Goal: Task Accomplishment & Management: Manage account settings

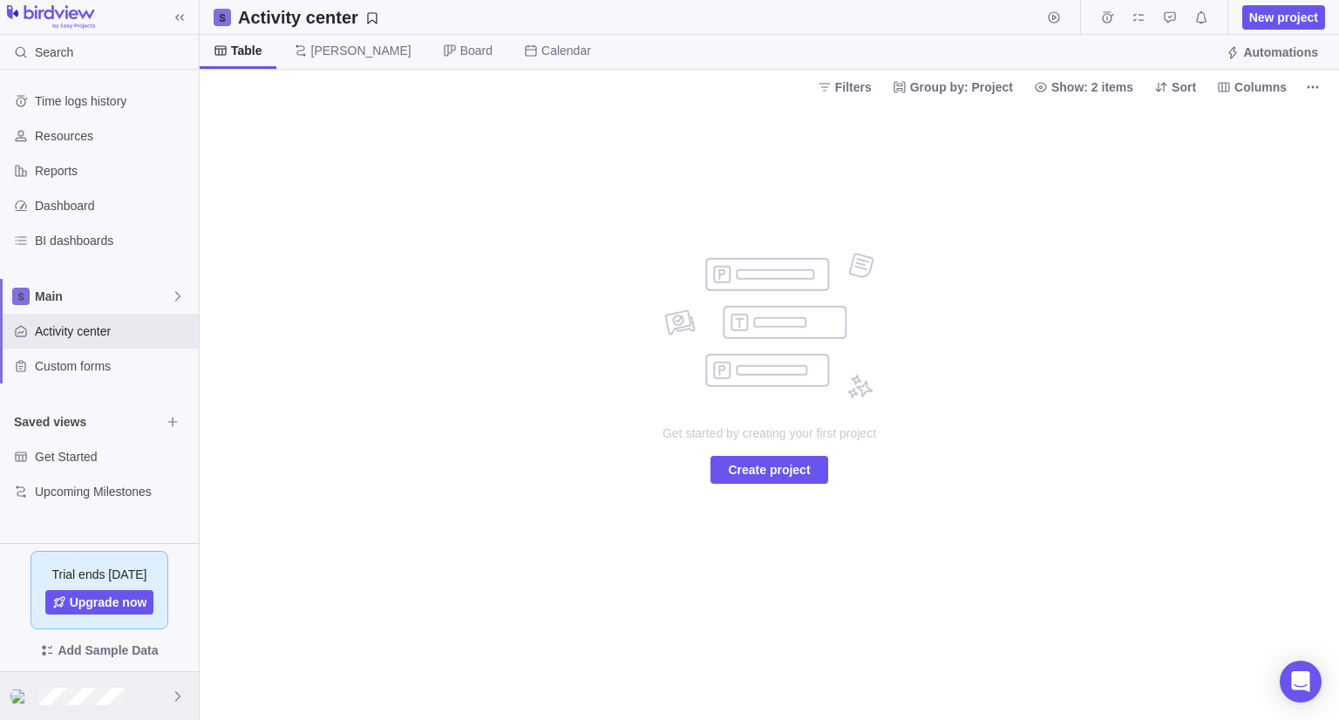
click at [180, 702] on icon at bounding box center [178, 696] width 14 height 14
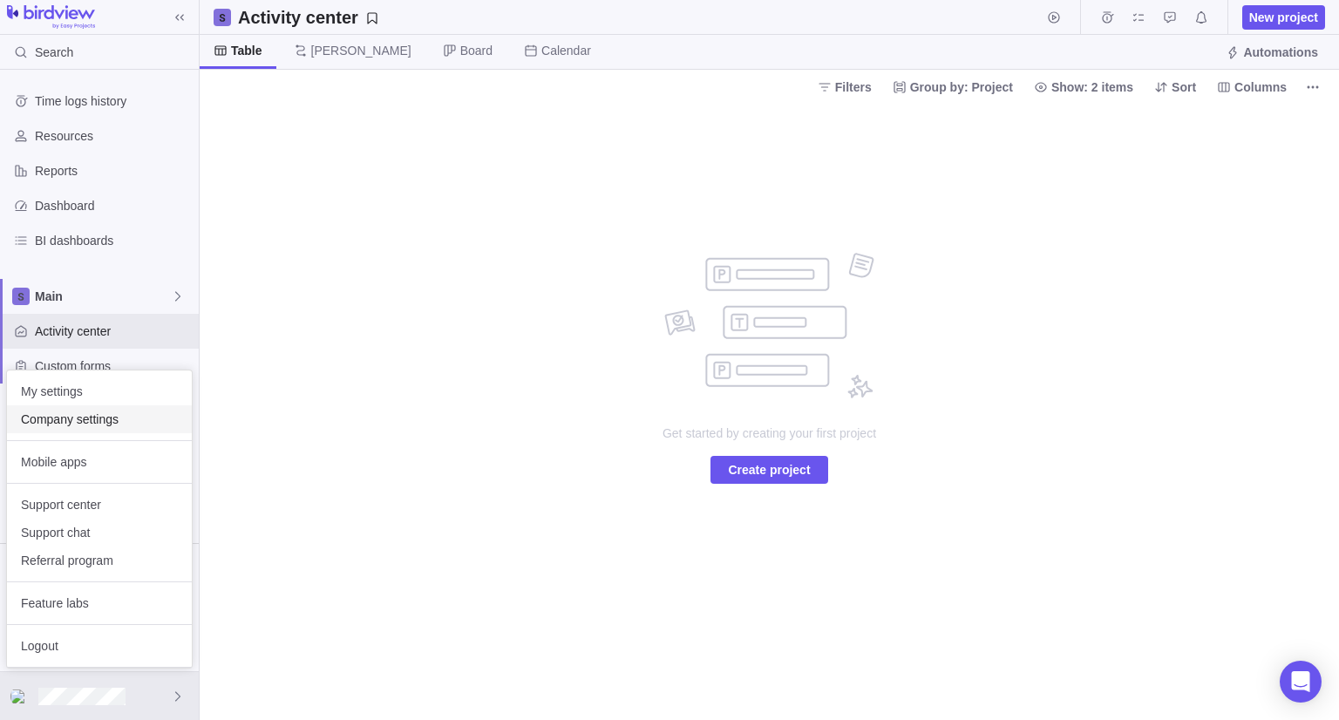
click at [110, 410] on span "Company settings" at bounding box center [99, 418] width 157 height 17
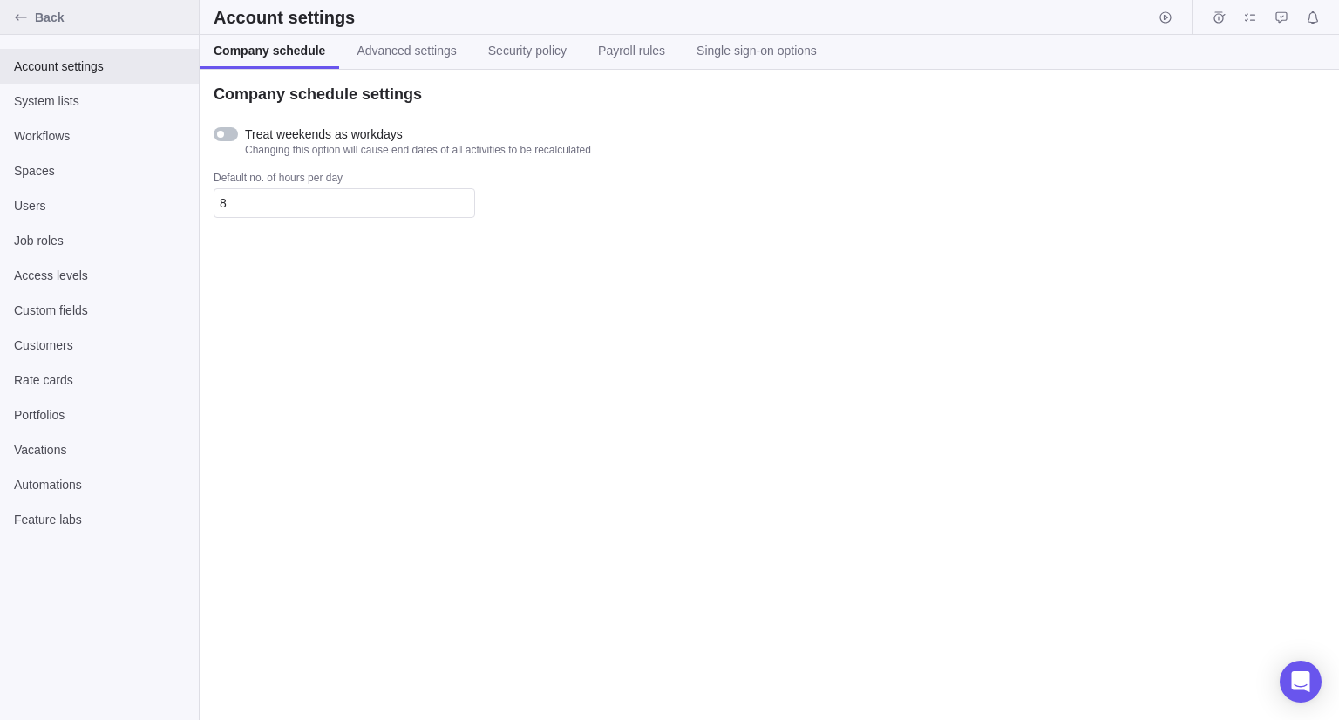
click at [21, 12] on icon "Back" at bounding box center [21, 17] width 14 height 14
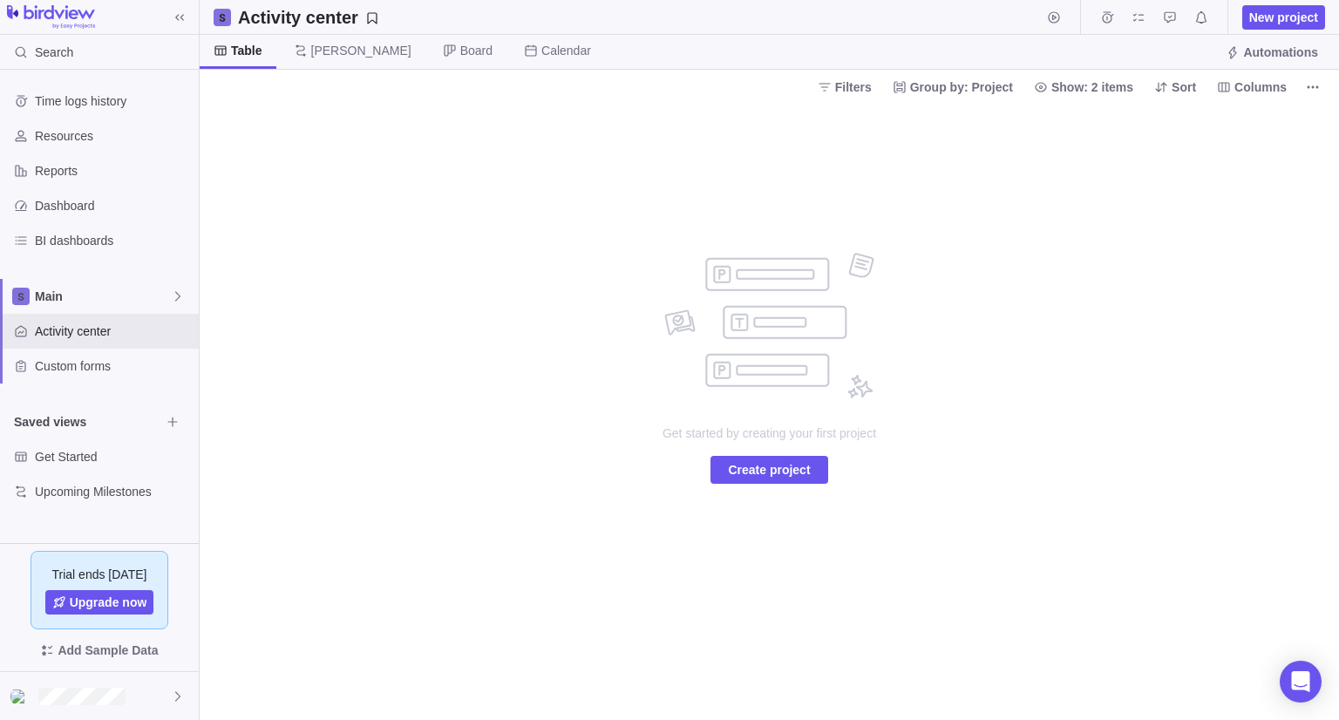
click at [223, 19] on icon at bounding box center [222, 17] width 10 height 10
click at [64, 21] on img at bounding box center [51, 17] width 88 height 24
click at [178, 18] on icon at bounding box center [179, 17] width 9 height 6
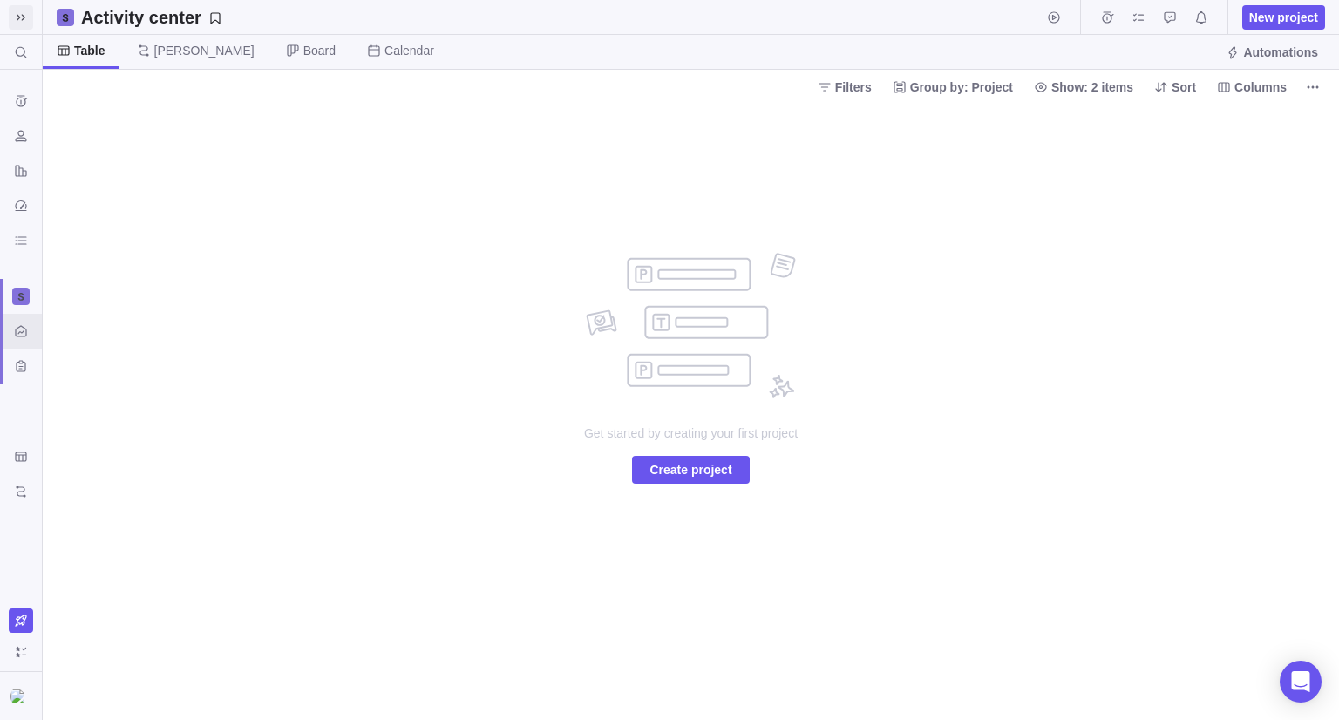
click at [178, 18] on h2 "Activity center" at bounding box center [141, 17] width 120 height 24
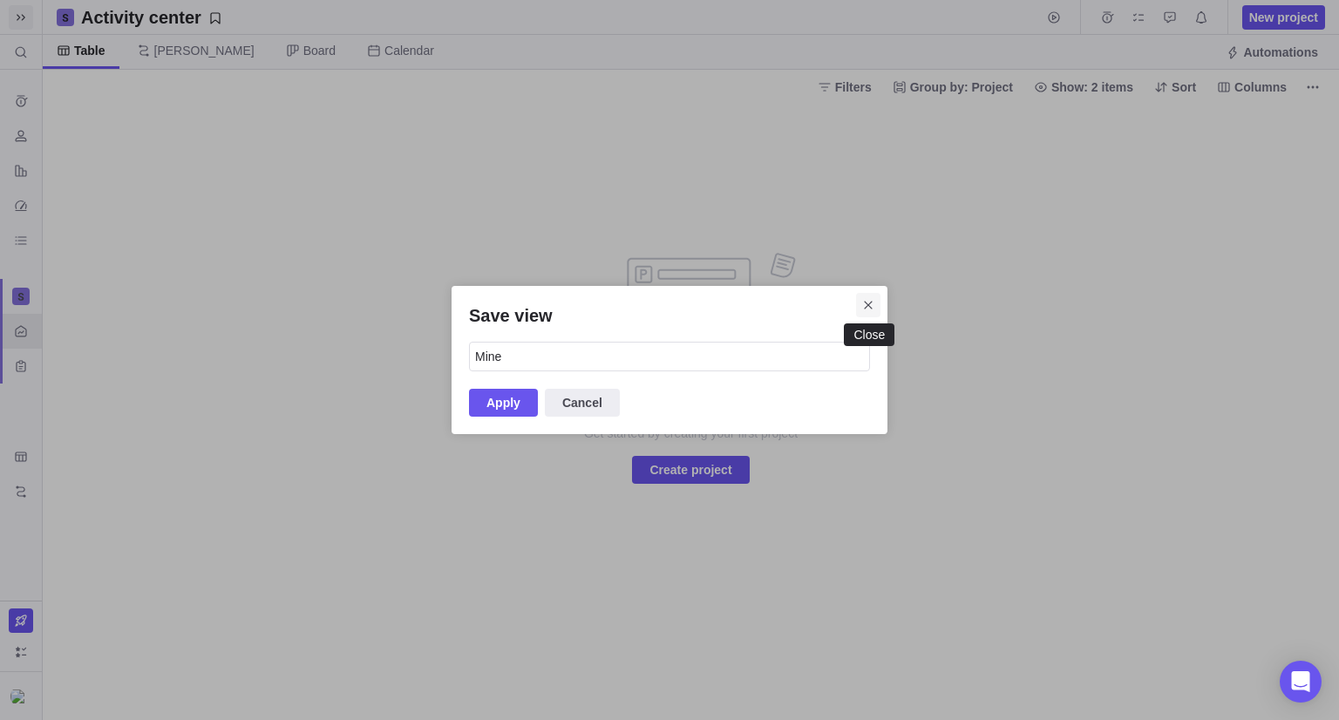
click at [864, 300] on icon "Close" at bounding box center [868, 305] width 14 height 14
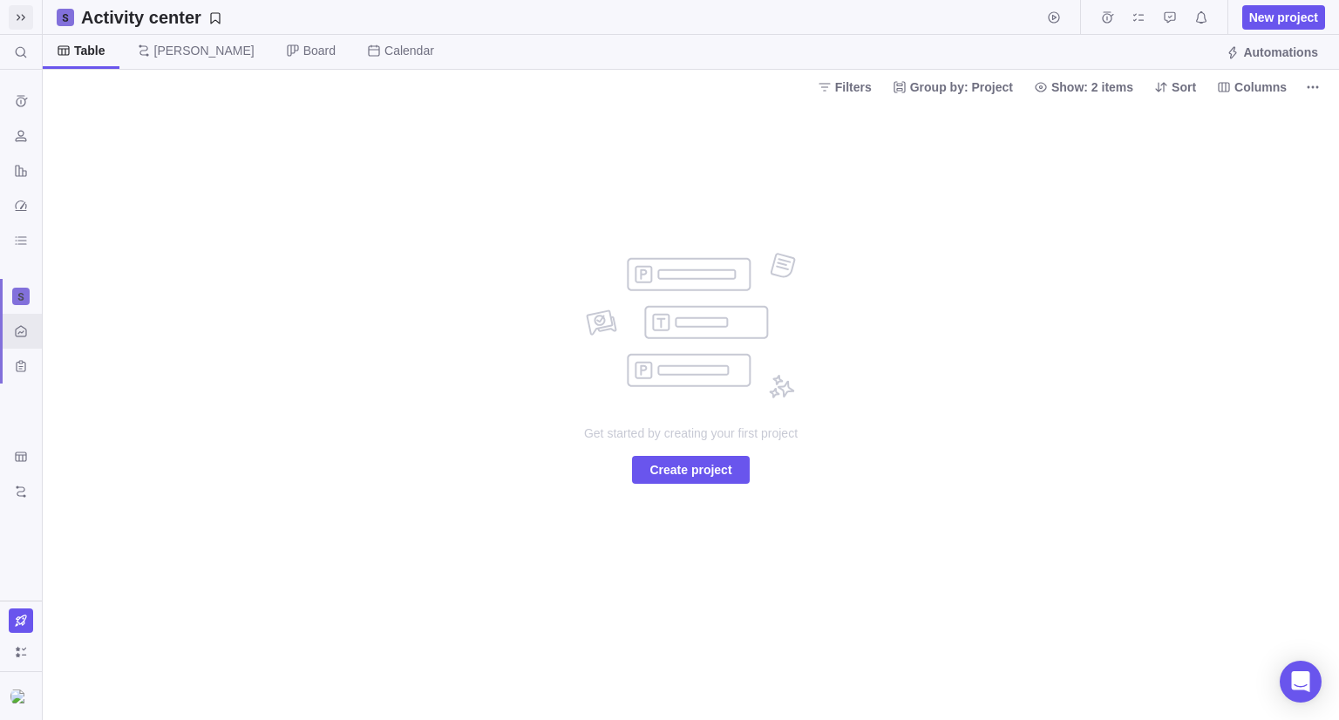
click at [18, 14] on icon at bounding box center [21, 17] width 14 height 14
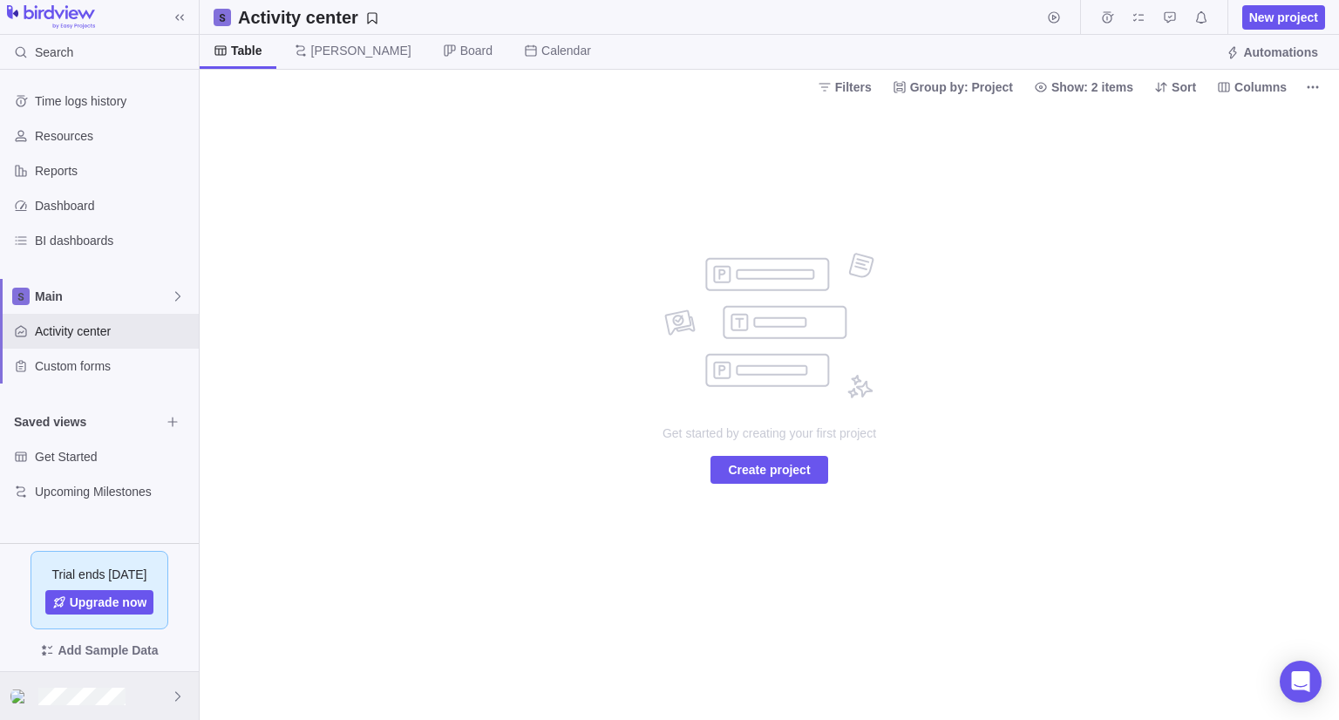
click at [154, 695] on div at bounding box center [99, 696] width 199 height 48
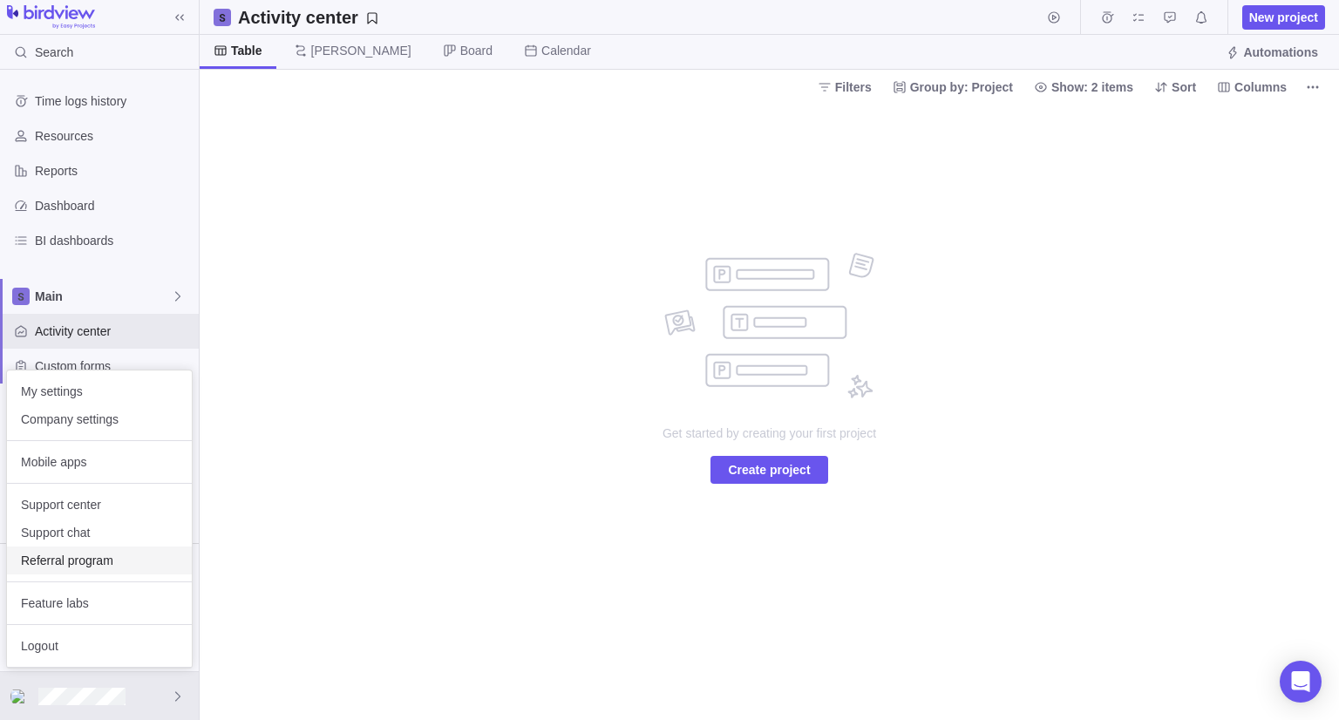
click at [66, 562] on span "Referral program" at bounding box center [99, 560] width 157 height 17
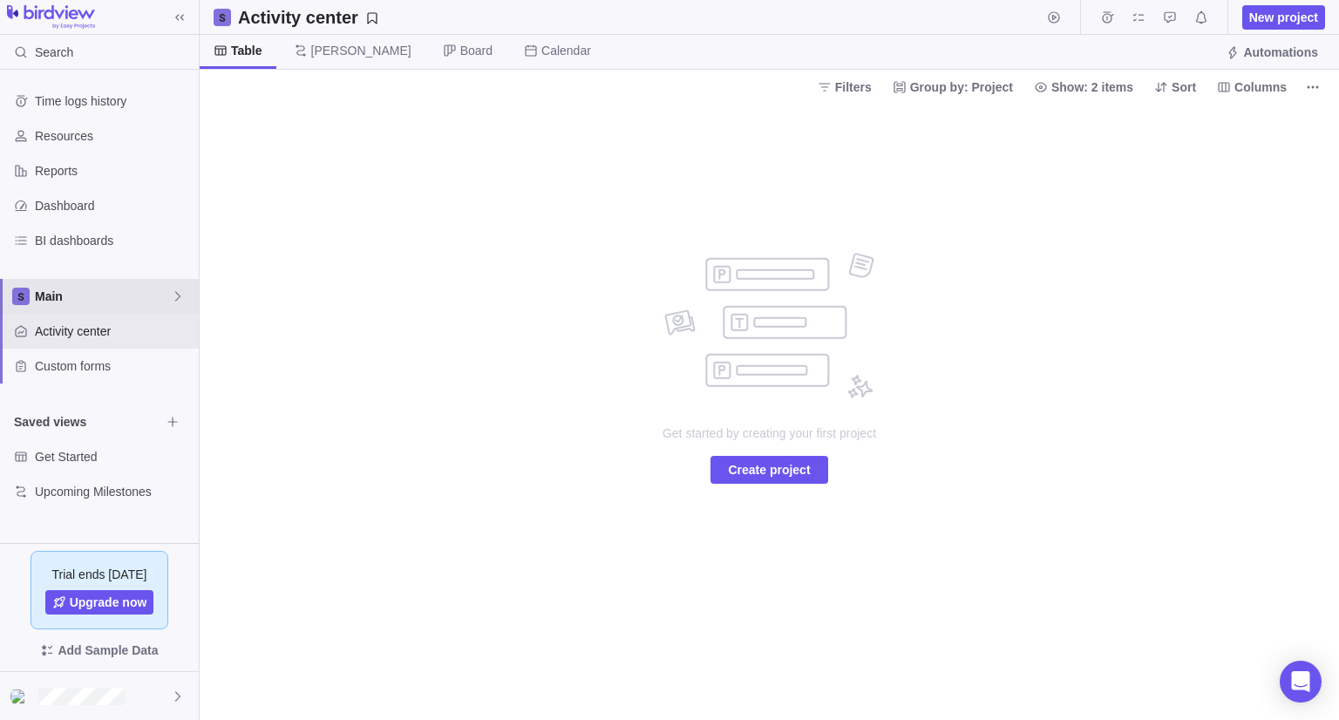
click at [102, 296] on span "Main" at bounding box center [103, 296] width 136 height 17
click at [165, 342] on icon "Edit space settings" at bounding box center [165, 337] width 14 height 14
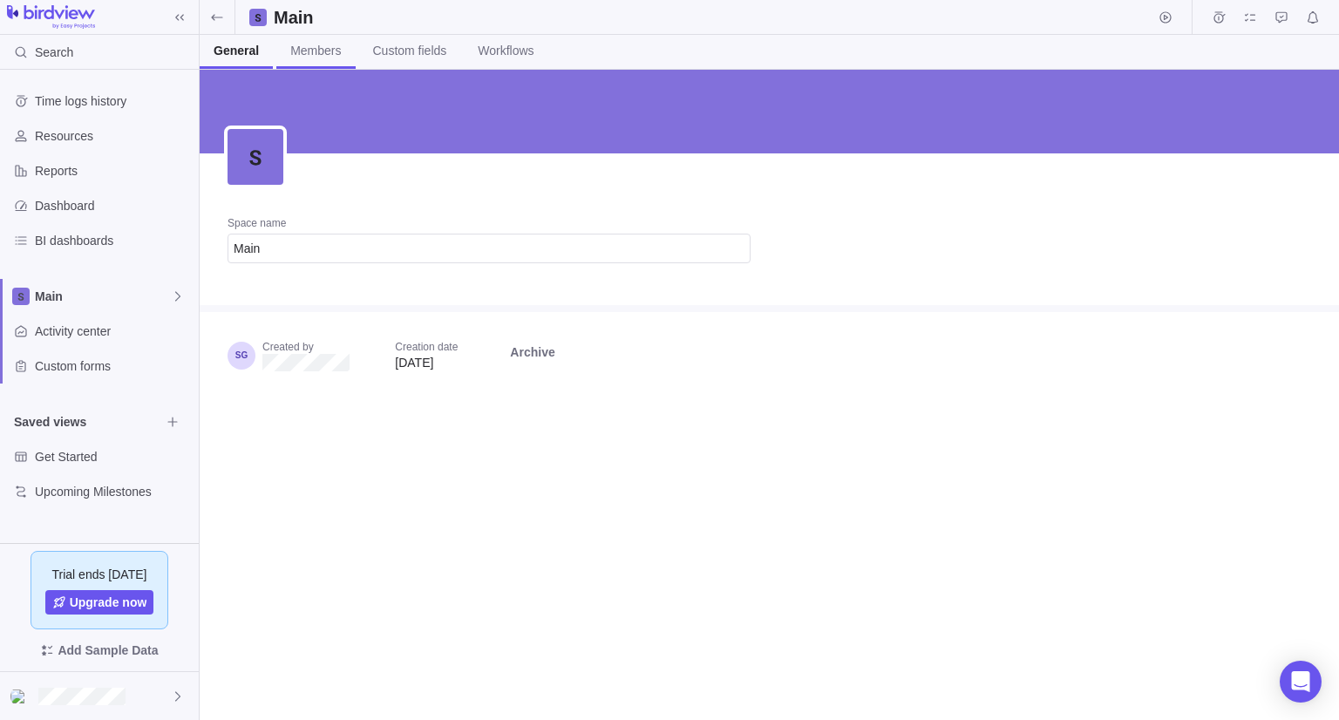
click at [332, 46] on span "Members" at bounding box center [315, 50] width 51 height 17
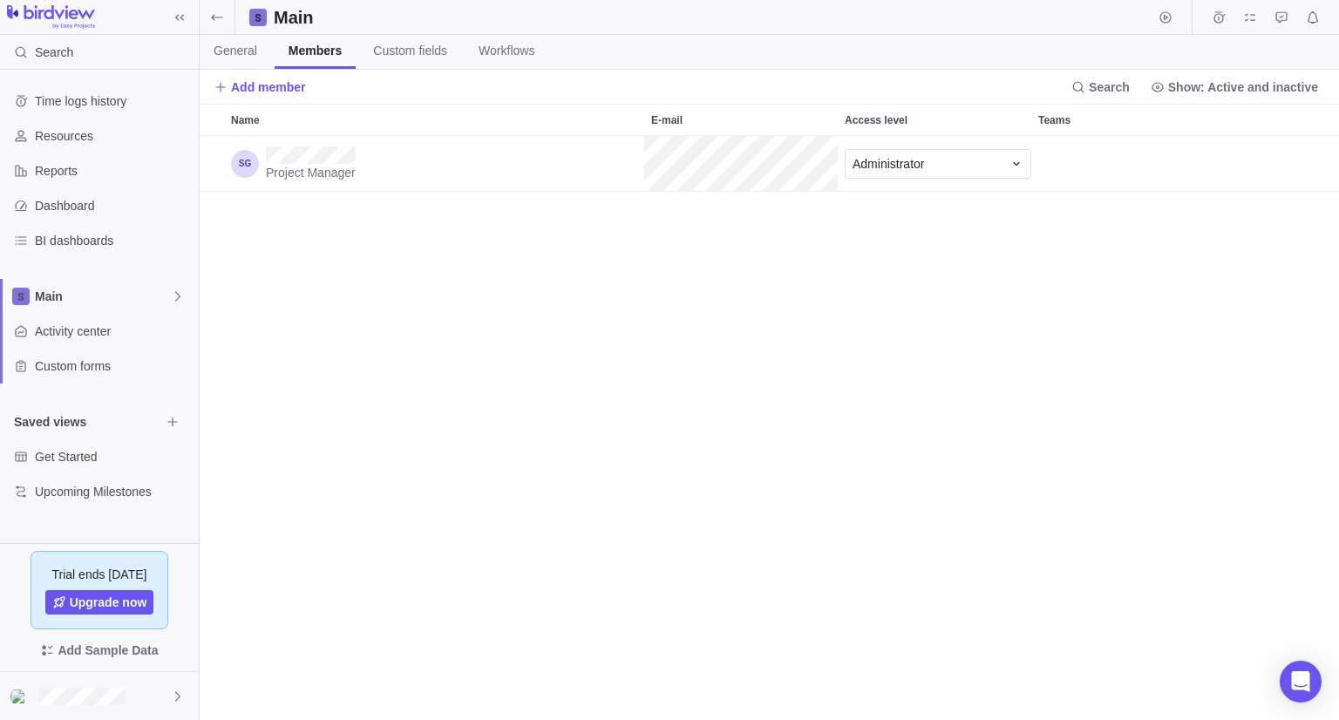
scroll to position [570, 1126]
click at [959, 169] on div "Administrator" at bounding box center [927, 163] width 150 height 17
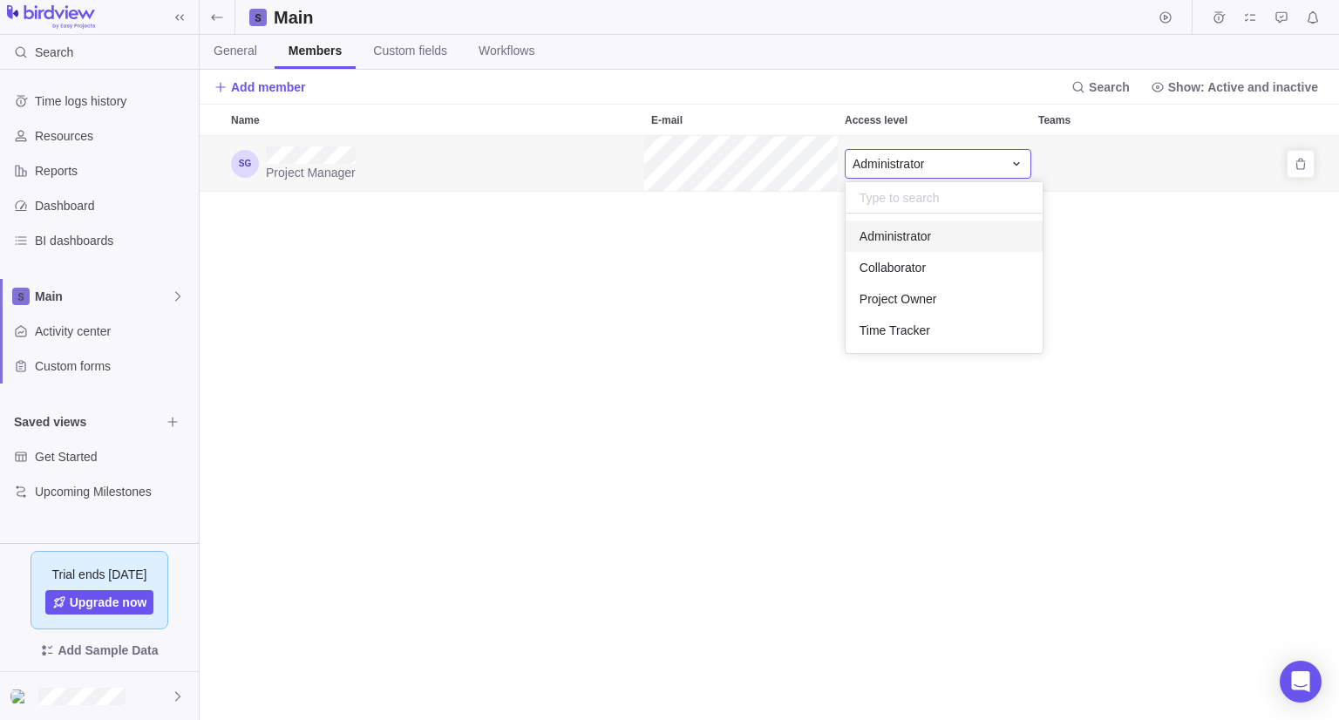
click at [959, 169] on div "Administrator" at bounding box center [927, 163] width 150 height 17
click at [726, 455] on div "Project Manager Administrator" at bounding box center [769, 428] width 1139 height 584
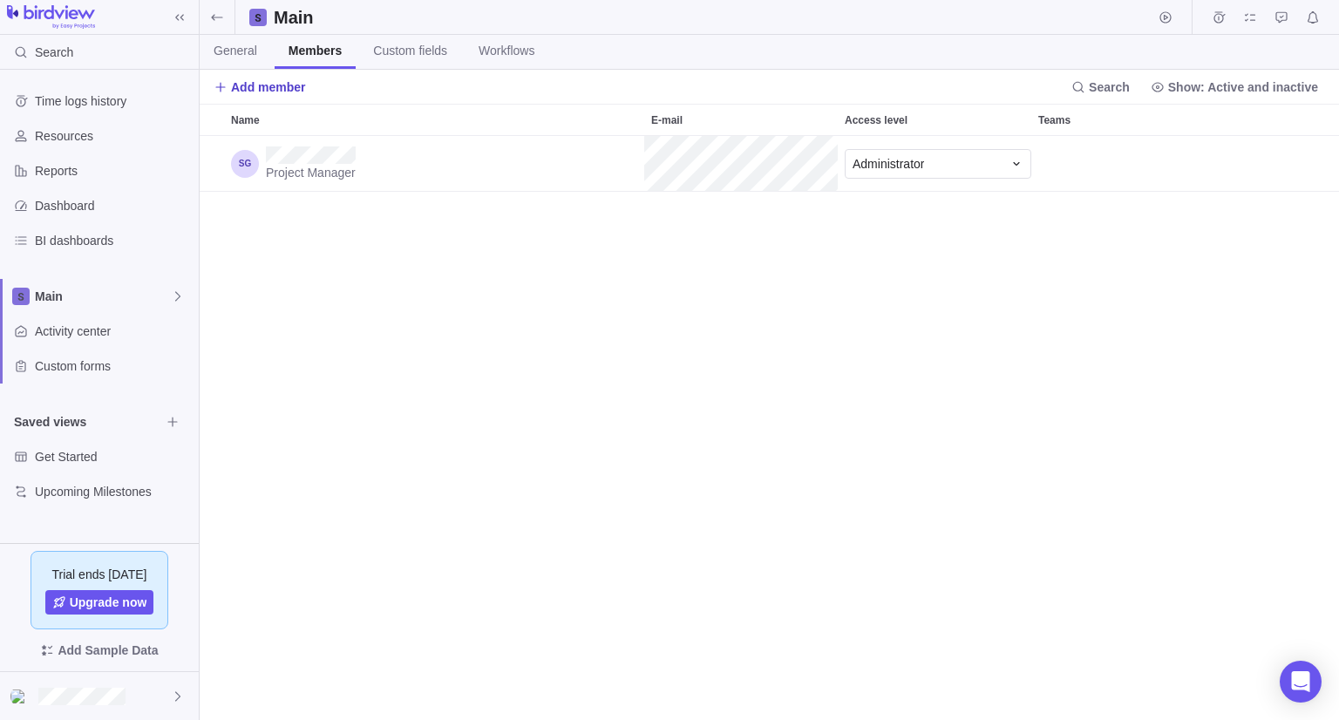
click at [256, 88] on span "Add member" at bounding box center [268, 86] width 75 height 17
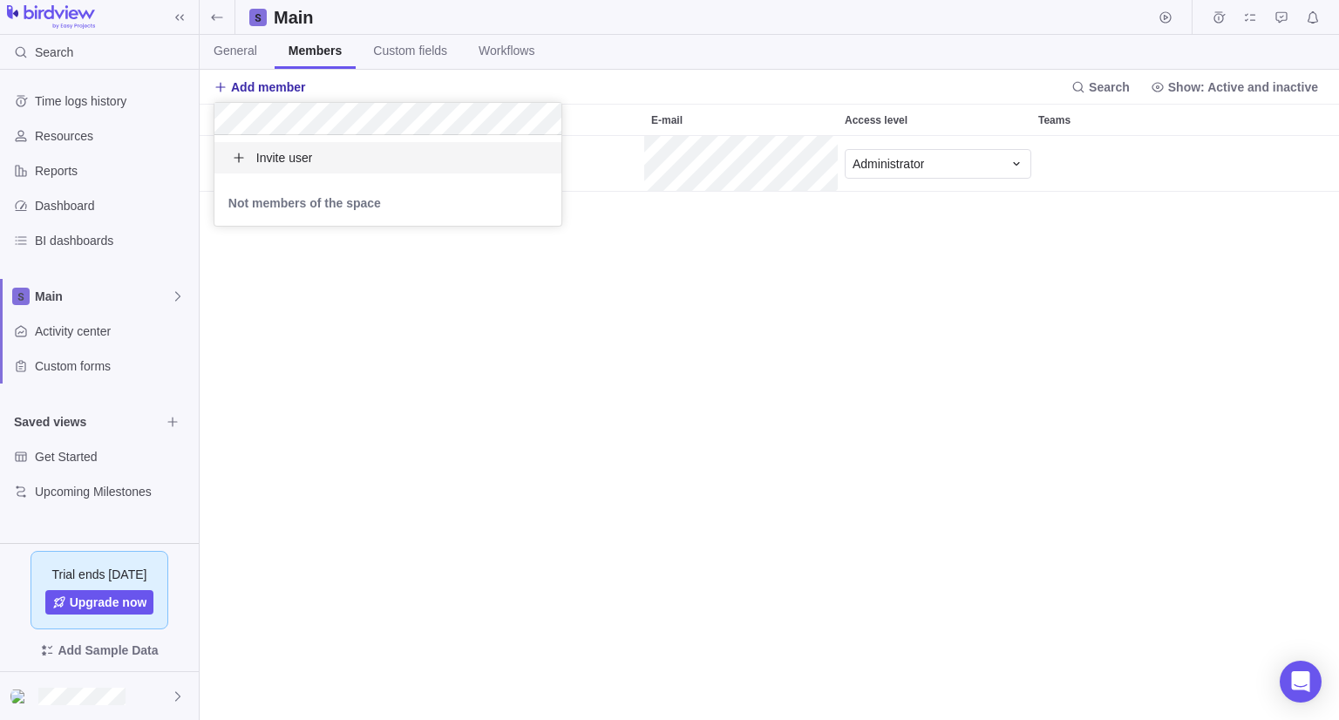
click at [268, 164] on span "Invite user" at bounding box center [284, 157] width 57 height 17
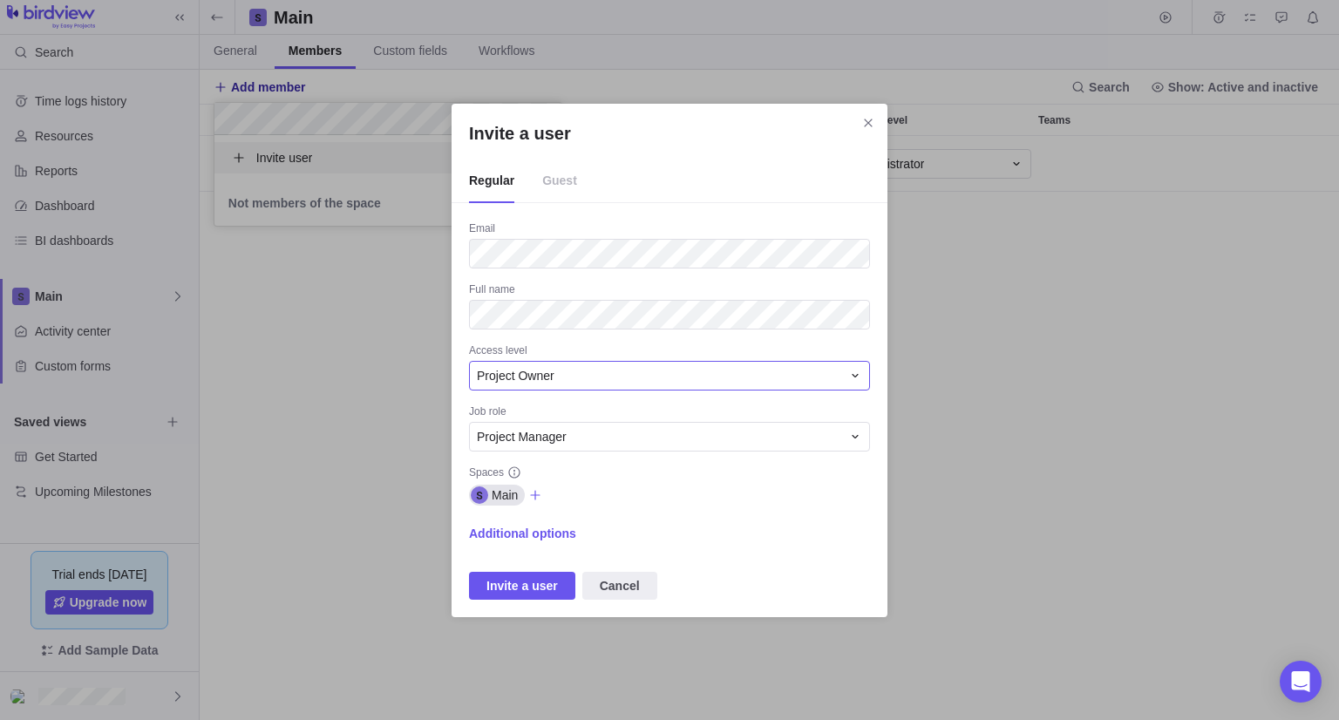
click at [634, 364] on div "Access level Project Owner" at bounding box center [669, 366] width 401 height 47
click at [633, 376] on div "Project Owner" at bounding box center [659, 375] width 364 height 17
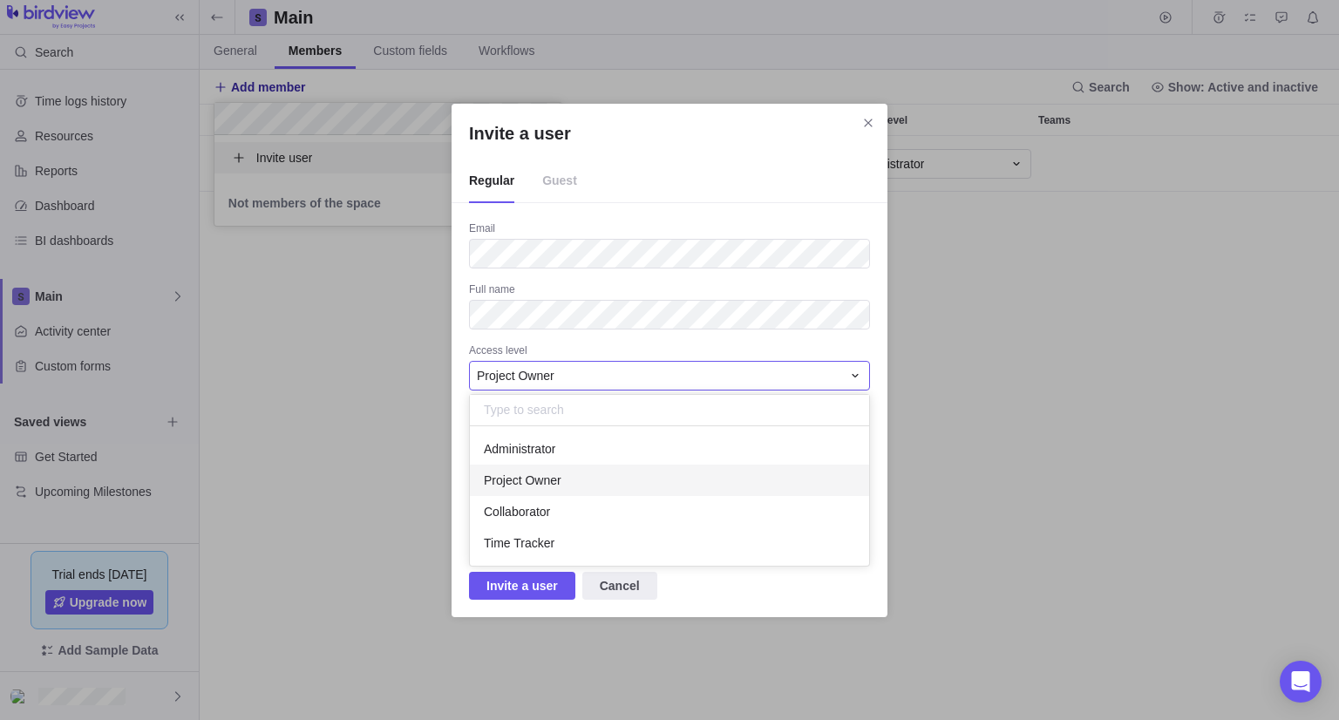
scroll to position [125, 386]
click at [610, 447] on div "Administrator" at bounding box center [669, 448] width 399 height 31
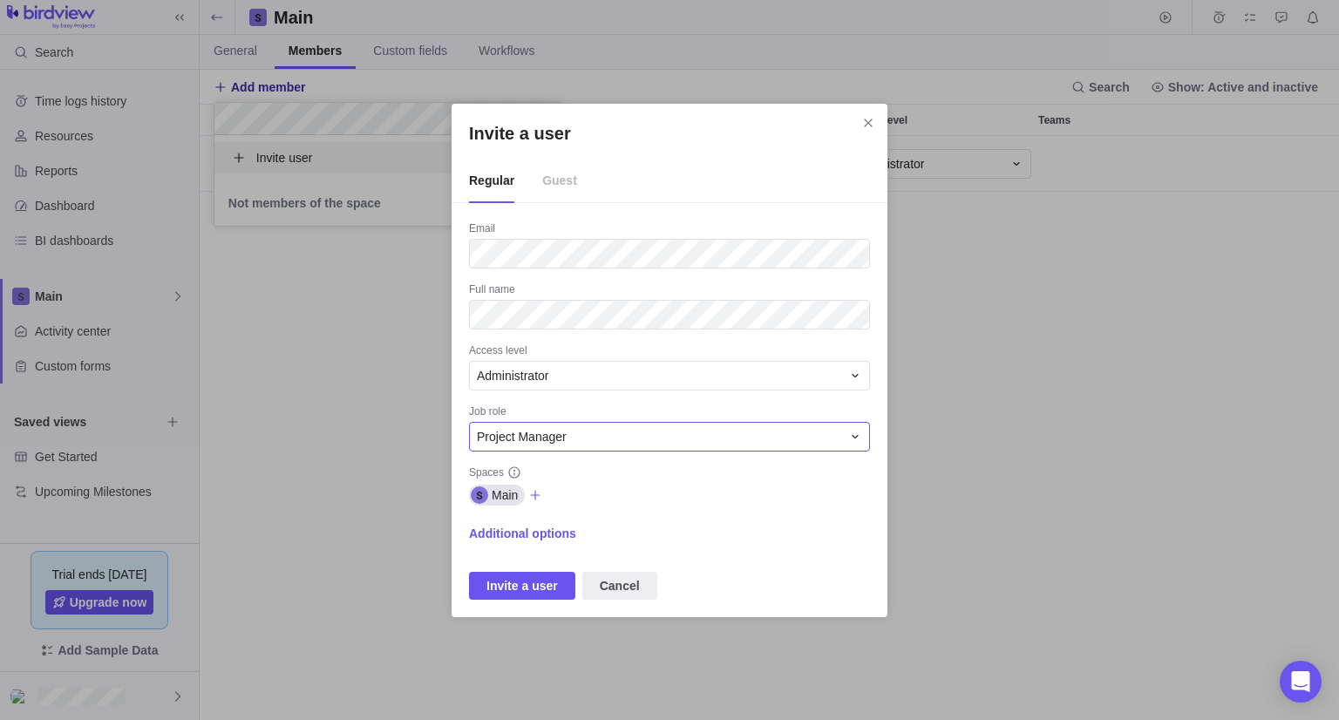
click at [609, 447] on div "Project Manager" at bounding box center [669, 437] width 401 height 30
click at [521, 534] on span "Additional options" at bounding box center [522, 533] width 107 height 17
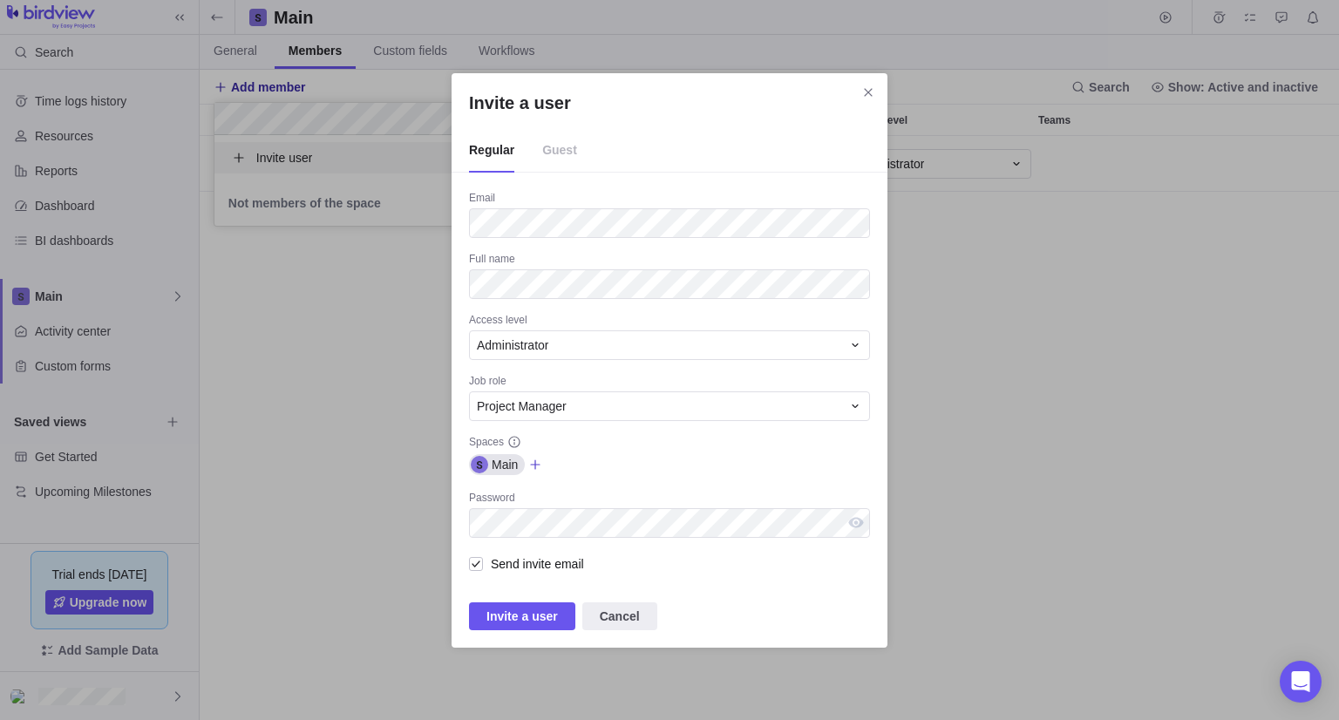
click at [532, 466] on icon "Invite a user" at bounding box center [535, 465] width 14 height 14
click at [633, 465] on div "Invite a user Regular Guest Email Full name Access level Administrator Job role…" at bounding box center [669, 360] width 1339 height 720
click at [541, 619] on span "Invite a user" at bounding box center [521, 616] width 71 height 21
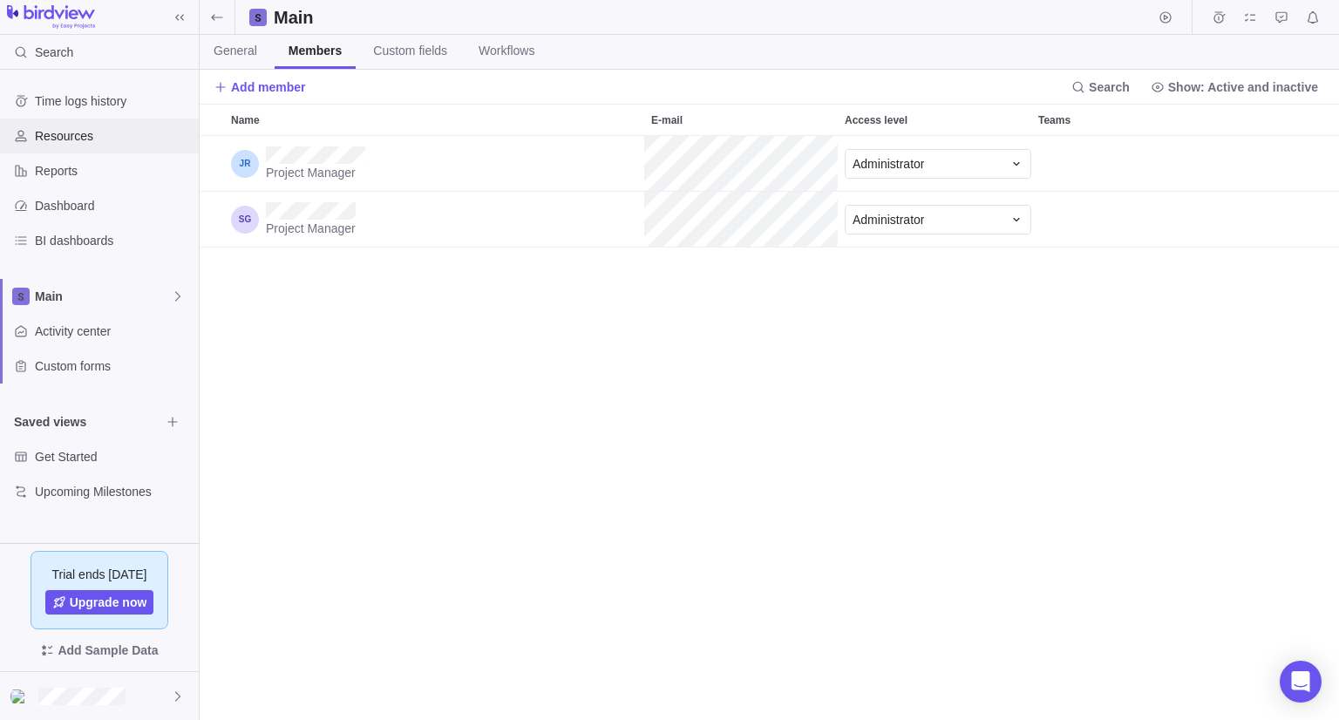
click at [111, 137] on span "Resources" at bounding box center [113, 135] width 157 height 17
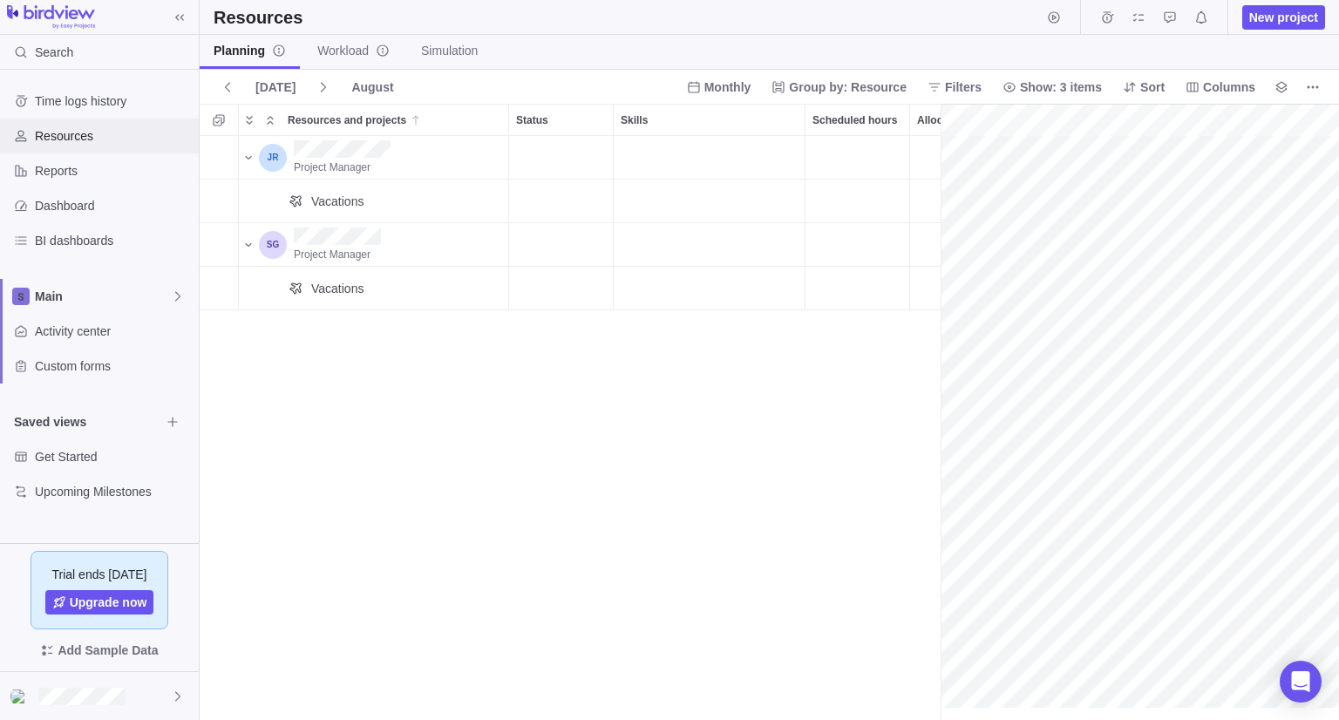
scroll to position [0, 76]
click at [469, 53] on span "Simulation" at bounding box center [449, 50] width 57 height 17
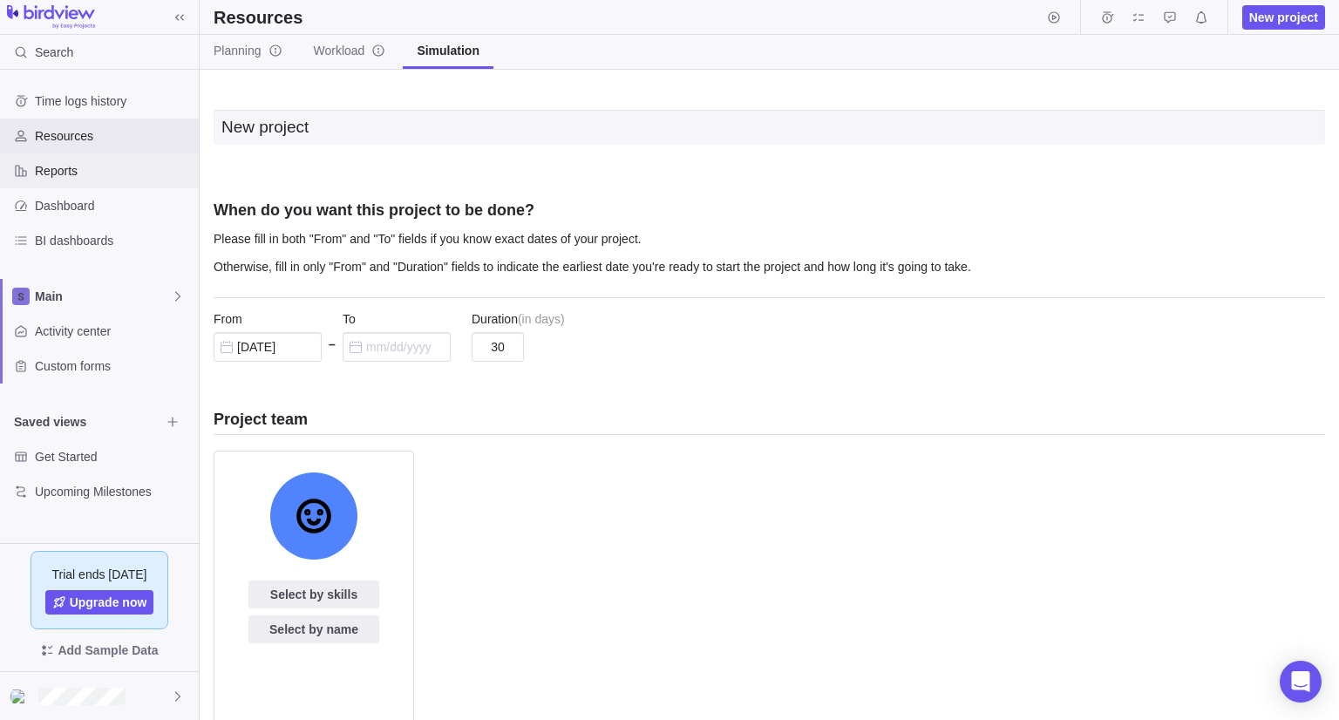
click at [56, 186] on div "Reports" at bounding box center [99, 170] width 199 height 35
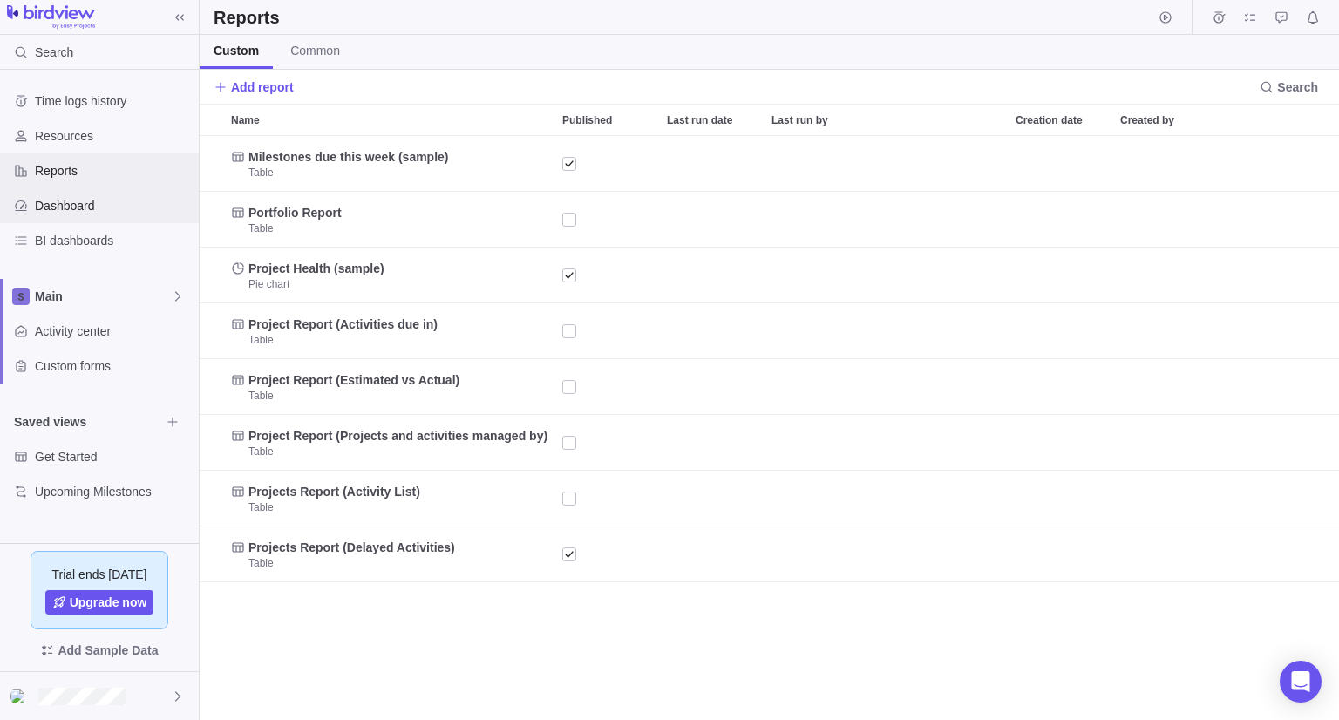
scroll to position [570, 1126]
click at [63, 217] on div "Dashboard" at bounding box center [99, 205] width 199 height 35
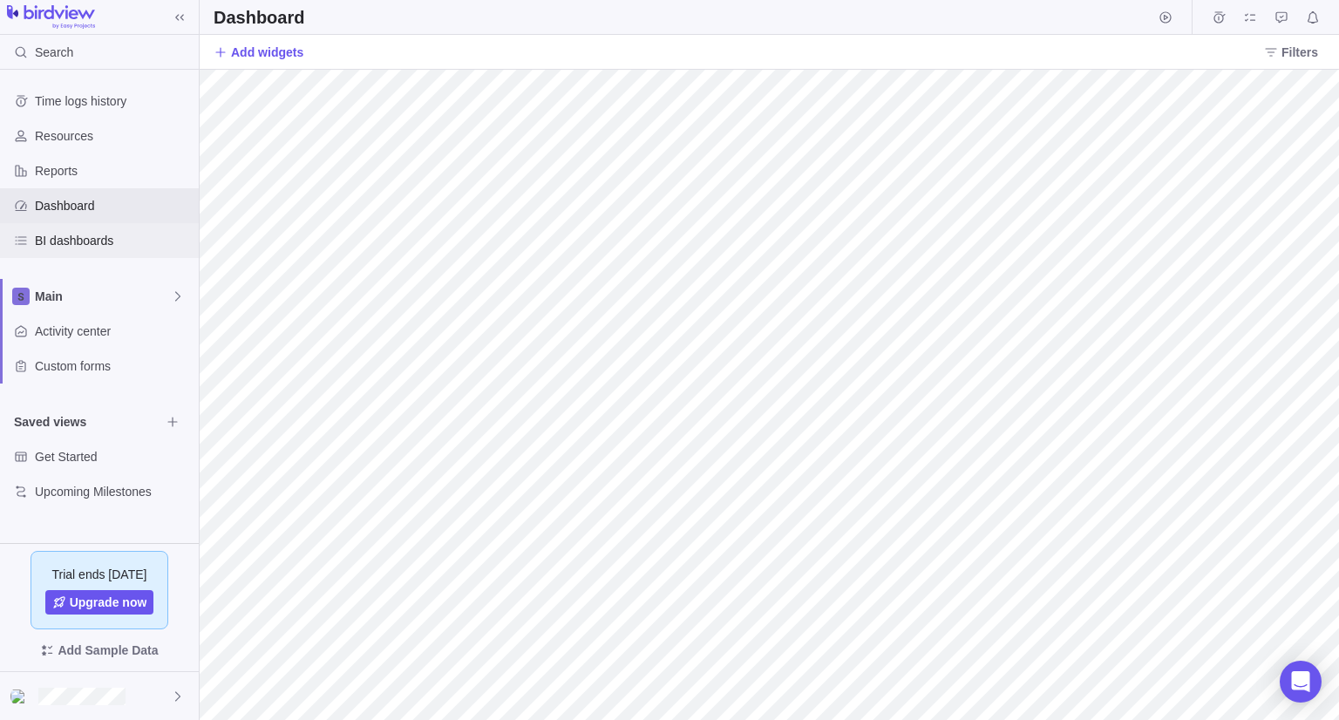
click at [69, 242] on span "BI dashboards" at bounding box center [113, 240] width 157 height 17
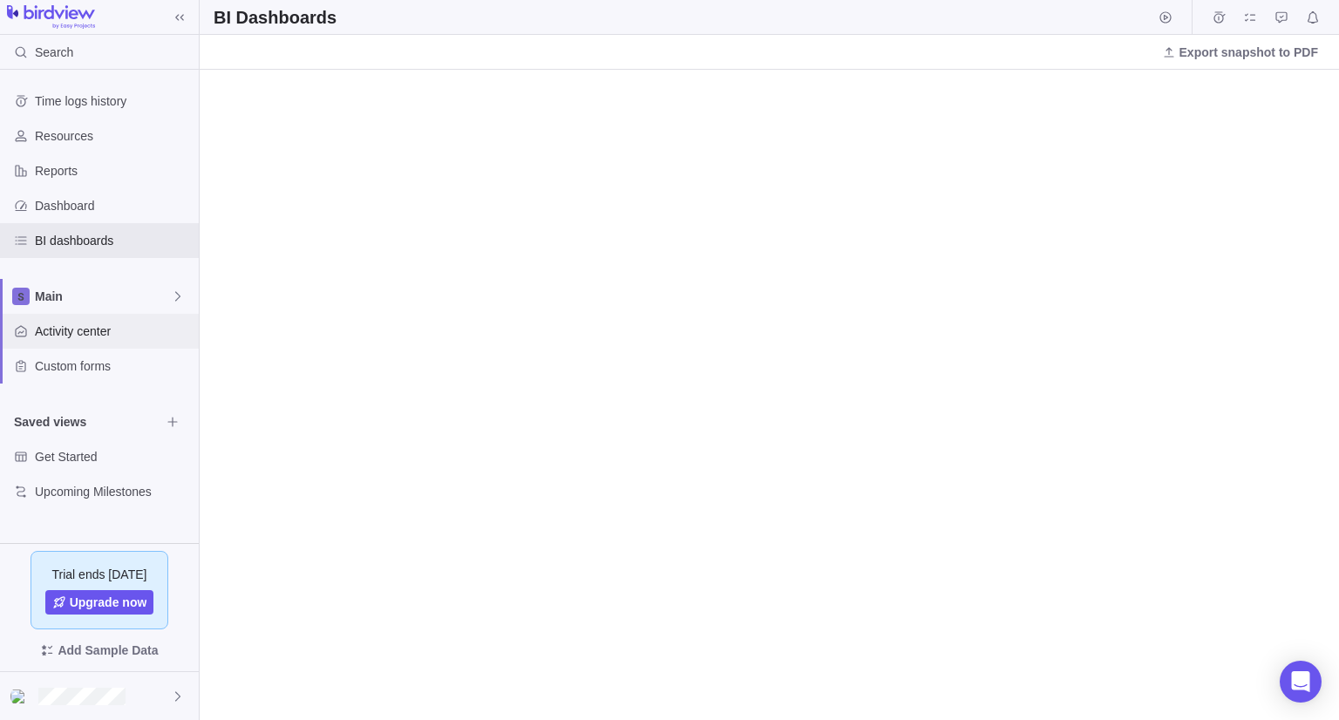
click at [81, 328] on span "Activity center" at bounding box center [113, 330] width 157 height 17
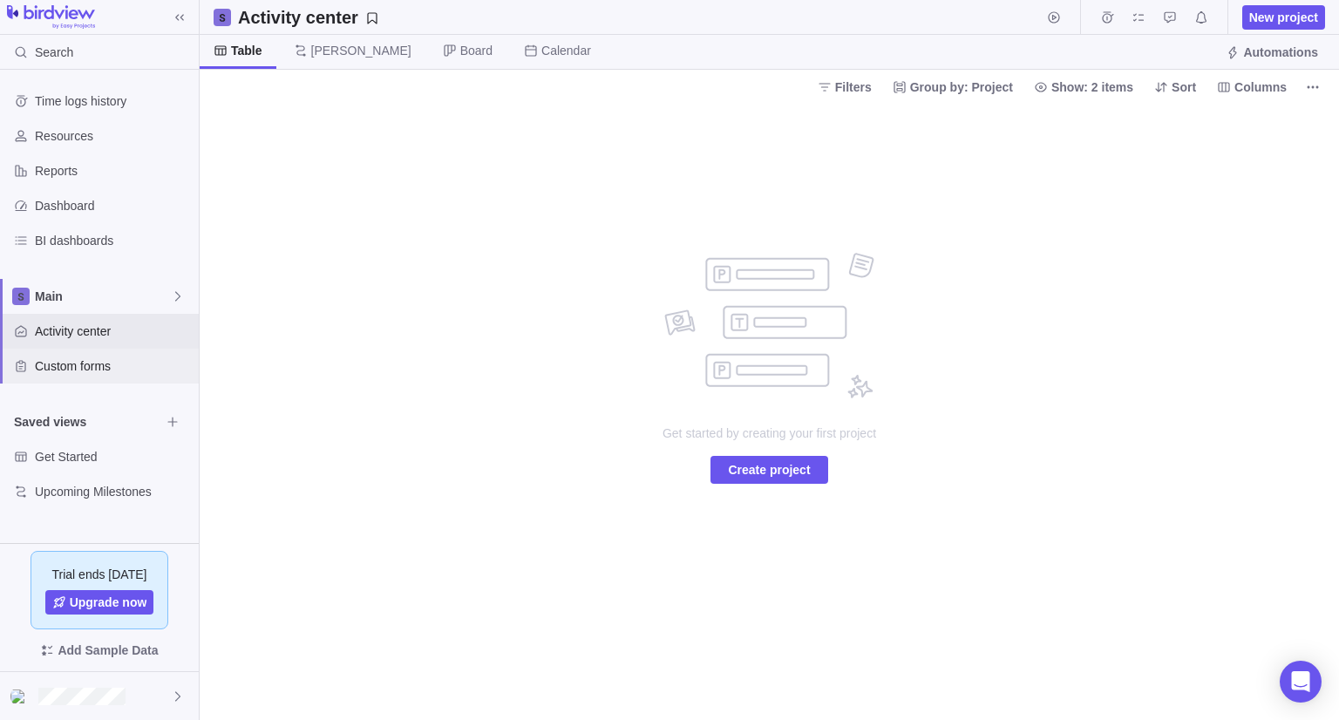
click at [80, 380] on div "Custom forms" at bounding box center [99, 366] width 199 height 35
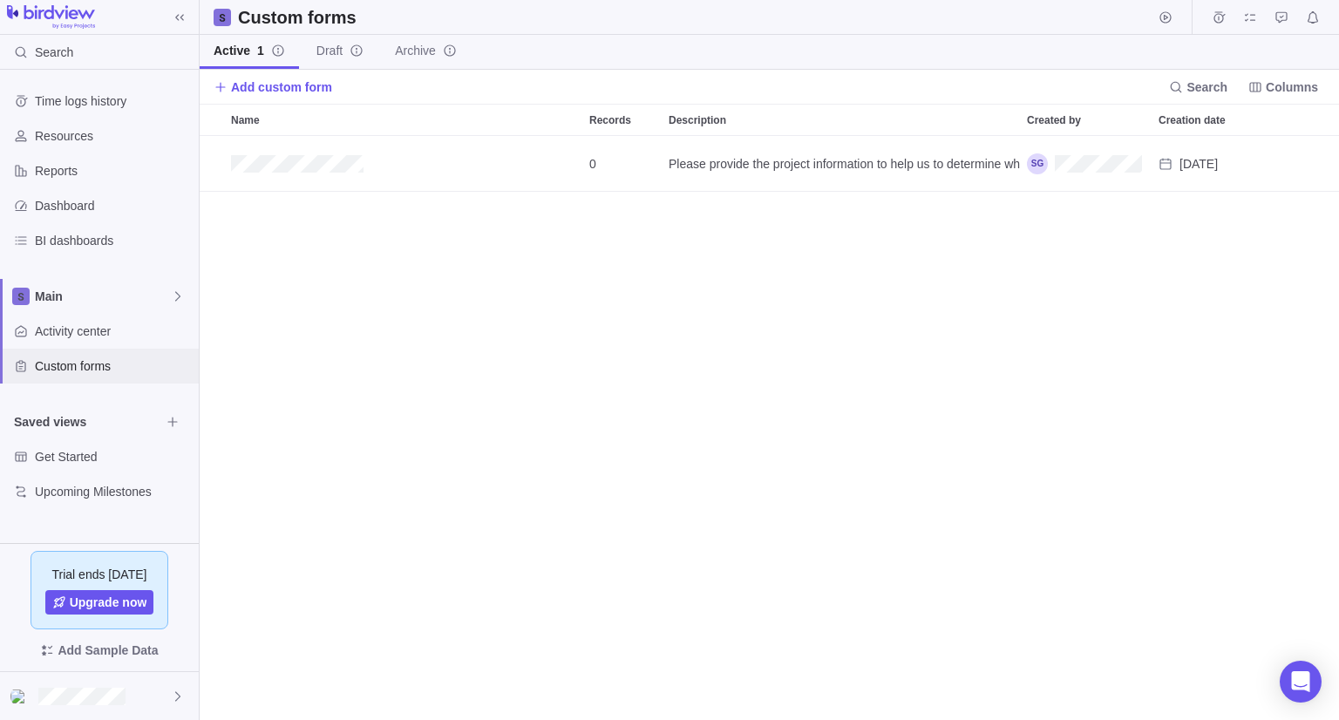
scroll to position [570, 1126]
click at [99, 336] on span "Activity center" at bounding box center [113, 330] width 157 height 17
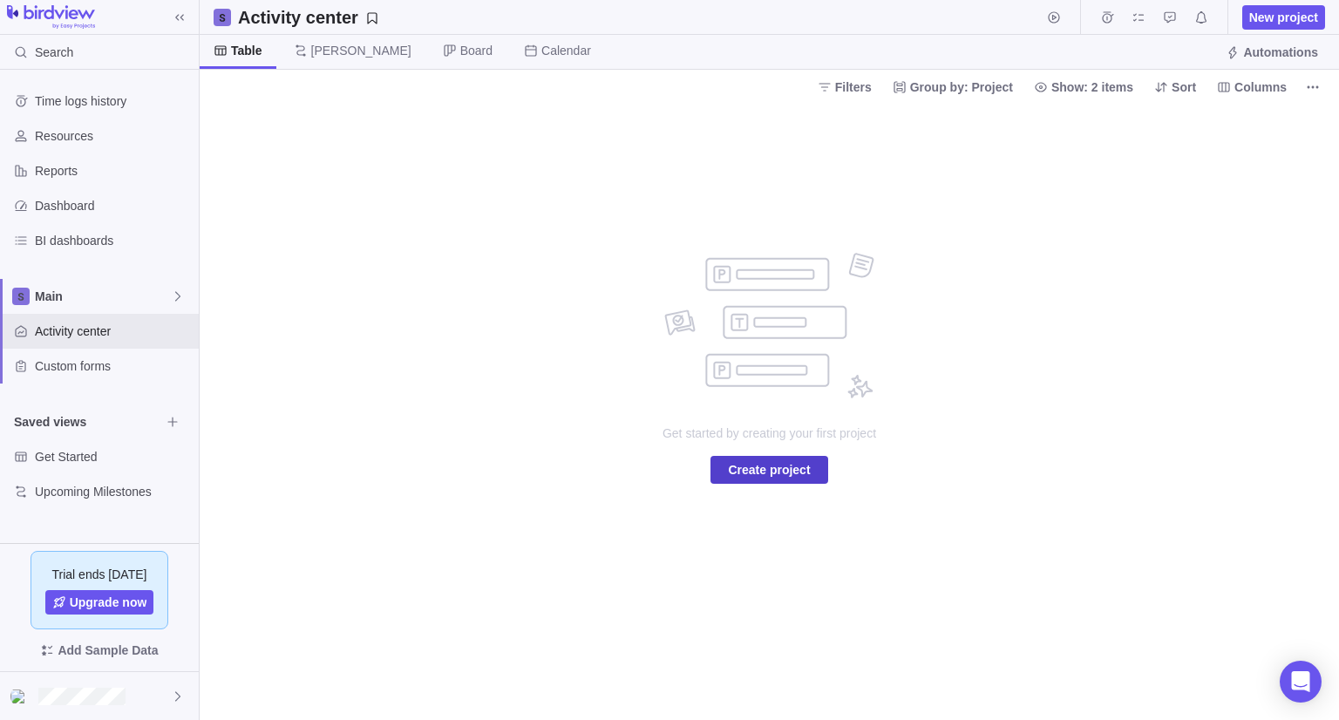
click at [747, 469] on span "Create project" at bounding box center [769, 469] width 82 height 21
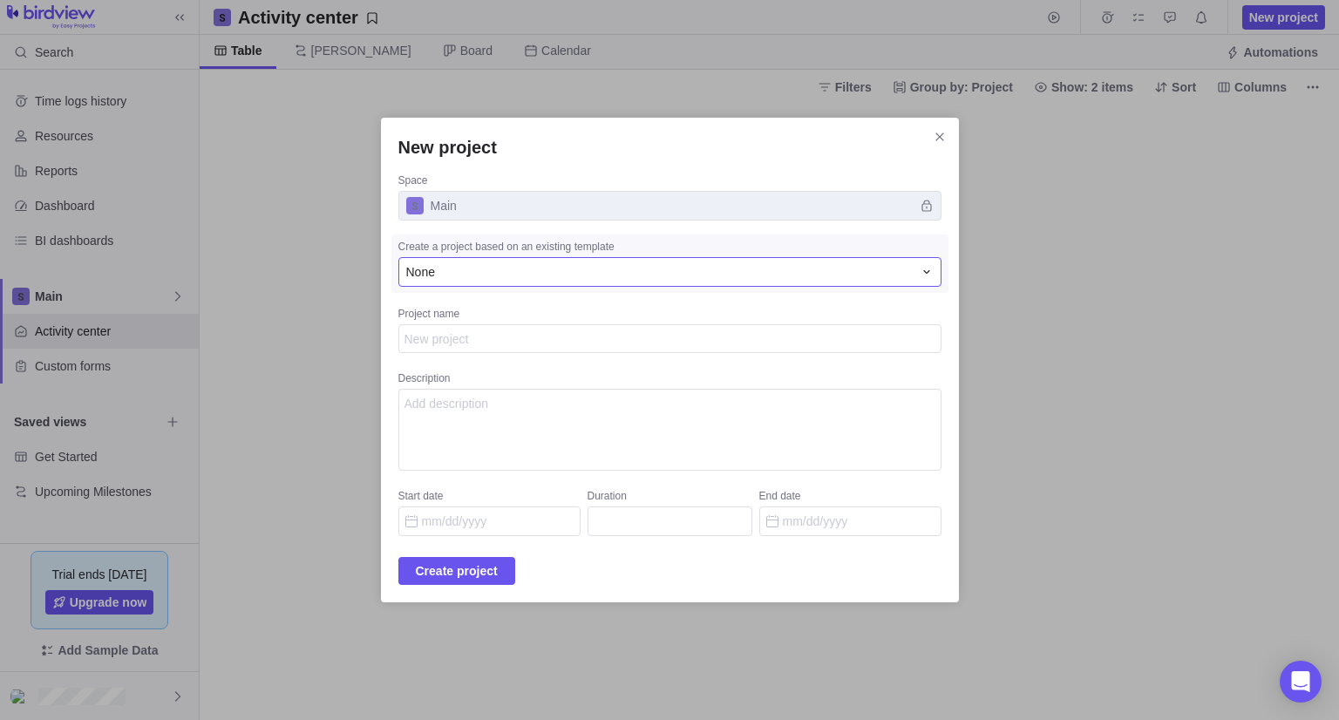
type textarea "x"
click at [594, 269] on div "None" at bounding box center [659, 271] width 506 height 17
click at [686, 241] on div "New project Space Main Create a project based on an existing template None None…" at bounding box center [669, 360] width 1339 height 720
click at [659, 347] on textarea "Project name" at bounding box center [669, 339] width 543 height 30
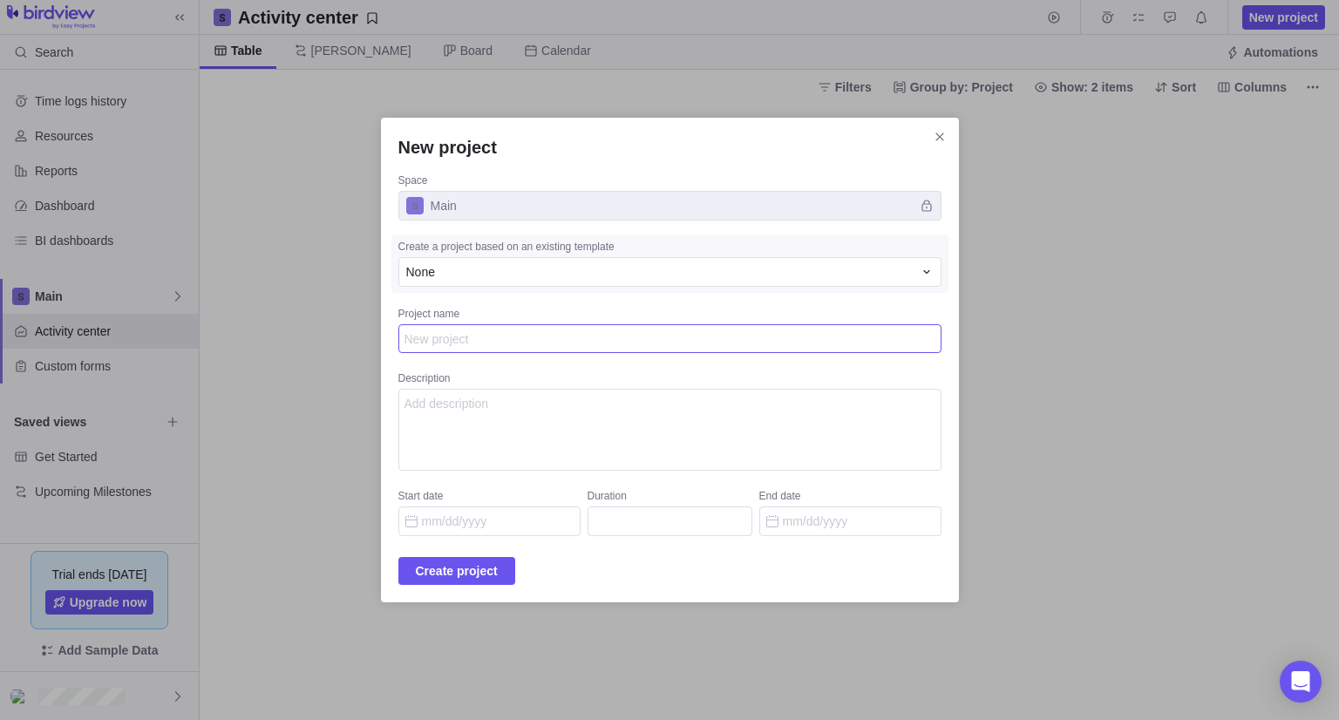
type textarea "E"
type textarea "x"
type textarea "En"
type textarea "x"
type textarea "Eng"
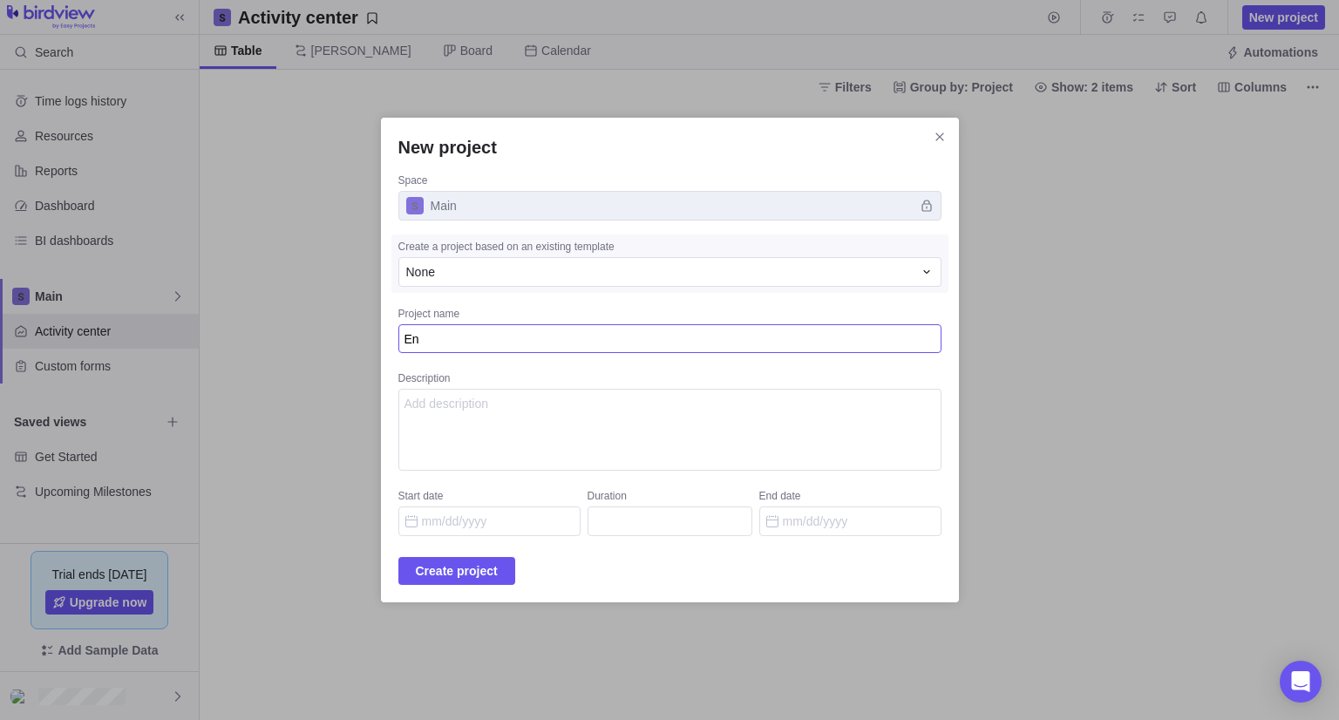
type textarea "x"
type textarea "Enga"
type textarea "x"
type textarea "Engag"
type textarea "x"
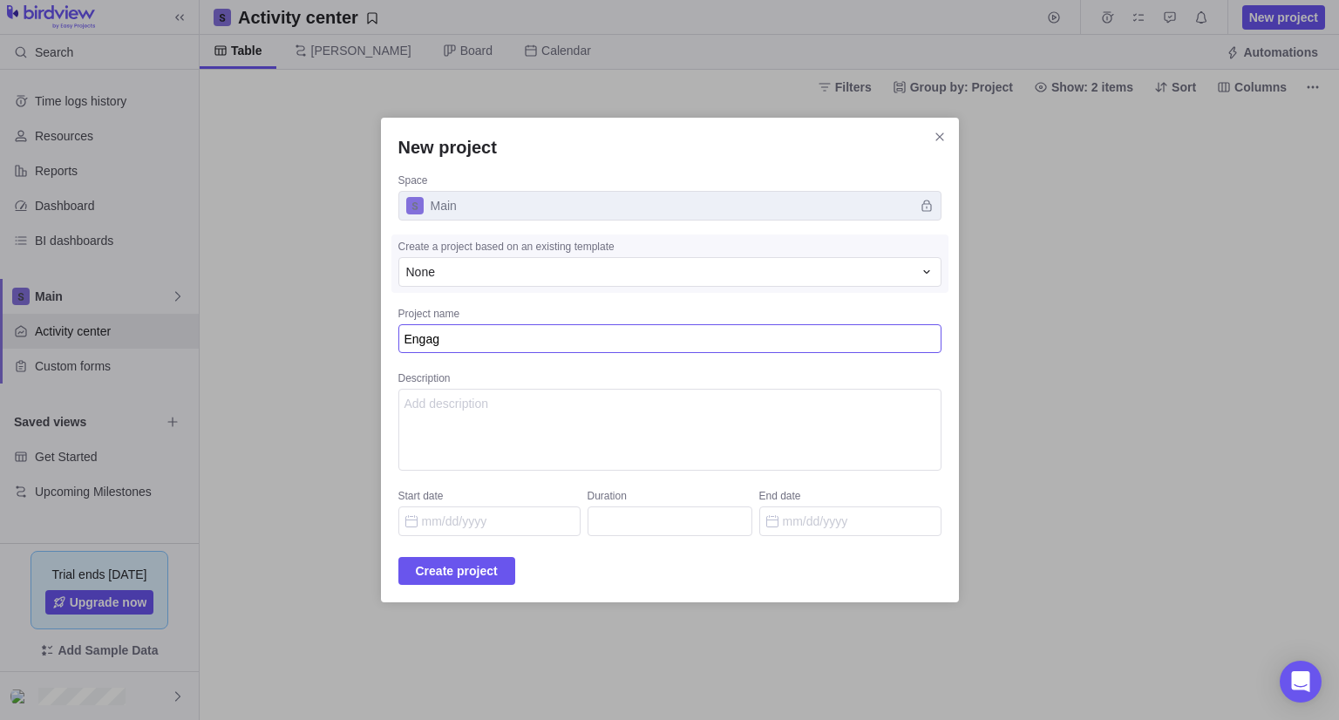
type textarea "Engage"
type textarea "x"
type textarea "Engagem"
type textarea "x"
type textarea "Engageme"
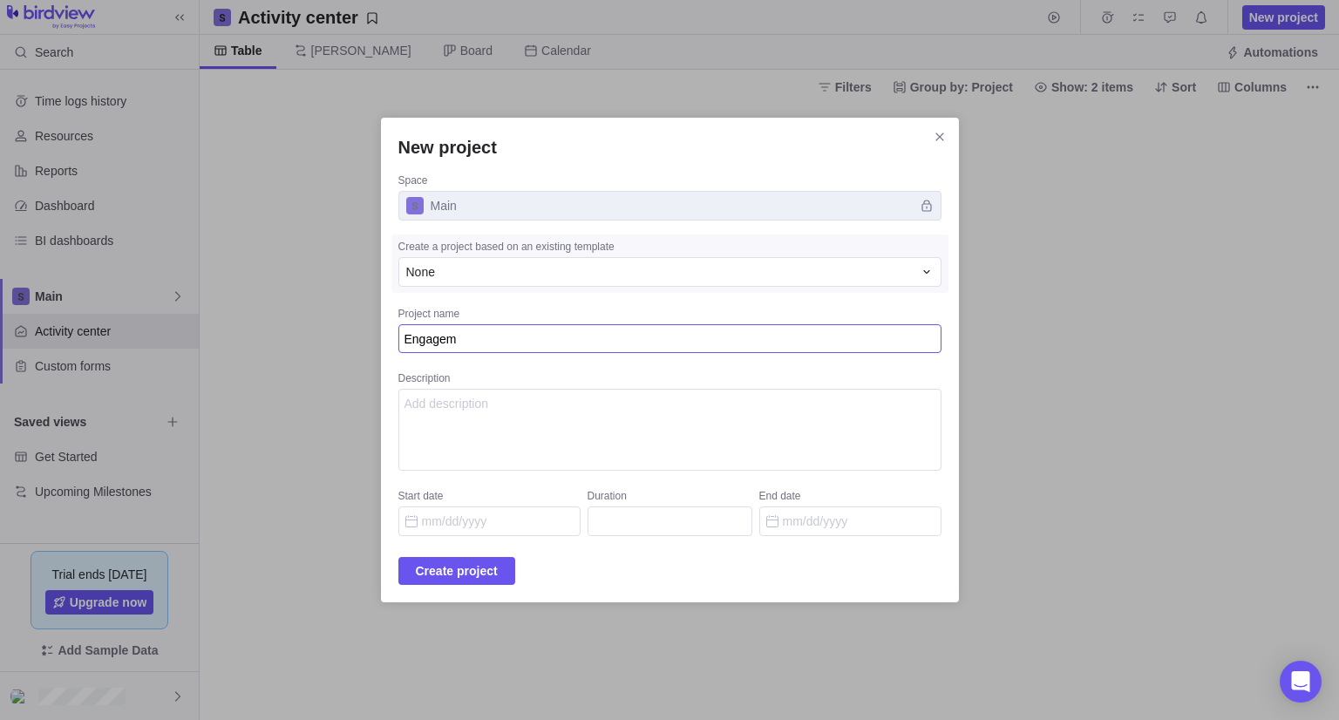
type textarea "x"
type textarea "Engagemen"
type textarea "x"
type textarea "Engagement"
type textarea "x"
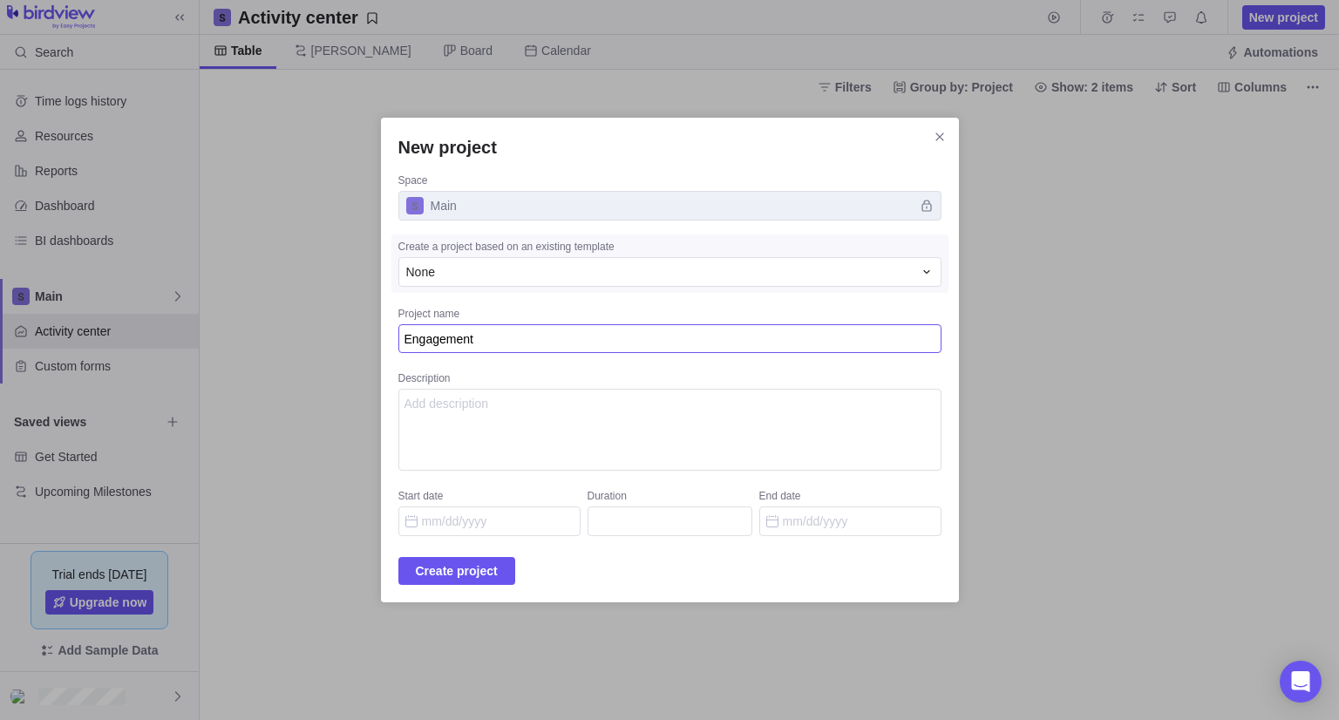
type textarea "Engagements"
type textarea "x"
type textarea "Engagements"
click at [460, 571] on span "Create project" at bounding box center [457, 570] width 82 height 21
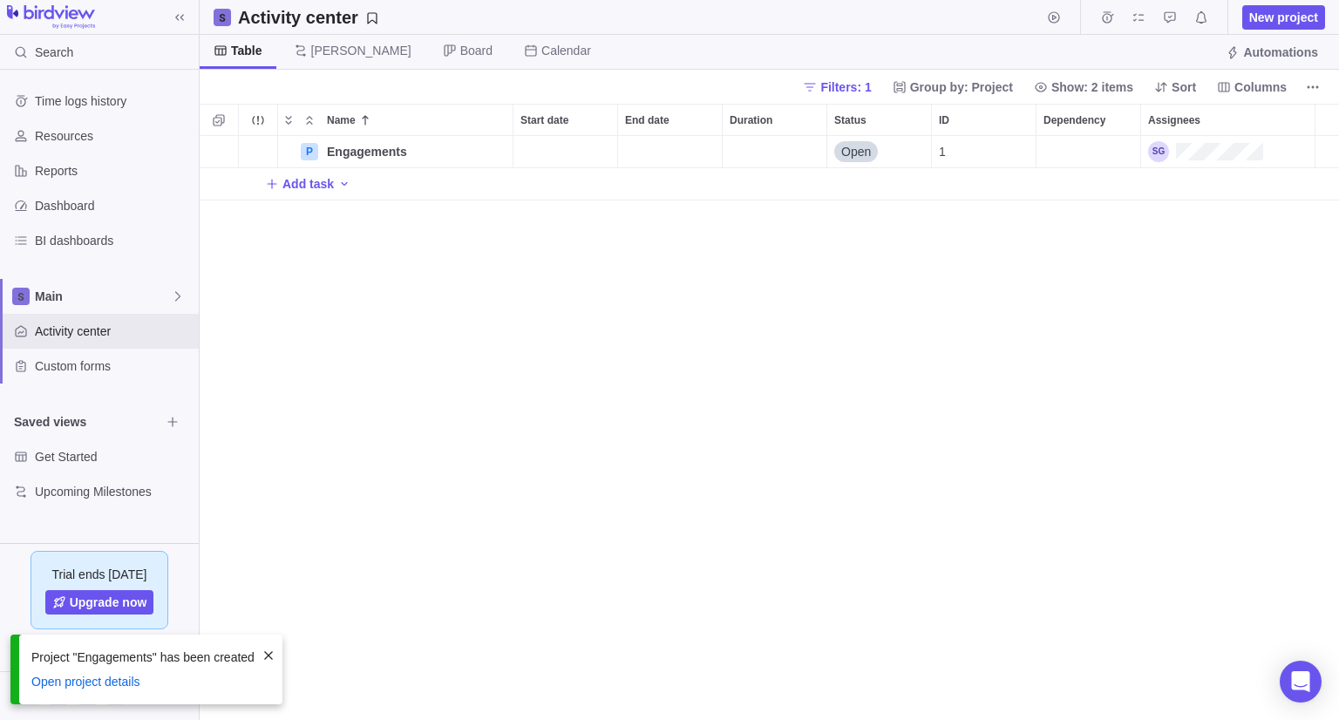
scroll to position [14, 14]
click at [307, 180] on span "Add task" at bounding box center [307, 183] width 51 height 17
click at [375, 182] on input "Name" at bounding box center [426, 183] width 173 height 33
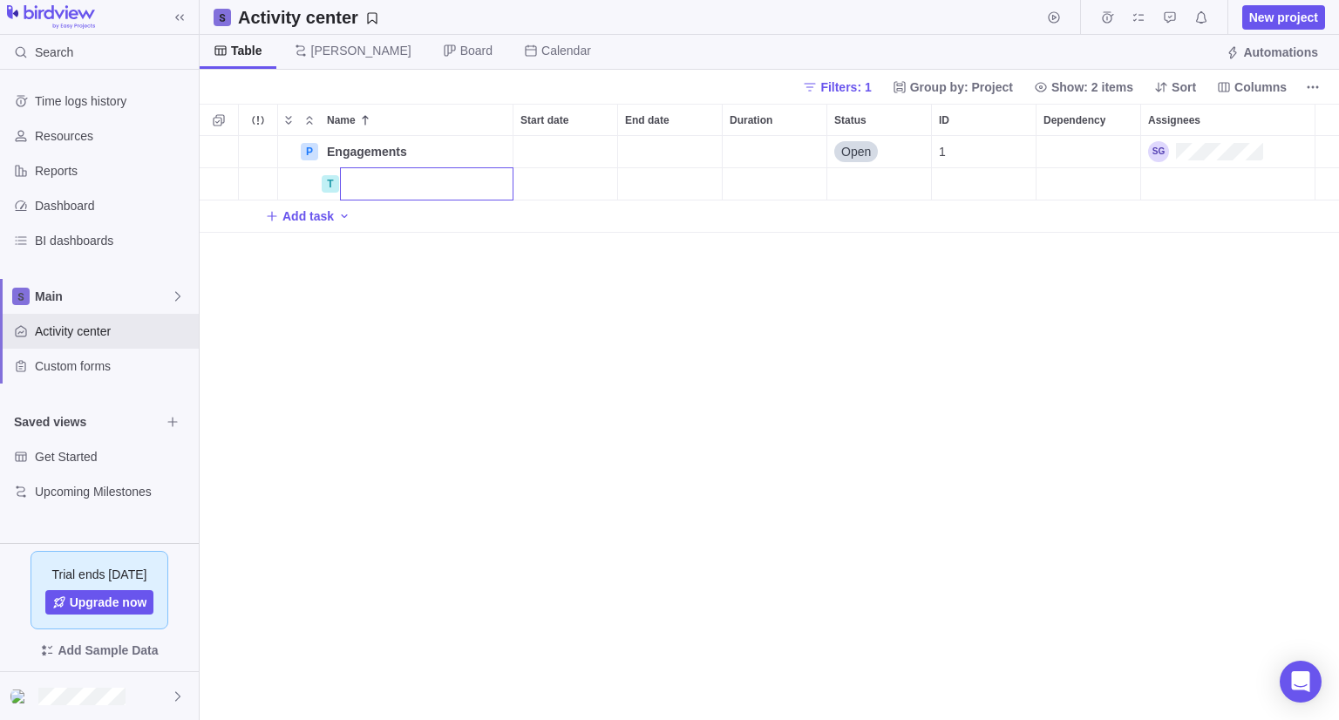
click at [248, 147] on div "Name Start date End date Duration Status ID Dependency Assignees P Engagements …" at bounding box center [769, 412] width 1139 height 616
click at [285, 321] on div "P Engagements Details Open 1 Add task" at bounding box center [769, 428] width 1139 height 584
click at [172, 299] on icon at bounding box center [178, 296] width 14 height 14
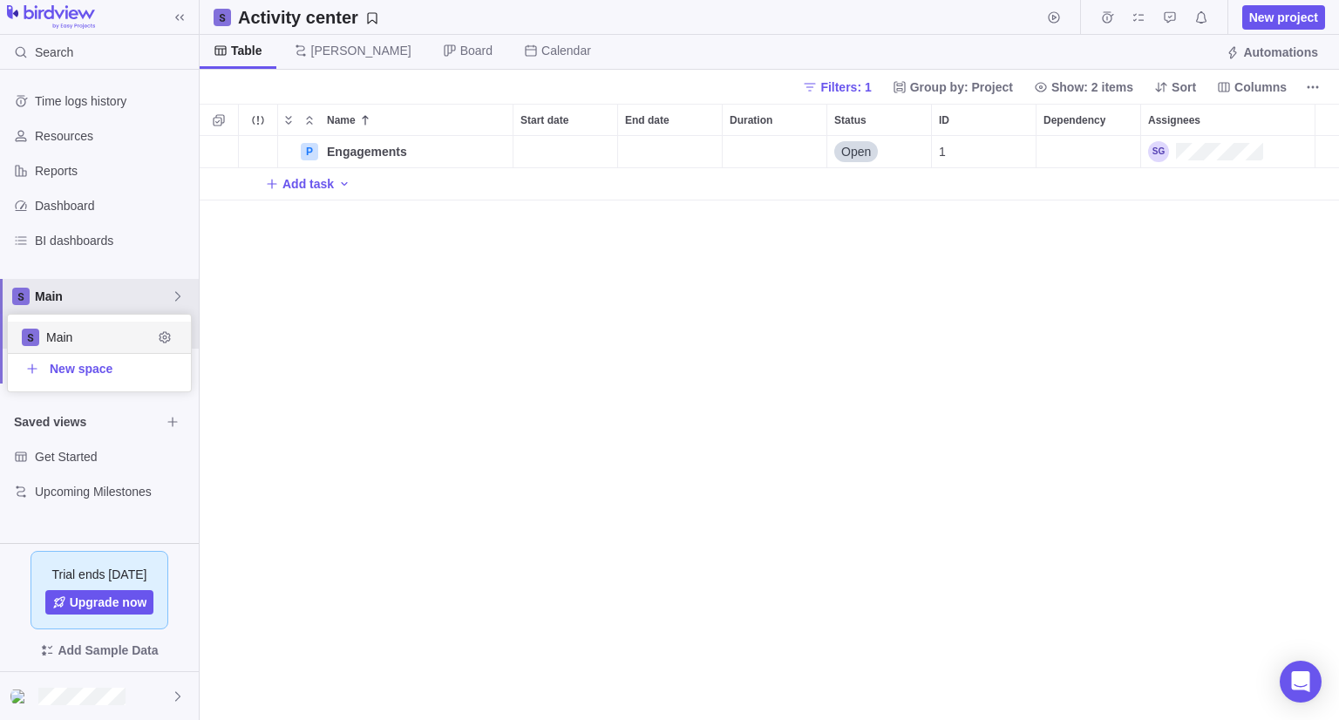
click at [406, 148] on body "Search Time logs history Resources Reports Dashboard BI dashboards Main Activit…" at bounding box center [669, 360] width 1339 height 720
click at [266, 116] on span "More actions" at bounding box center [258, 119] width 24 height 24
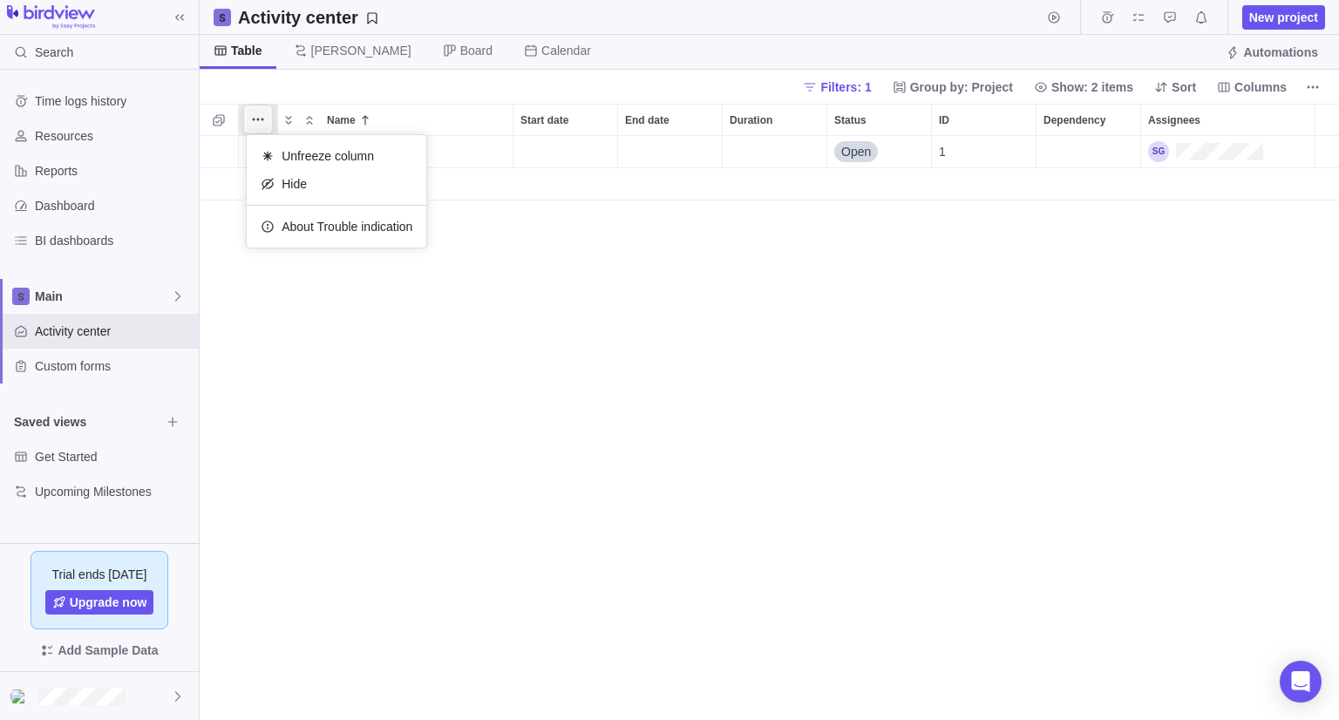
click at [266, 116] on span "More actions" at bounding box center [258, 119] width 24 height 24
click at [321, 54] on span "[PERSON_NAME]" at bounding box center [361, 50] width 100 height 17
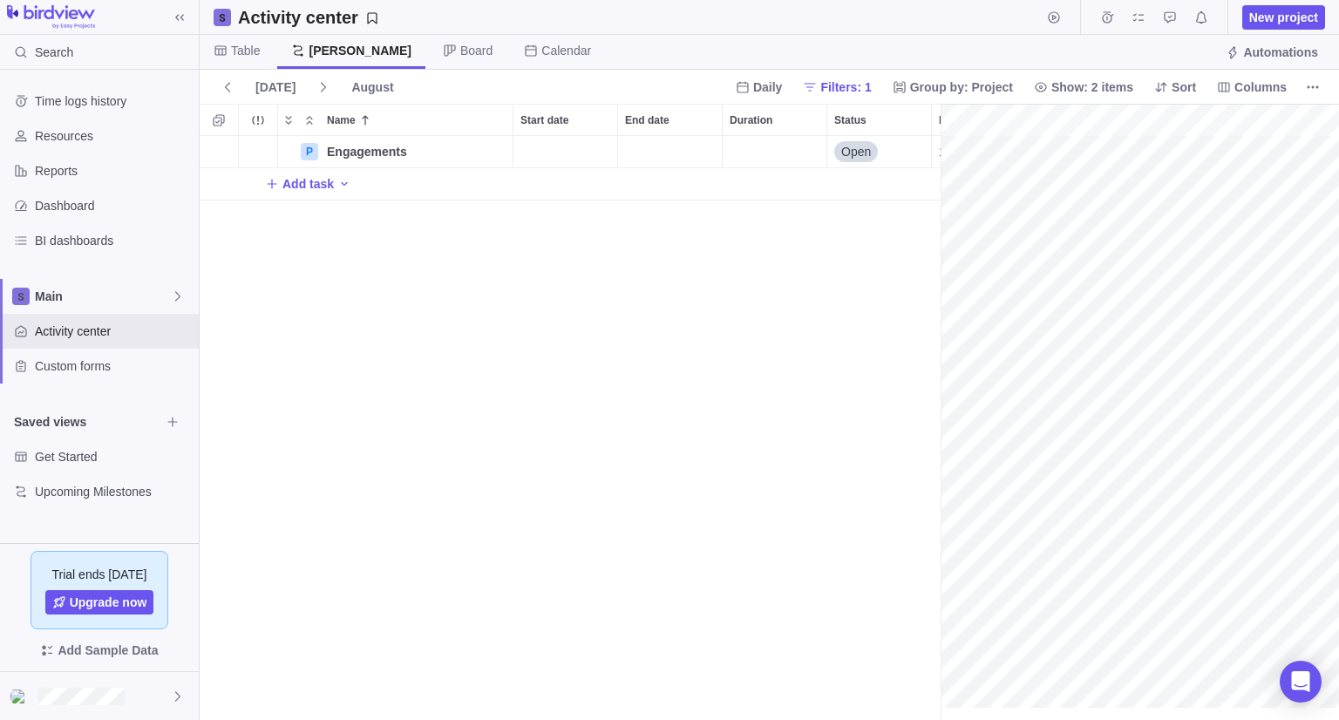
scroll to position [0, 145]
click at [444, 53] on icon at bounding box center [449, 49] width 11 height 11
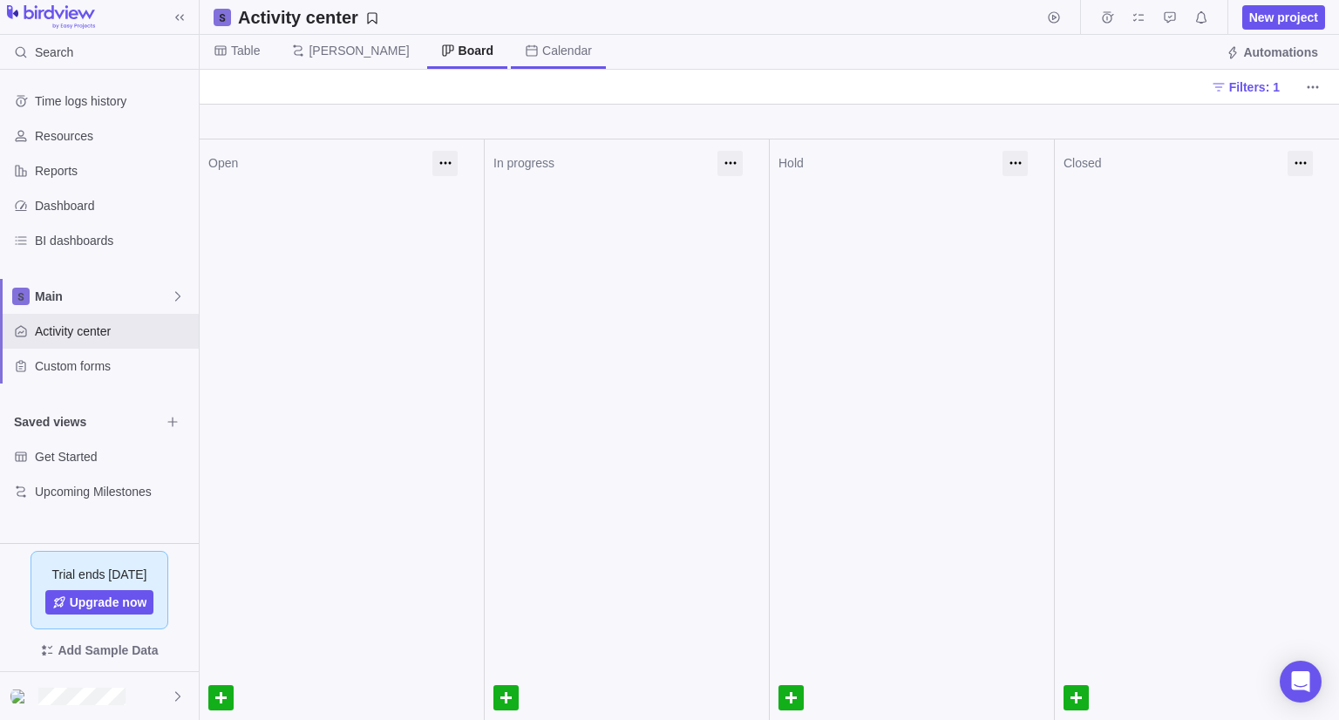
click at [542, 44] on span "Calendar" at bounding box center [567, 50] width 50 height 17
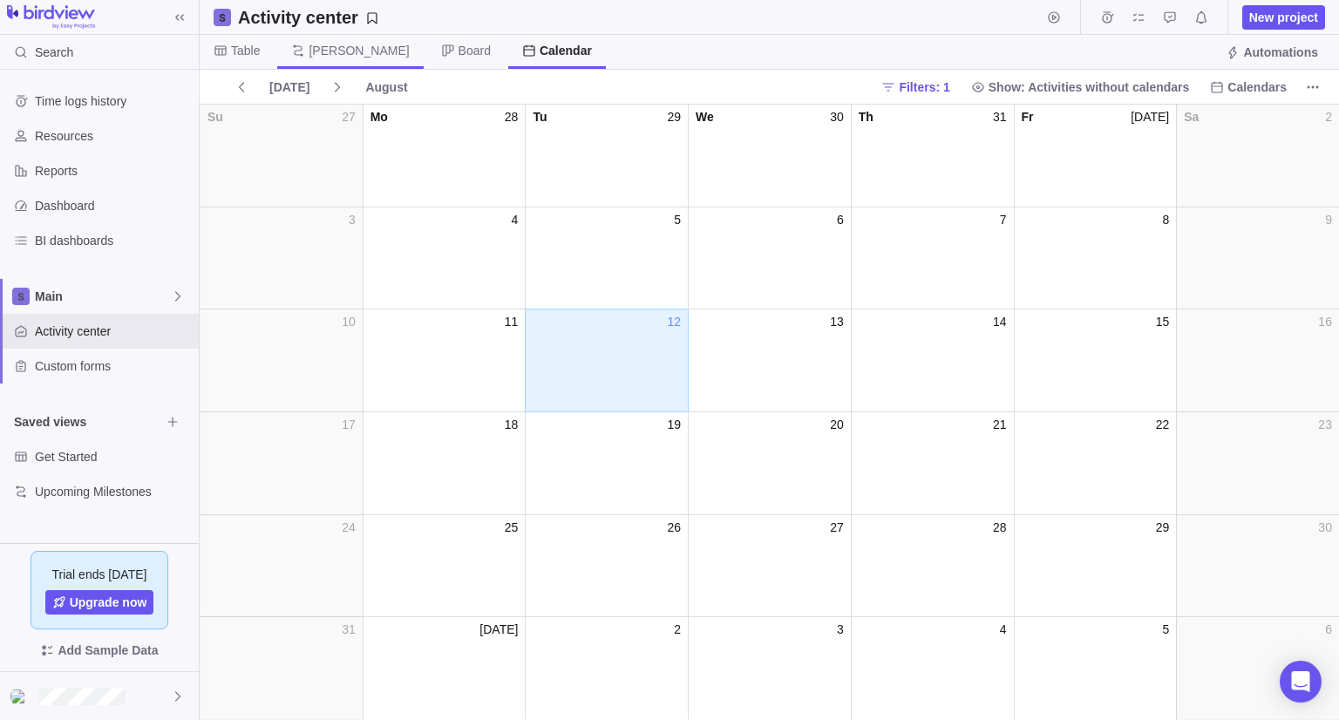
click at [342, 56] on span "[PERSON_NAME]" at bounding box center [350, 52] width 146 height 34
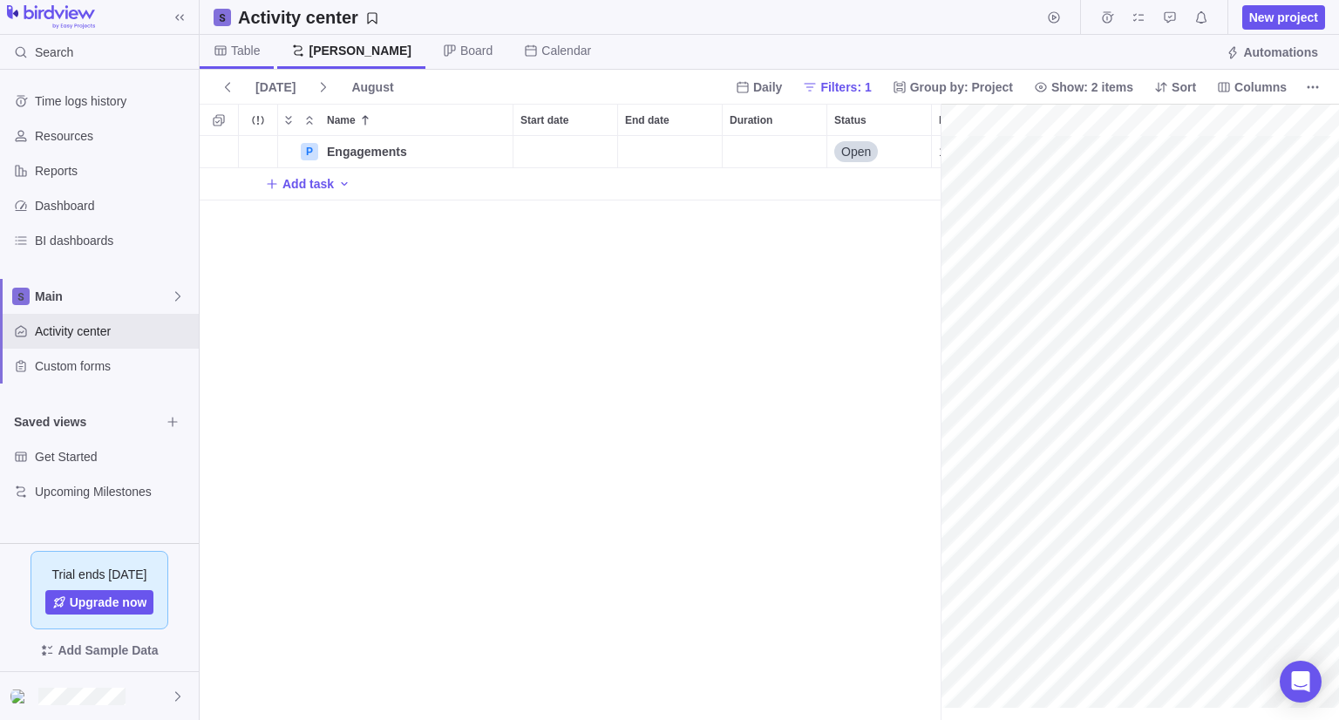
click at [249, 56] on span "Table" at bounding box center [245, 50] width 29 height 17
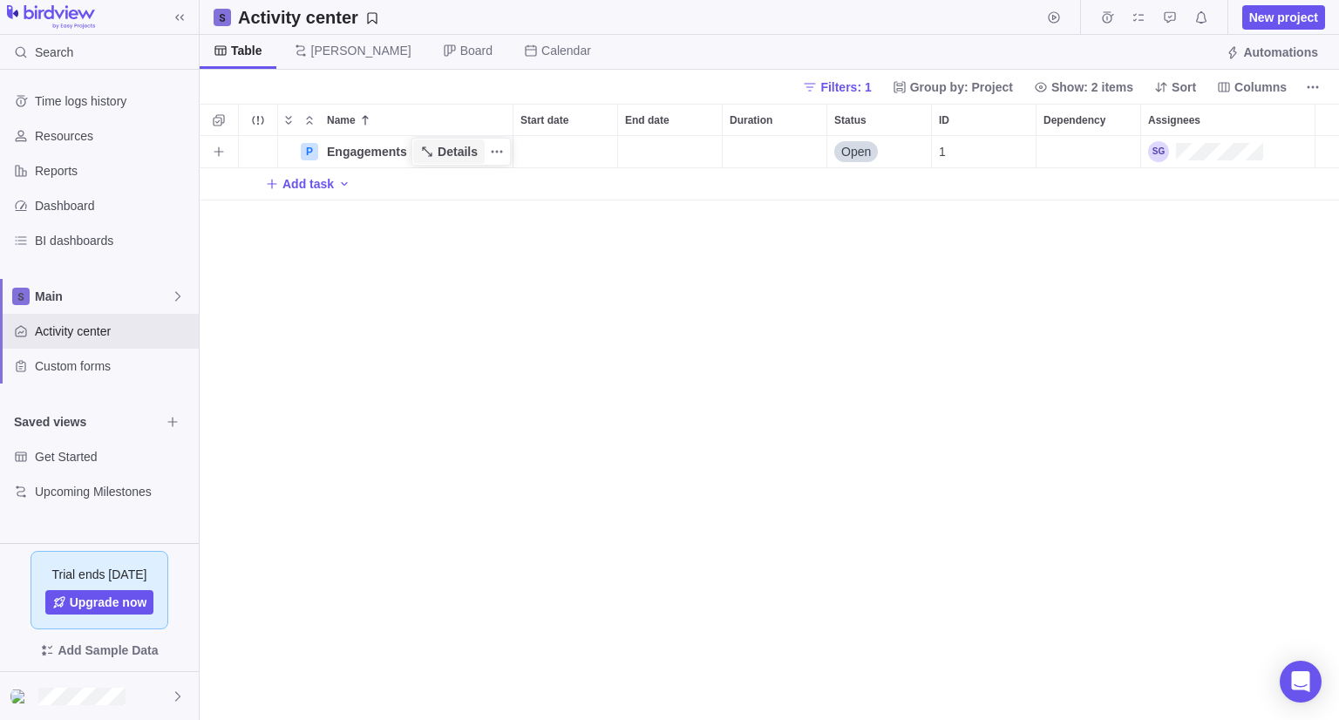
click at [420, 151] on span "Details" at bounding box center [448, 151] width 71 height 24
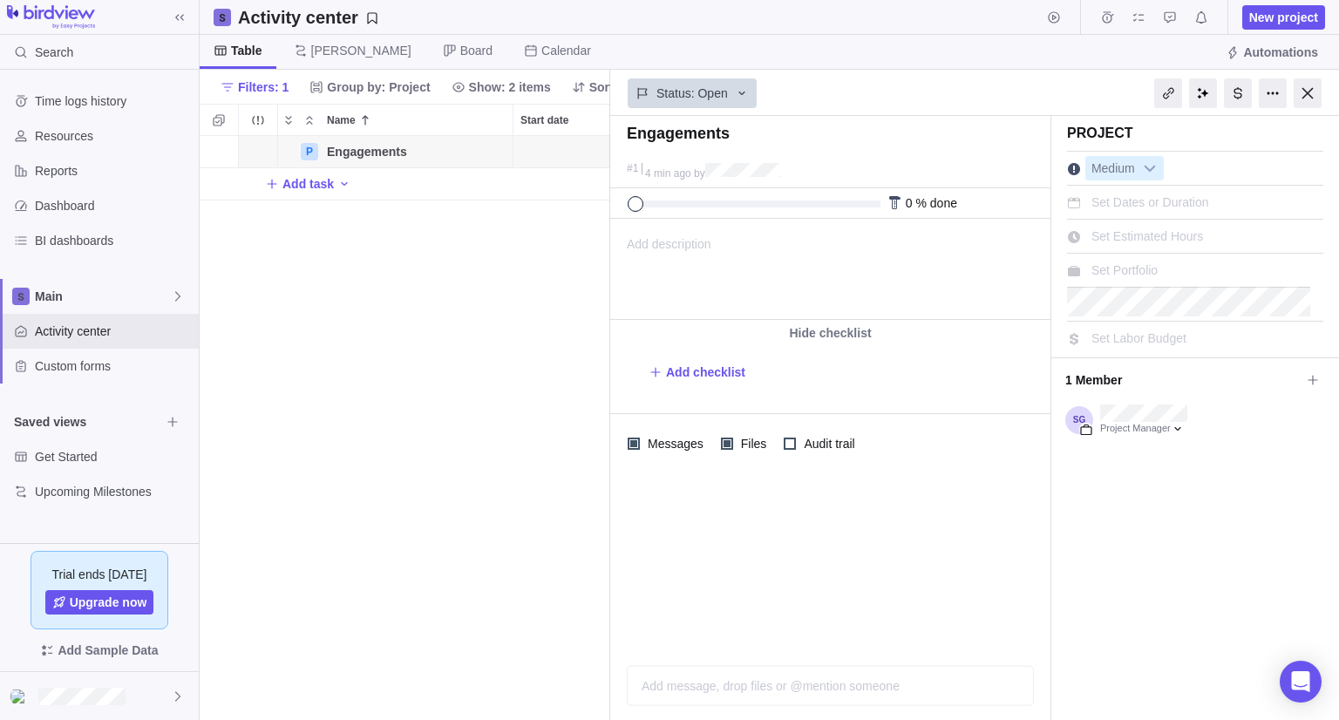
click at [509, 283] on div "P Engagements Details Open 1 Add task" at bounding box center [405, 428] width 410 height 584
click at [1210, 91] on div at bounding box center [1203, 93] width 28 height 30
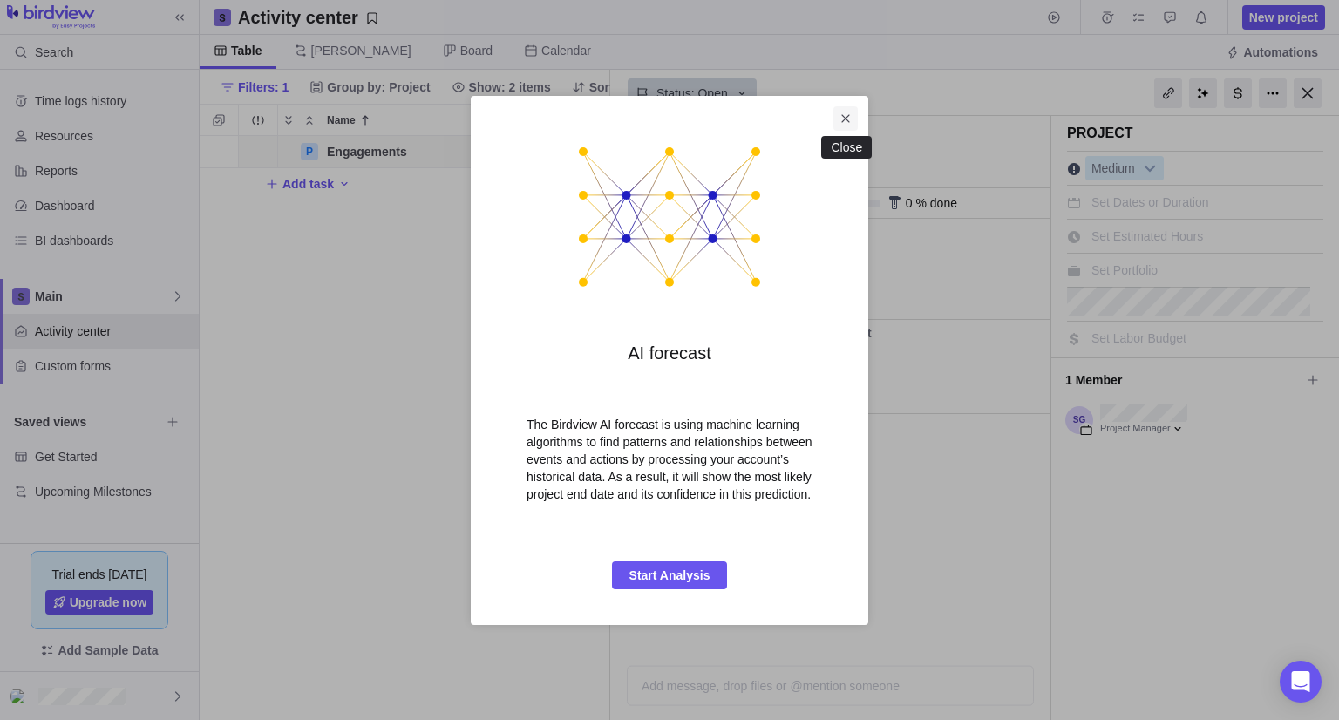
click at [851, 108] on span "Close" at bounding box center [845, 118] width 24 height 24
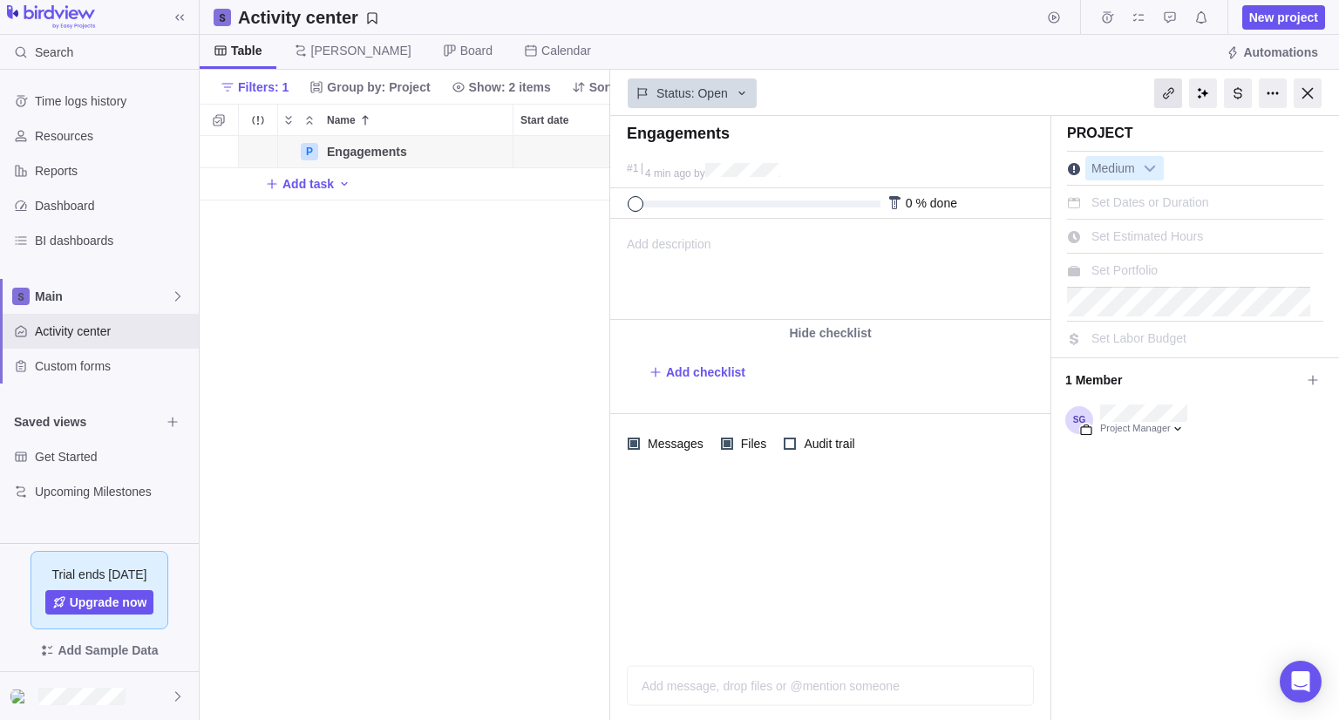
click at [1178, 96] on div at bounding box center [1168, 93] width 28 height 30
click at [1164, 97] on div at bounding box center [1168, 93] width 28 height 30
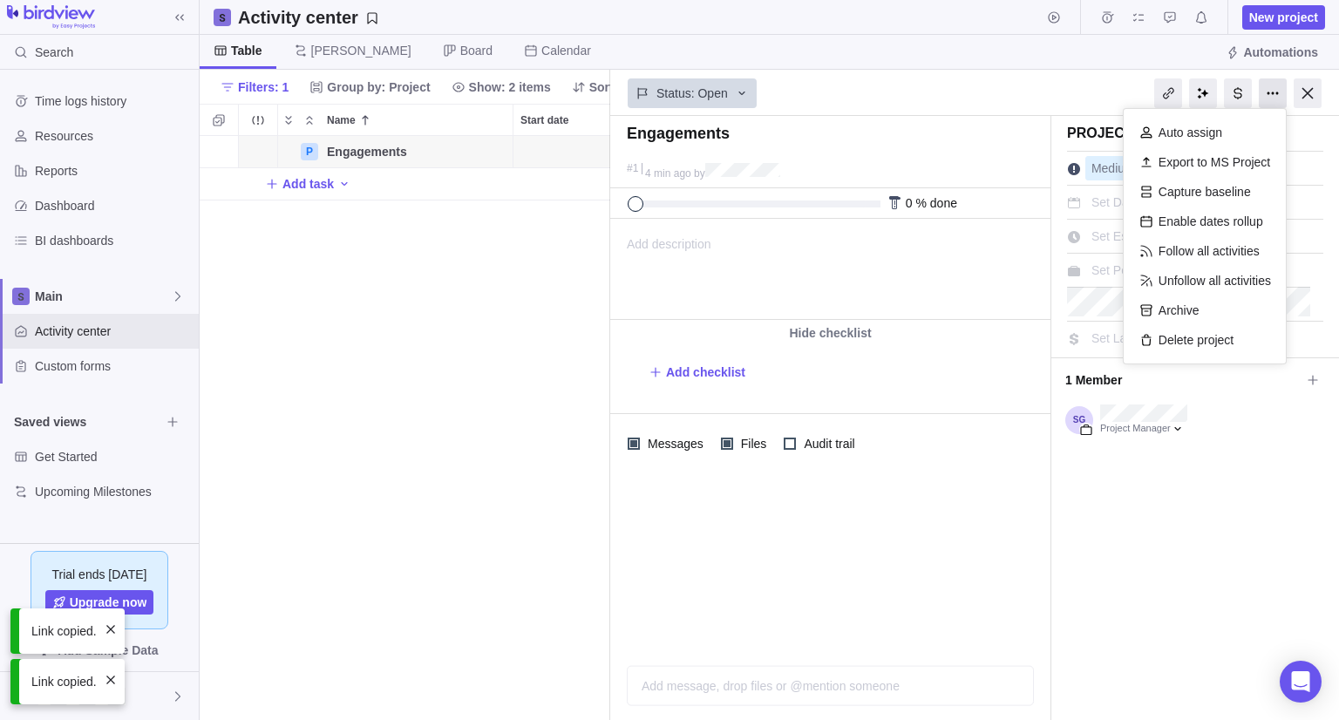
click at [1272, 92] on div at bounding box center [1272, 93] width 28 height 30
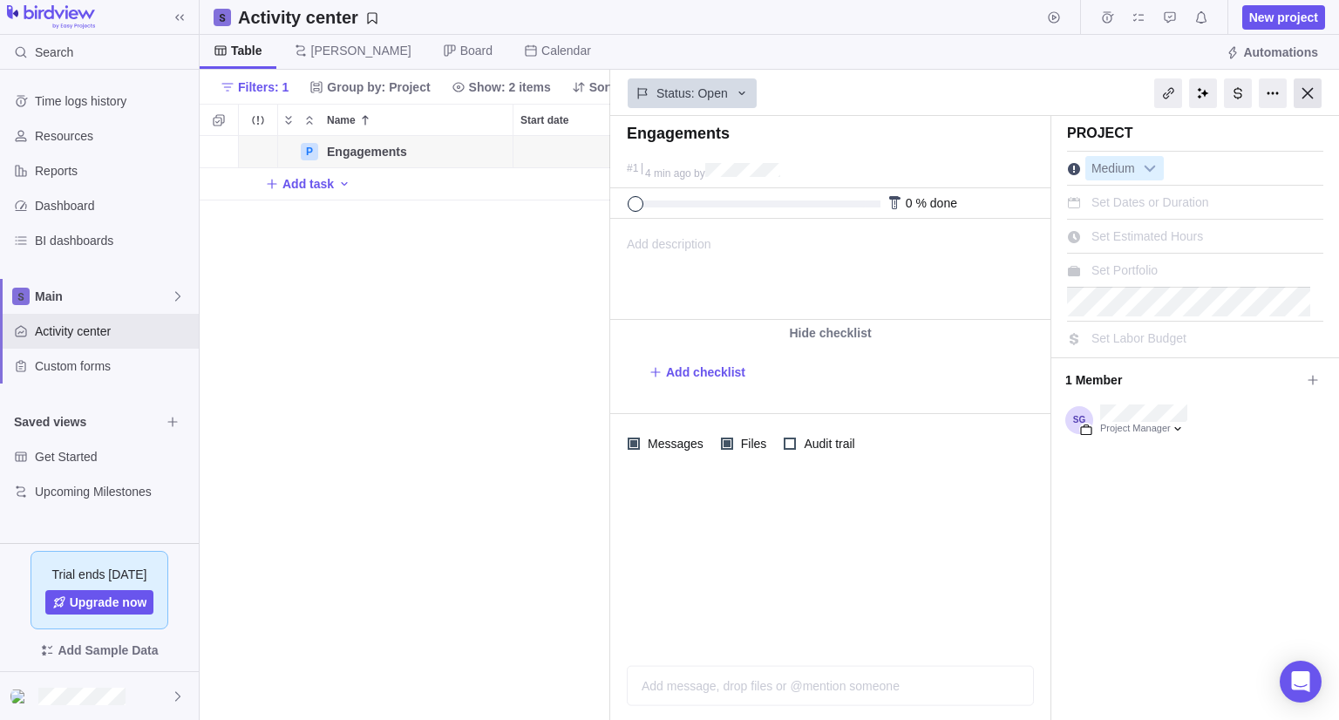
click at [1307, 96] on div at bounding box center [1307, 93] width 28 height 30
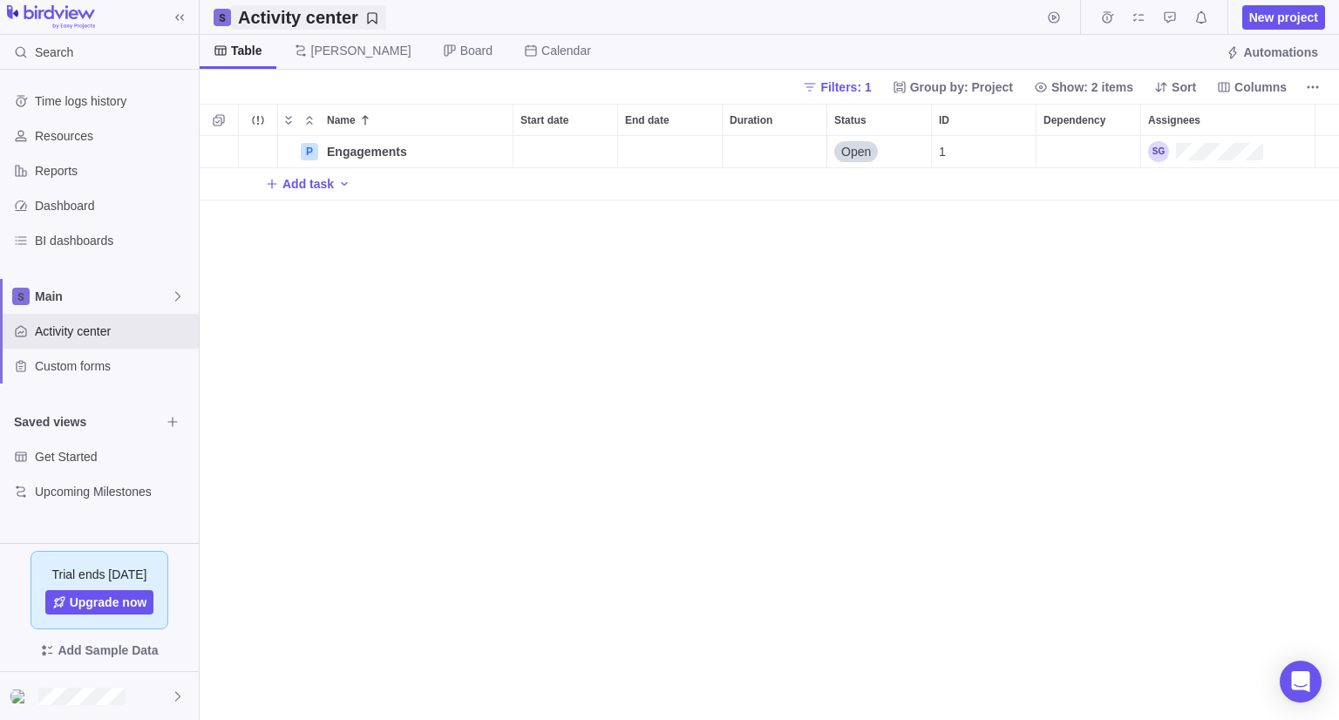
click at [275, 12] on h2 "Activity center" at bounding box center [298, 17] width 120 height 24
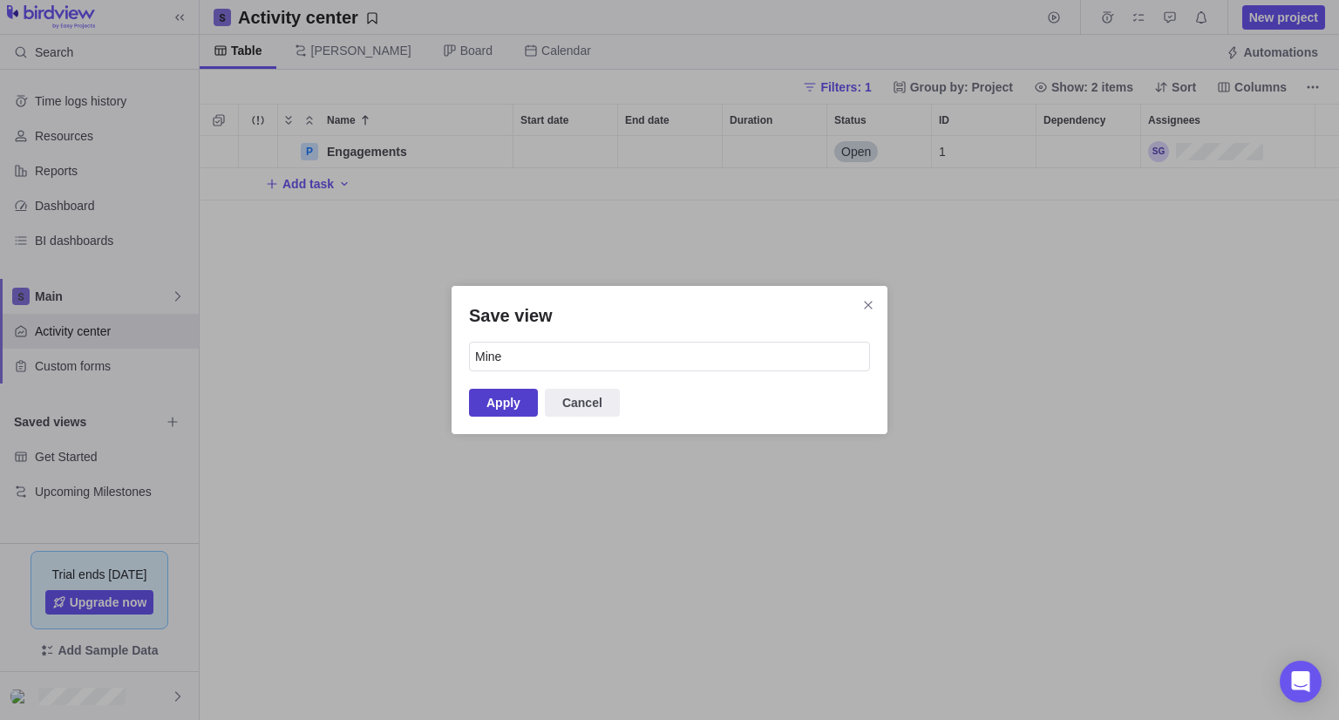
click at [492, 399] on span "Apply" at bounding box center [503, 402] width 34 height 21
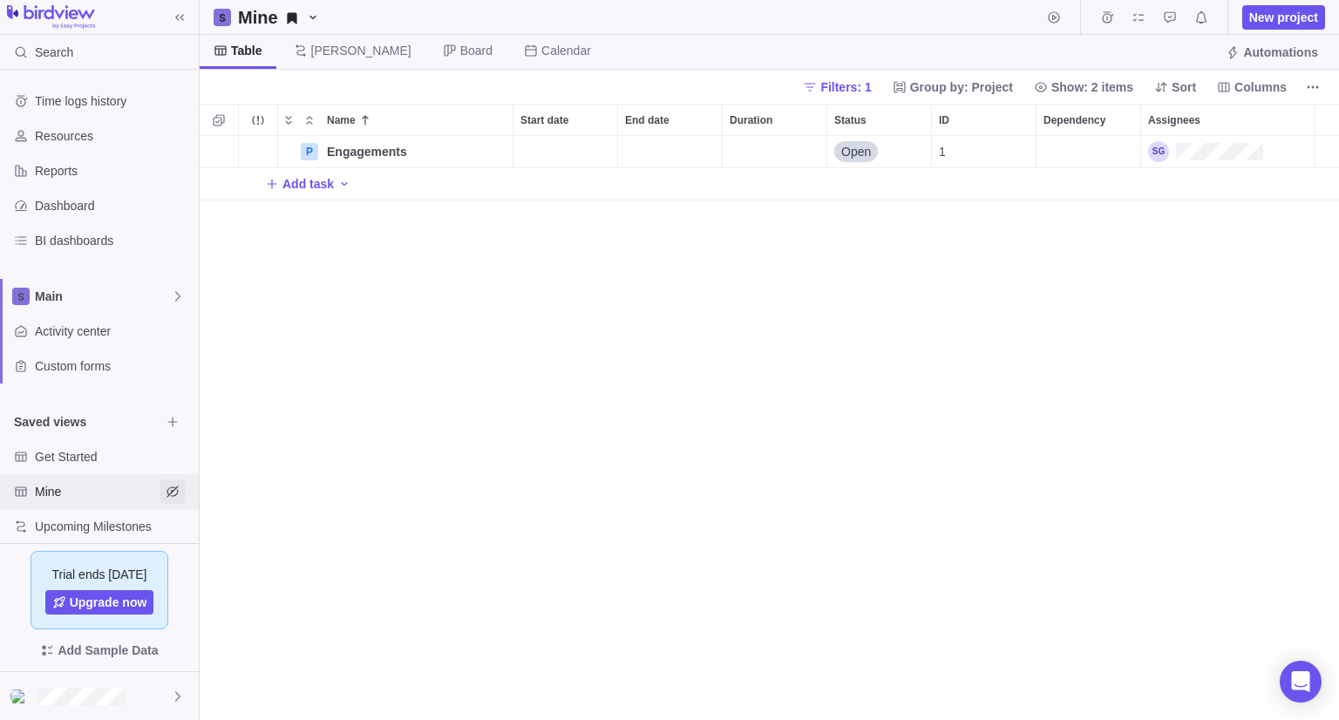
drag, startPoint x: 77, startPoint y: 493, endPoint x: 171, endPoint y: 482, distance: 94.8
click at [171, 482] on span "Hide view" at bounding box center [172, 491] width 24 height 24
click at [99, 493] on span "Upcoming Milestones" at bounding box center [97, 491] width 125 height 17
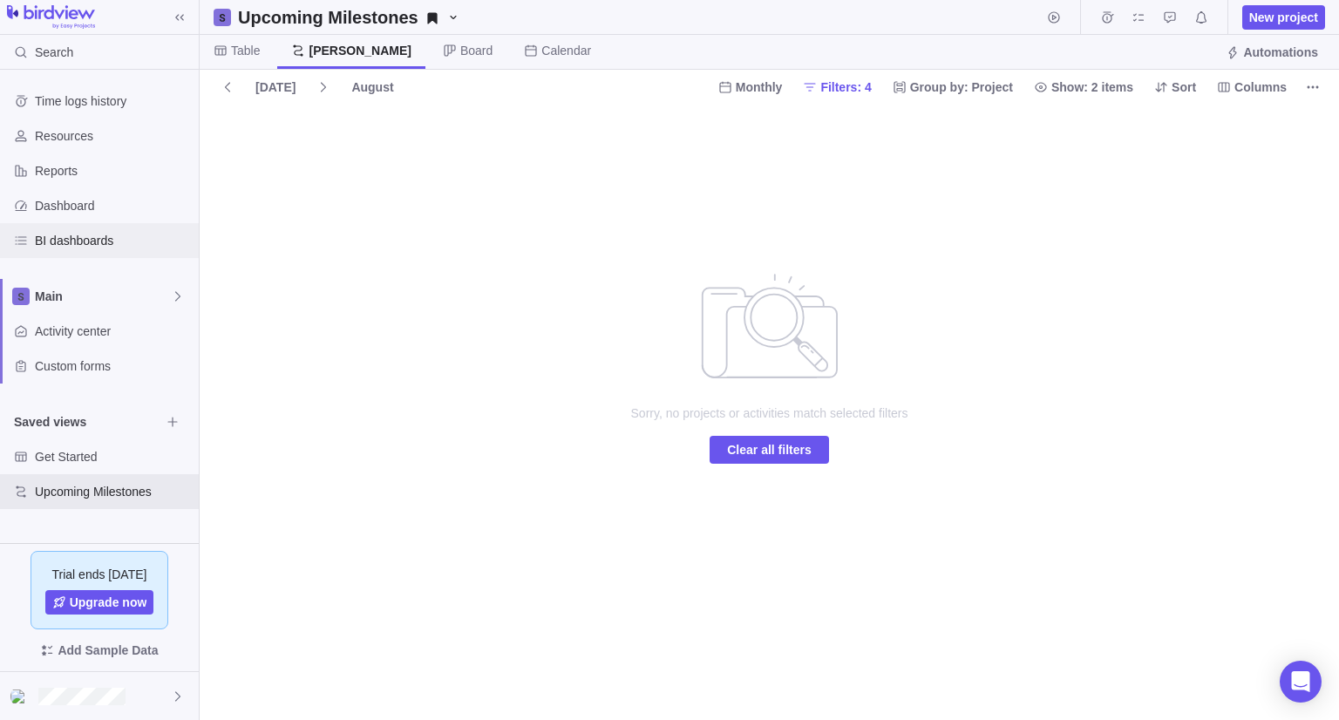
click at [85, 238] on span "BI dashboards" at bounding box center [113, 240] width 157 height 17
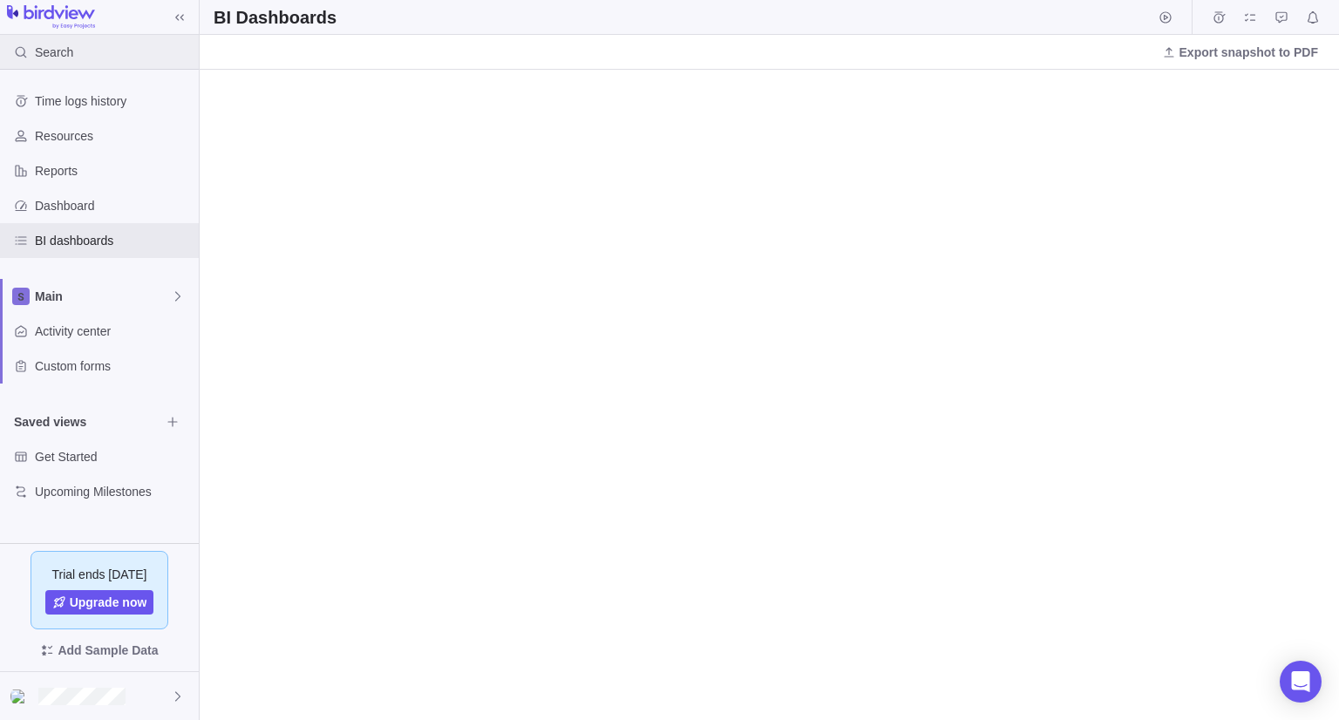
click at [73, 51] on div "Search" at bounding box center [40, 52] width 80 height 35
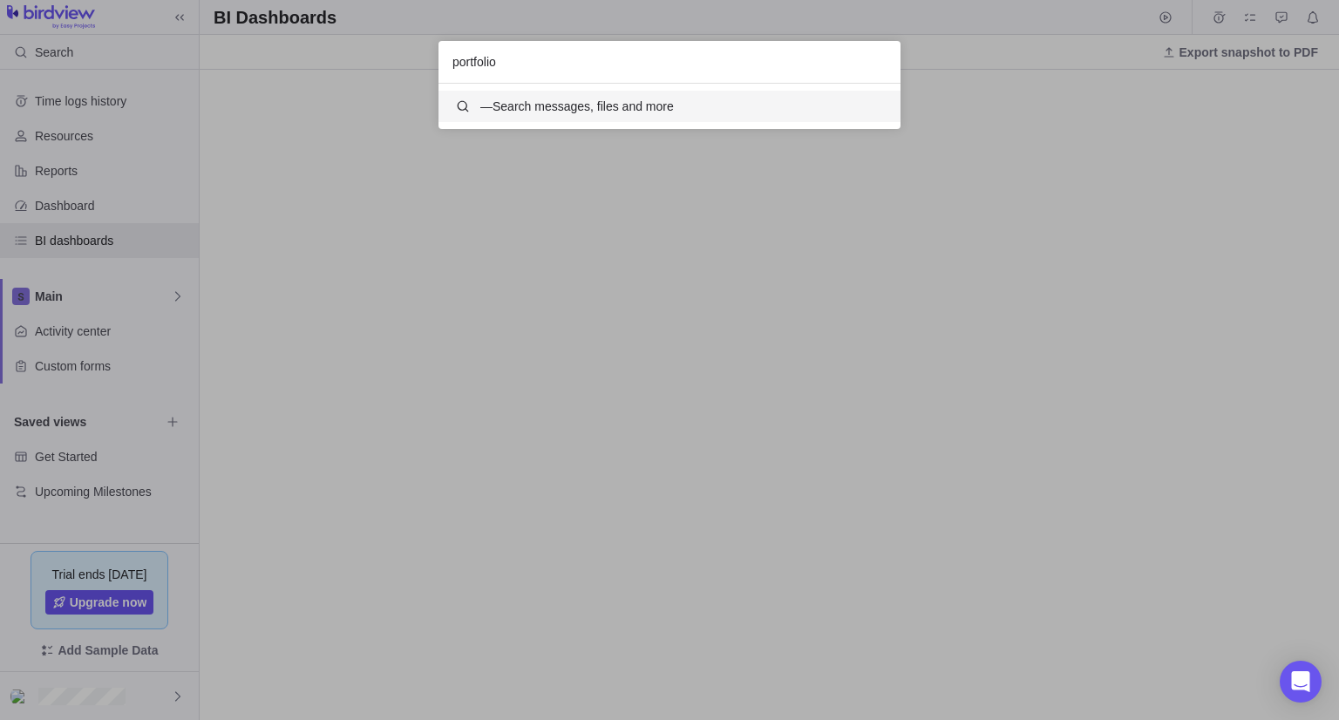
scroll to position [31, 448]
type input "portfolio"
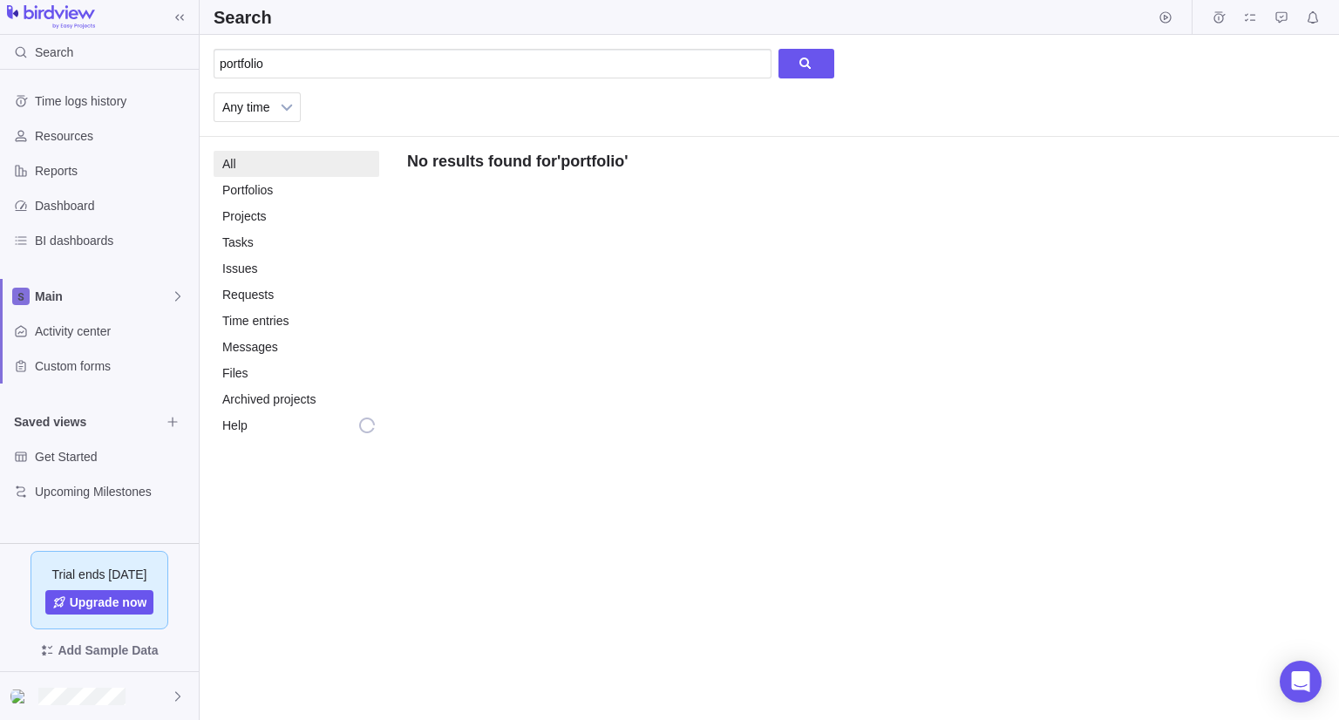
click at [242, 196] on div "Portfolios" at bounding box center [247, 190] width 51 height 26
click at [235, 193] on div "Portfolios" at bounding box center [247, 190] width 51 height 26
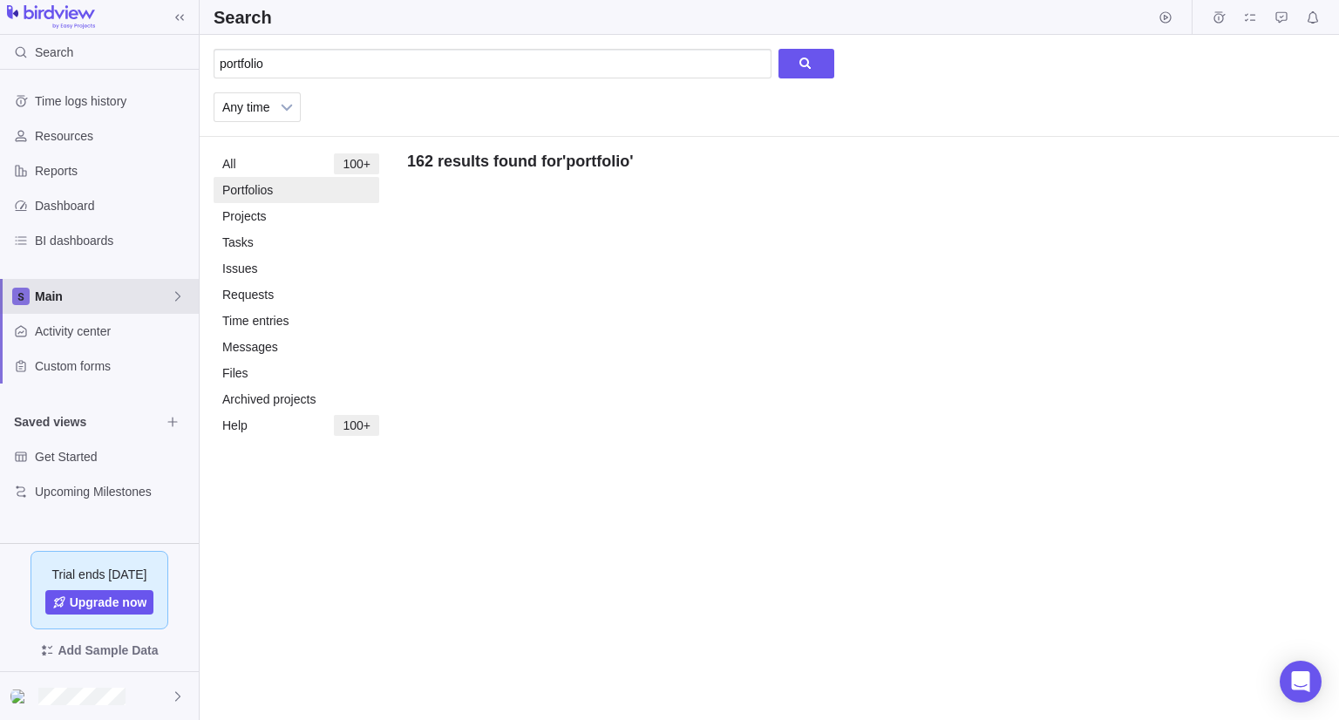
click at [87, 295] on span "Main" at bounding box center [103, 296] width 136 height 17
click at [156, 339] on span "Edit space settings" at bounding box center [165, 337] width 24 height 24
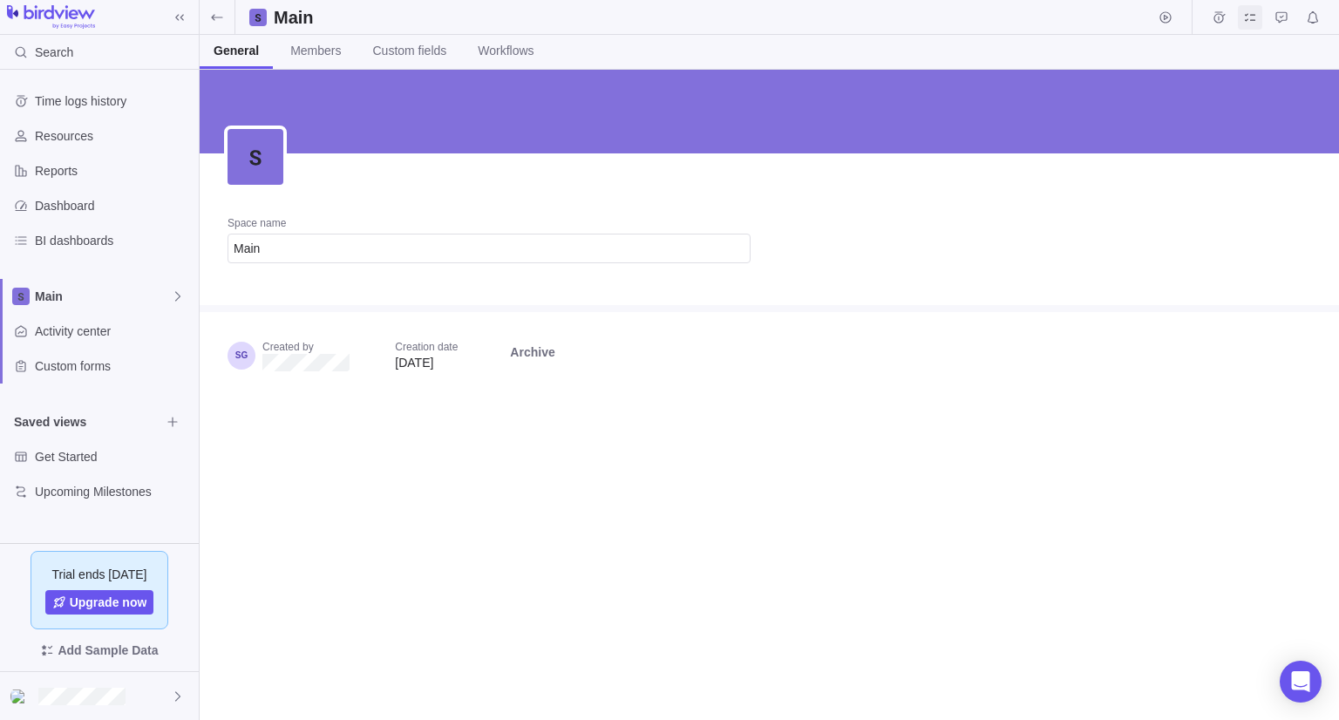
click at [1253, 11] on icon "My assignments" at bounding box center [1250, 17] width 14 height 14
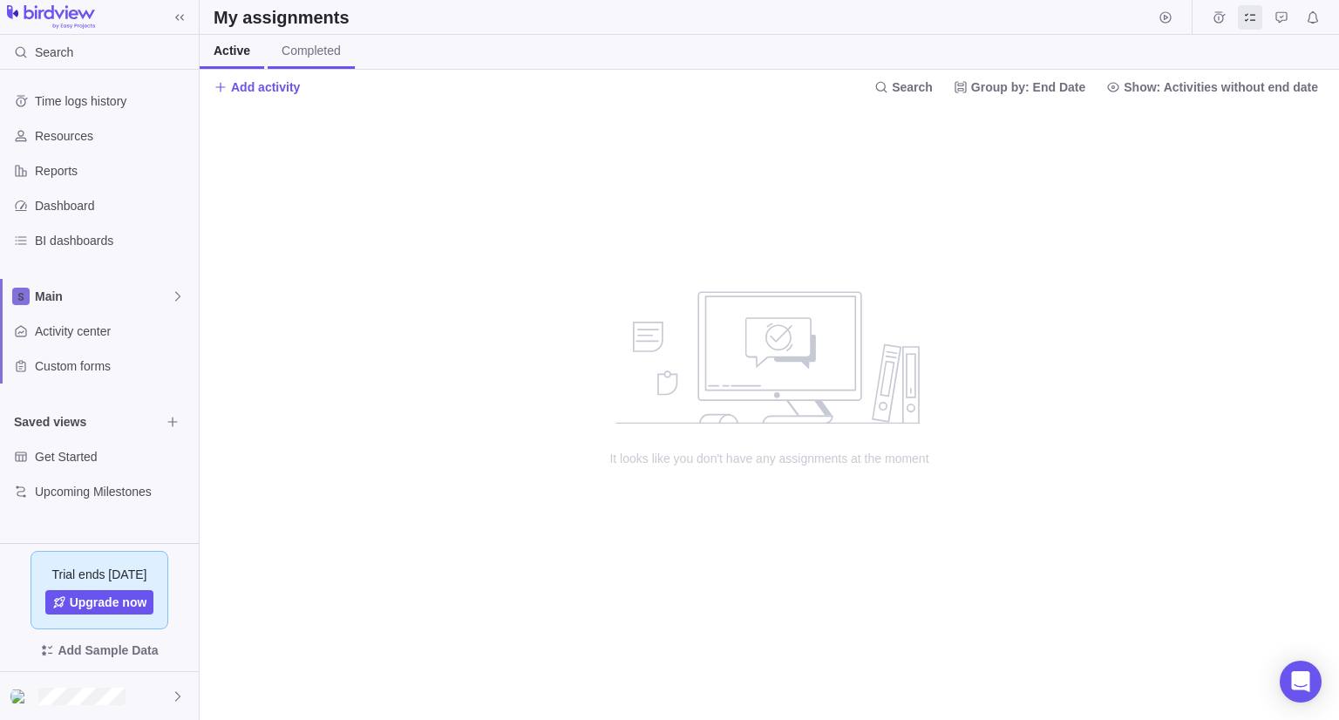
click at [298, 60] on link "Completed" at bounding box center [311, 52] width 87 height 34
click at [211, 47] on link "Active" at bounding box center [230, 52] width 61 height 34
click at [174, 18] on icon at bounding box center [180, 17] width 14 height 14
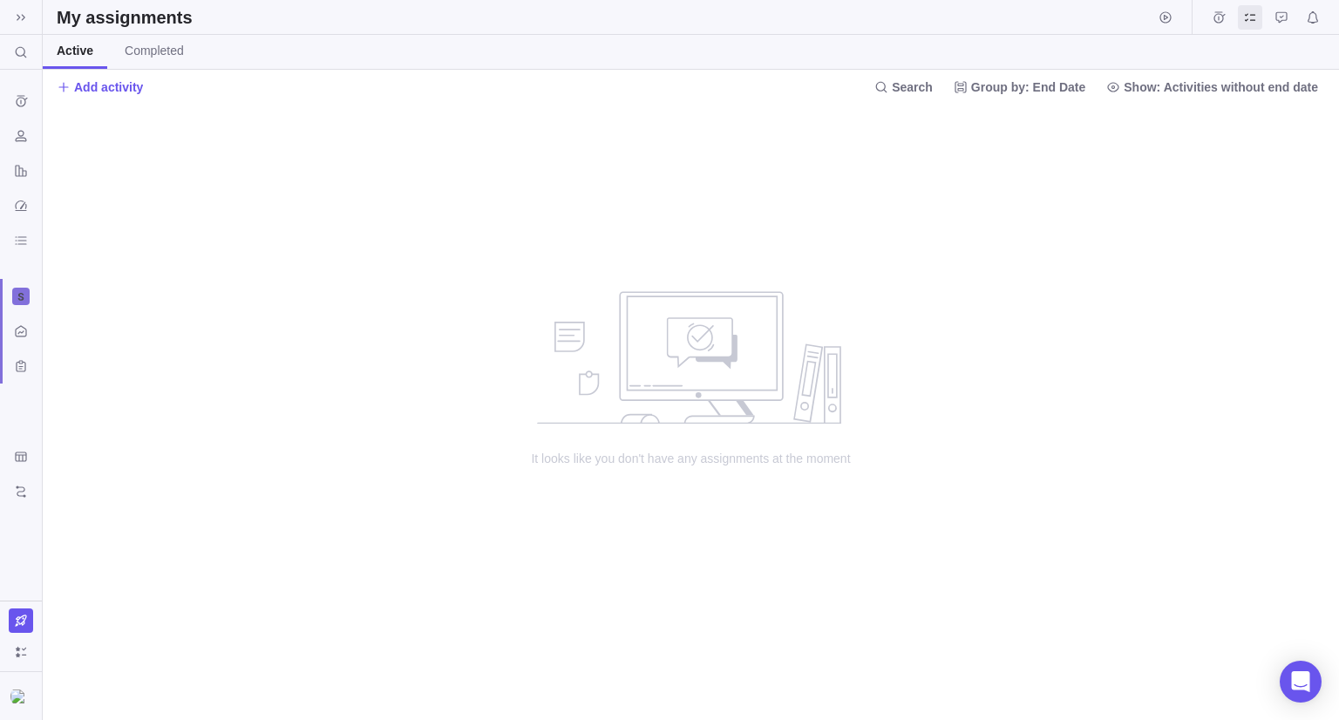
click at [26, 31] on div at bounding box center [21, 17] width 42 height 35
click at [23, 5] on span at bounding box center [21, 17] width 24 height 24
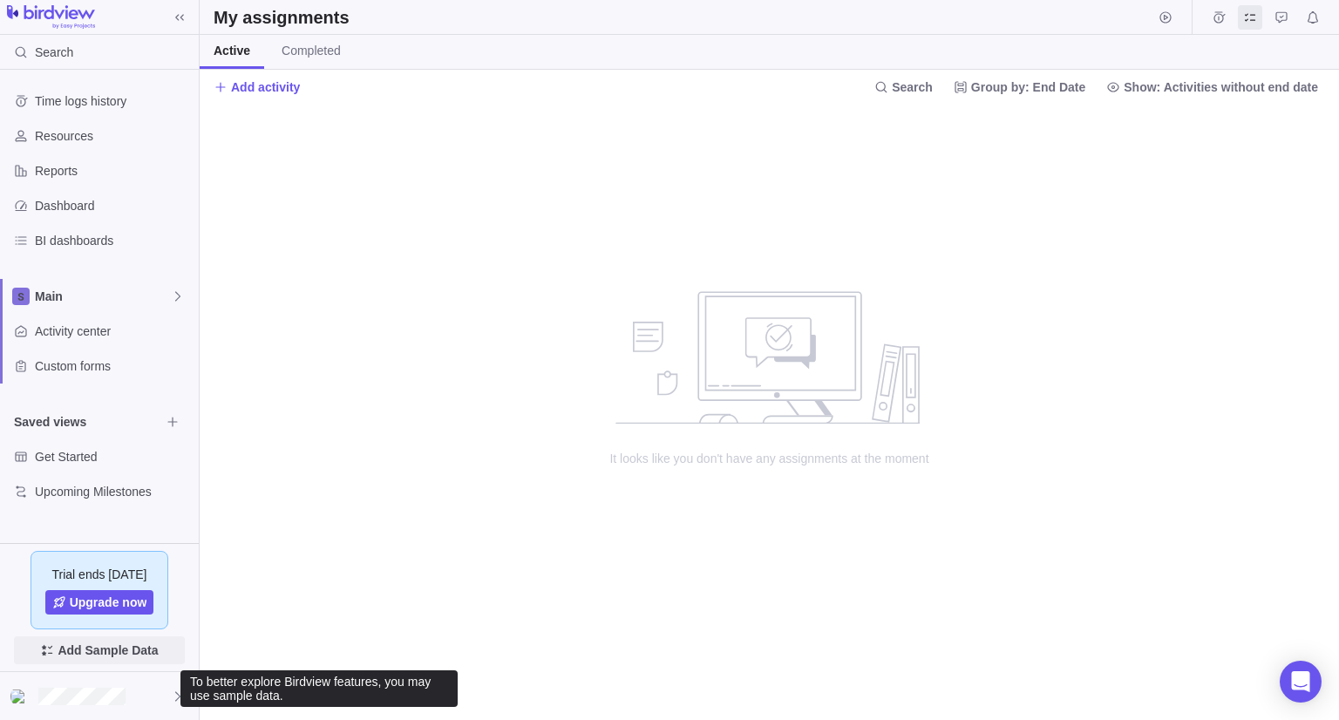
click at [124, 651] on span "Add Sample Data" at bounding box center [108, 650] width 100 height 21
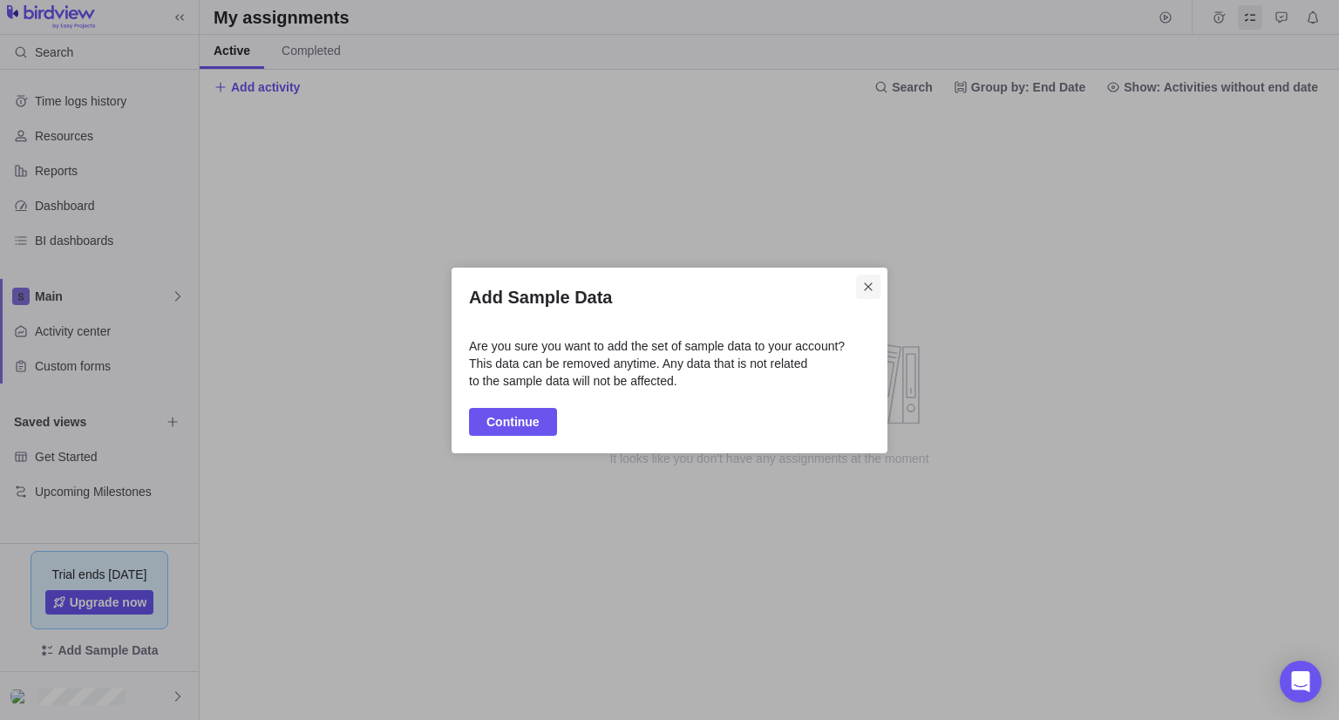
click at [868, 284] on icon "Close" at bounding box center [868, 287] width 14 height 14
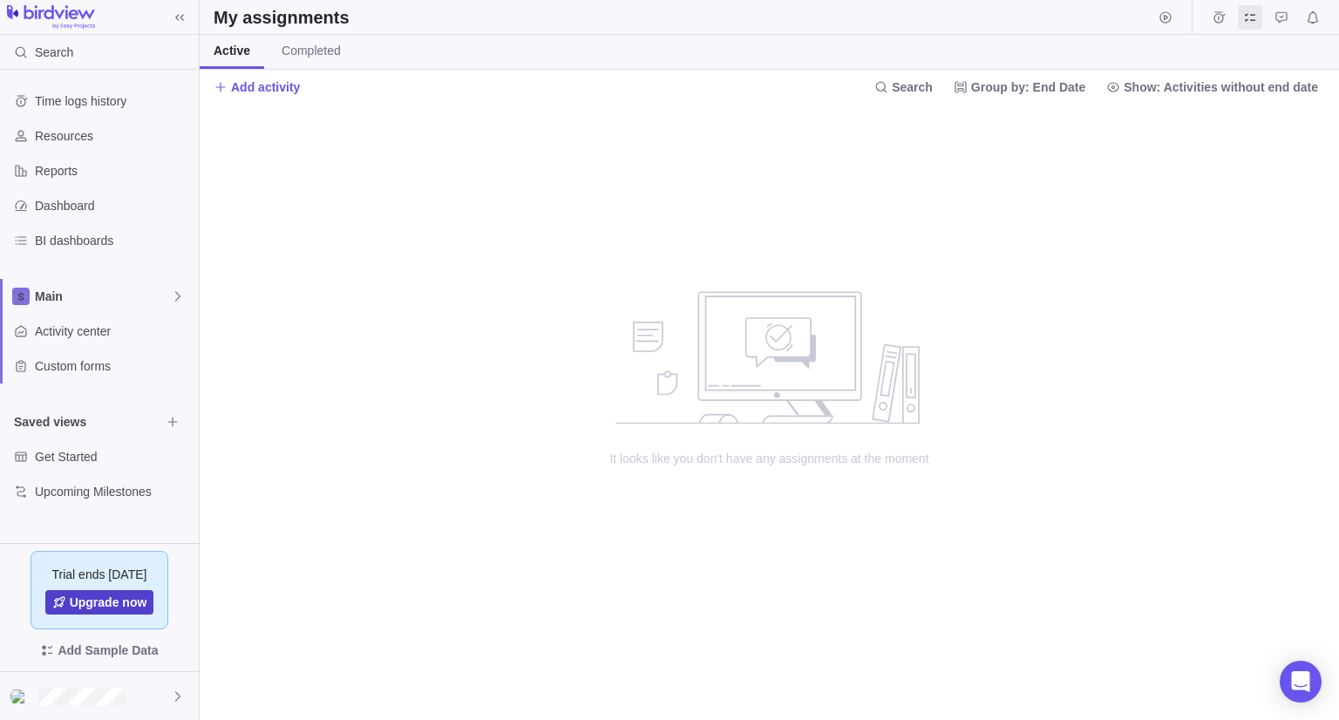
click at [86, 607] on span "Upgrade now" at bounding box center [109, 601] width 78 height 17
click at [181, 299] on icon at bounding box center [178, 296] width 14 height 14
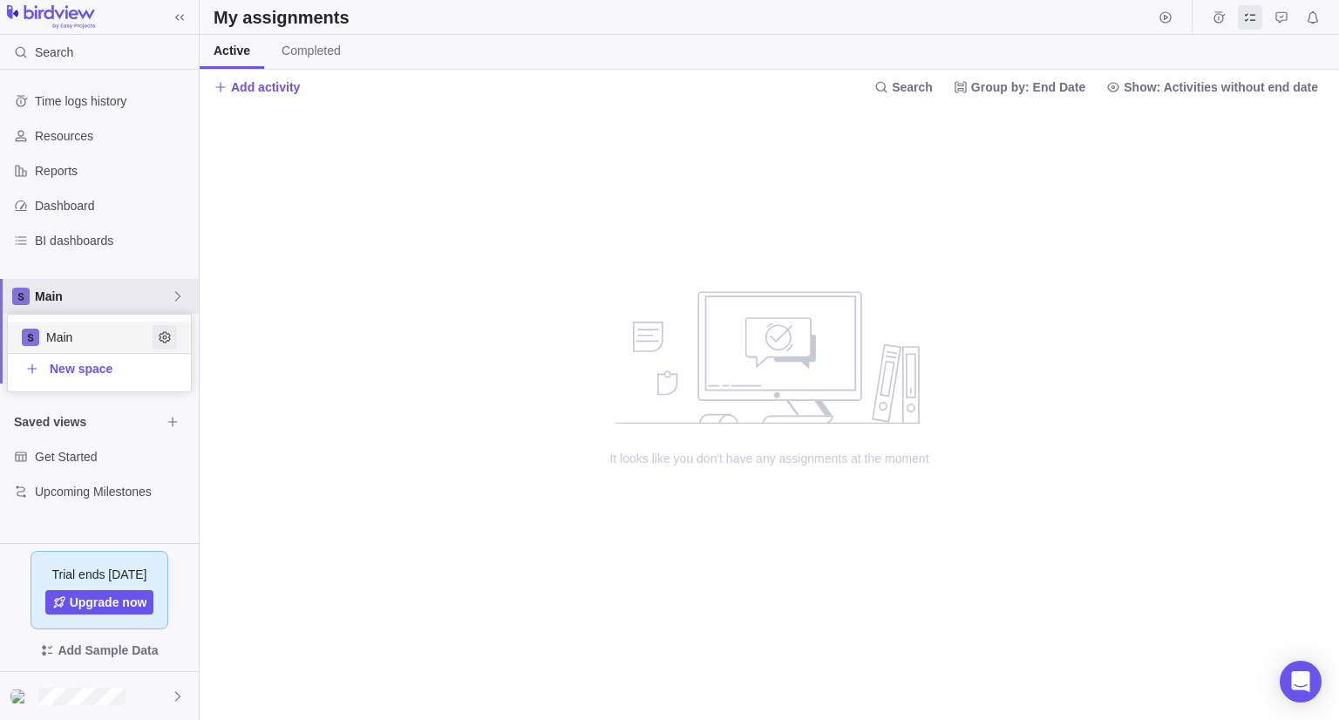
click at [166, 343] on span "Edit space settings" at bounding box center [165, 337] width 24 height 24
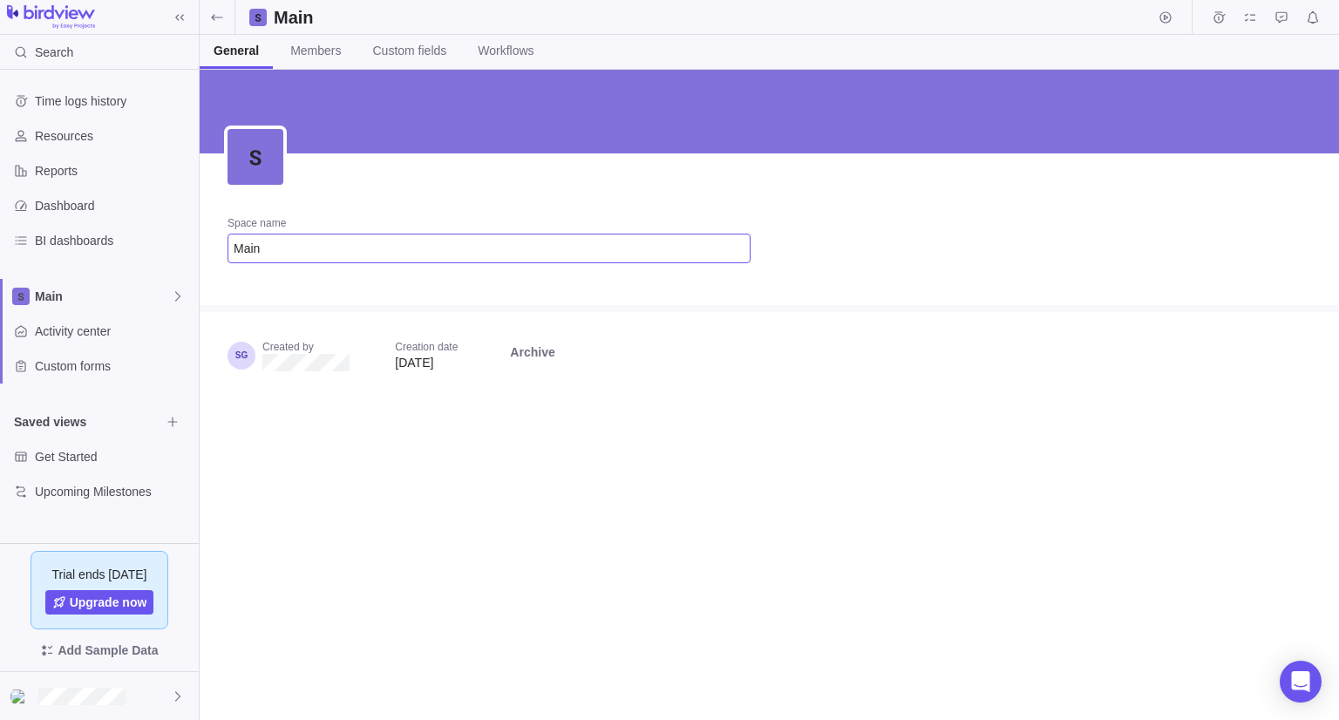
click at [281, 255] on input "Main" at bounding box center [488, 249] width 523 height 30
type input "Engagements"
click at [286, 494] on div "Space name Engagements Created by Creation date [DATE] Archive" at bounding box center [769, 395] width 1139 height 650
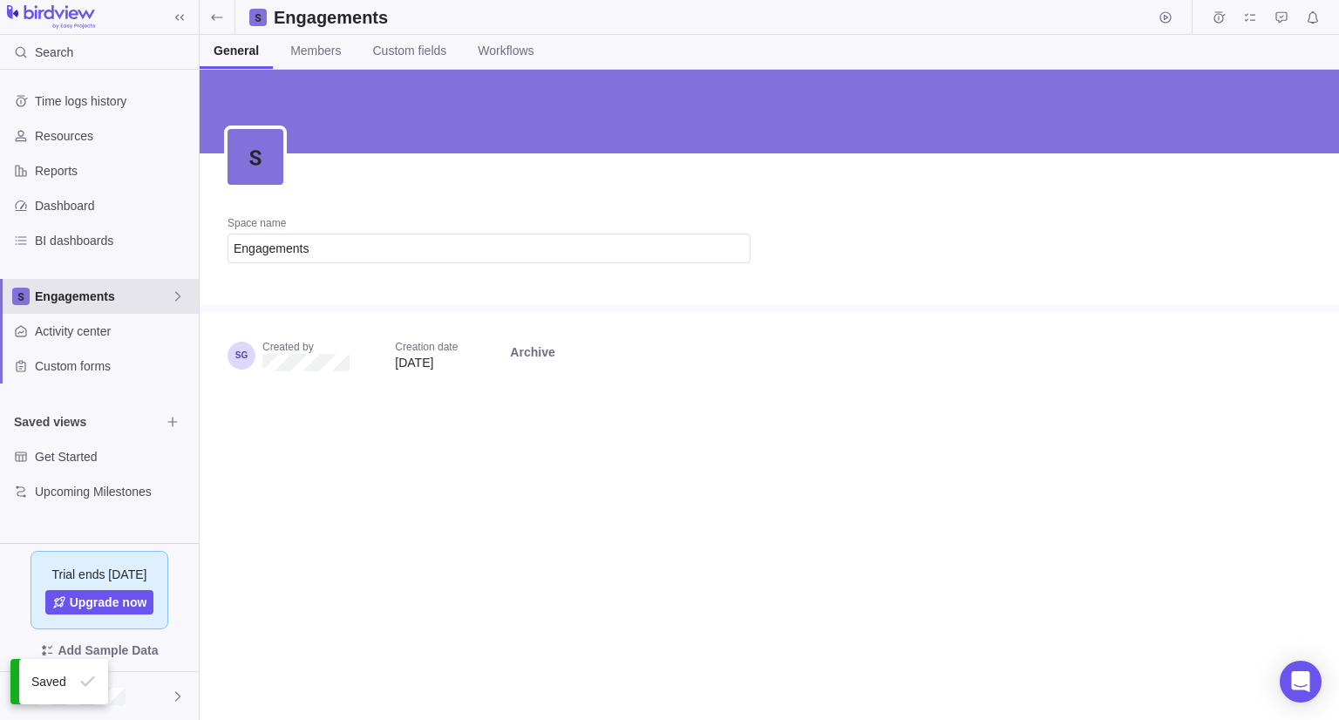
click at [172, 295] on icon at bounding box center [178, 296] width 14 height 14
click at [91, 363] on span "New space" at bounding box center [81, 368] width 63 height 17
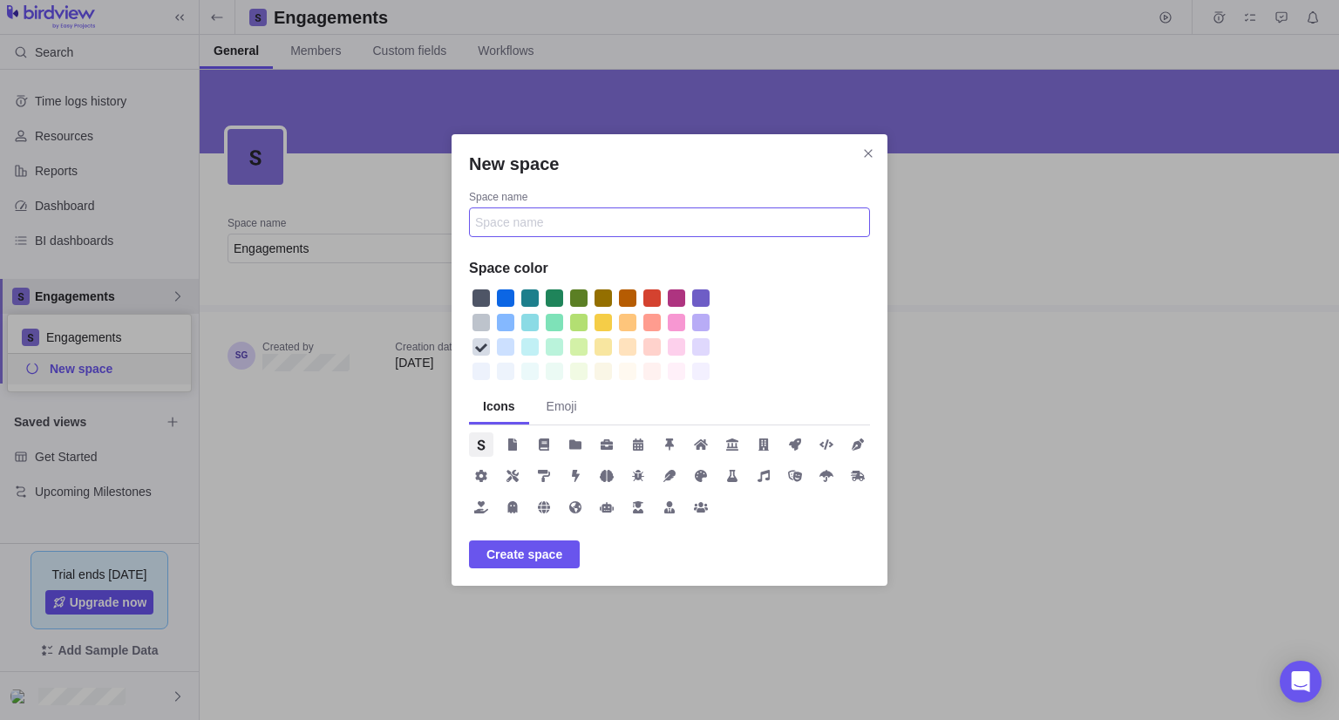
click at [610, 228] on input "Space name" at bounding box center [669, 222] width 401 height 30
type input "Alliance"
click at [507, 560] on span "Create space" at bounding box center [524, 554] width 76 height 21
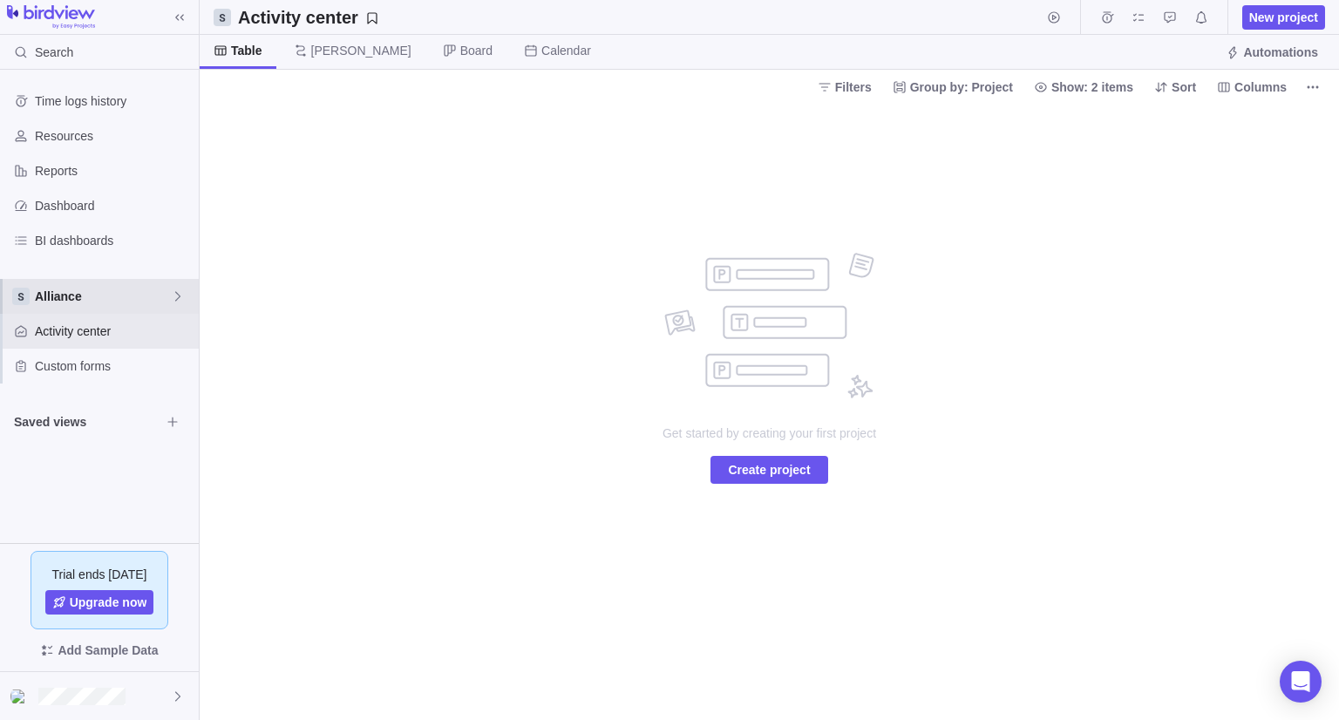
click at [143, 297] on span "Alliance" at bounding box center [103, 296] width 136 height 17
click at [100, 397] on span "New space" at bounding box center [81, 399] width 63 height 17
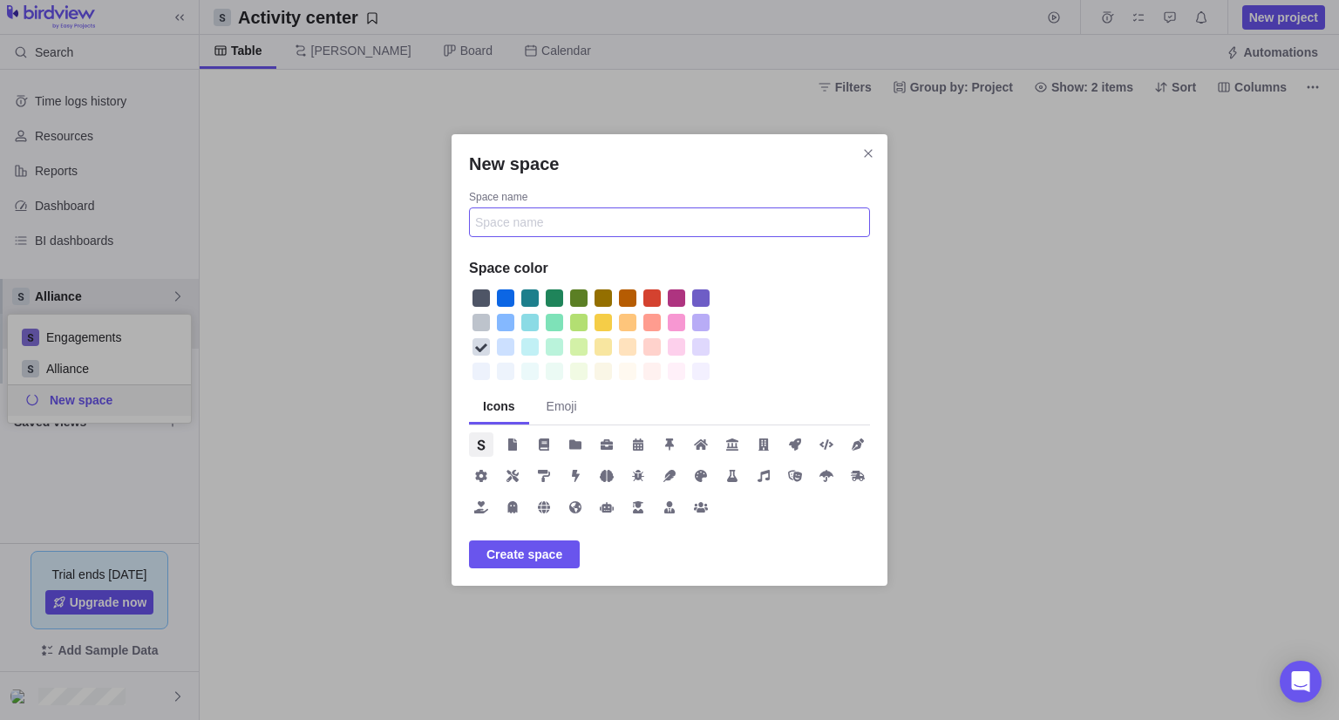
click at [509, 210] on input "Space name" at bounding box center [669, 222] width 401 height 30
type input "MTS"
click at [525, 558] on span "Create space" at bounding box center [524, 554] width 76 height 21
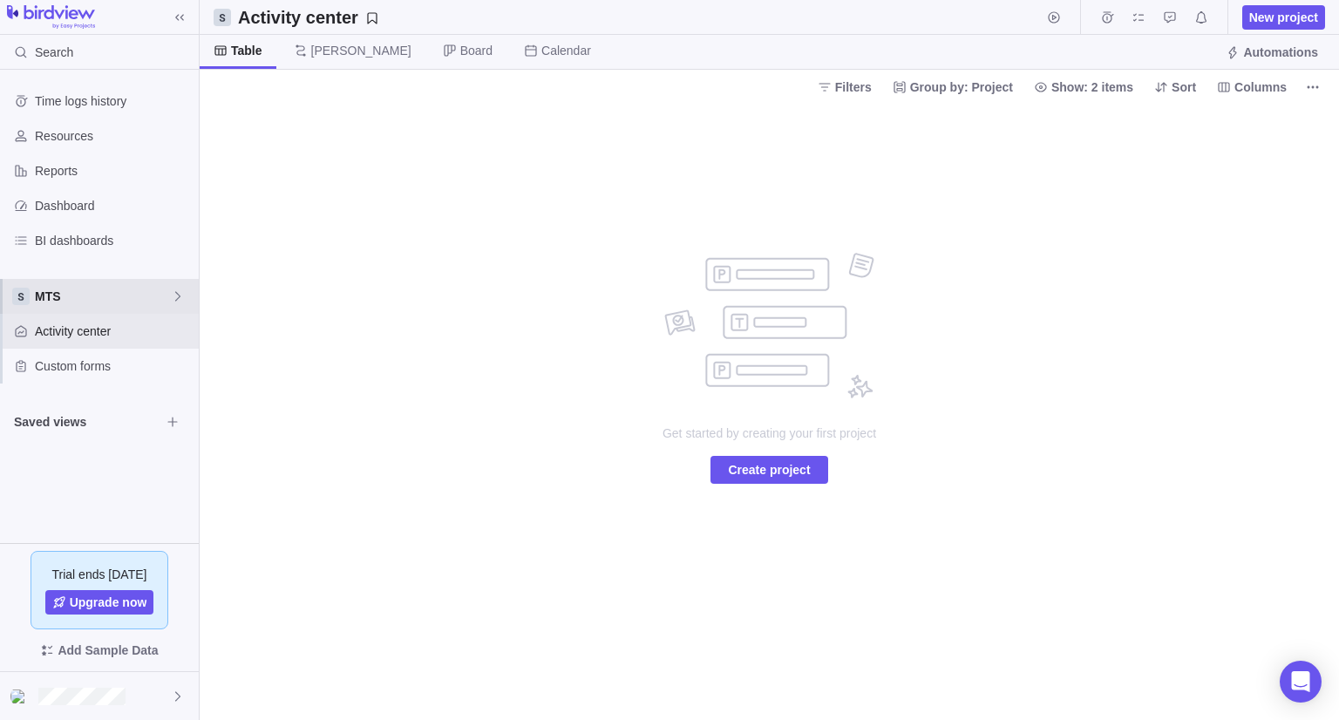
click at [149, 309] on div "MTS" at bounding box center [99, 296] width 199 height 35
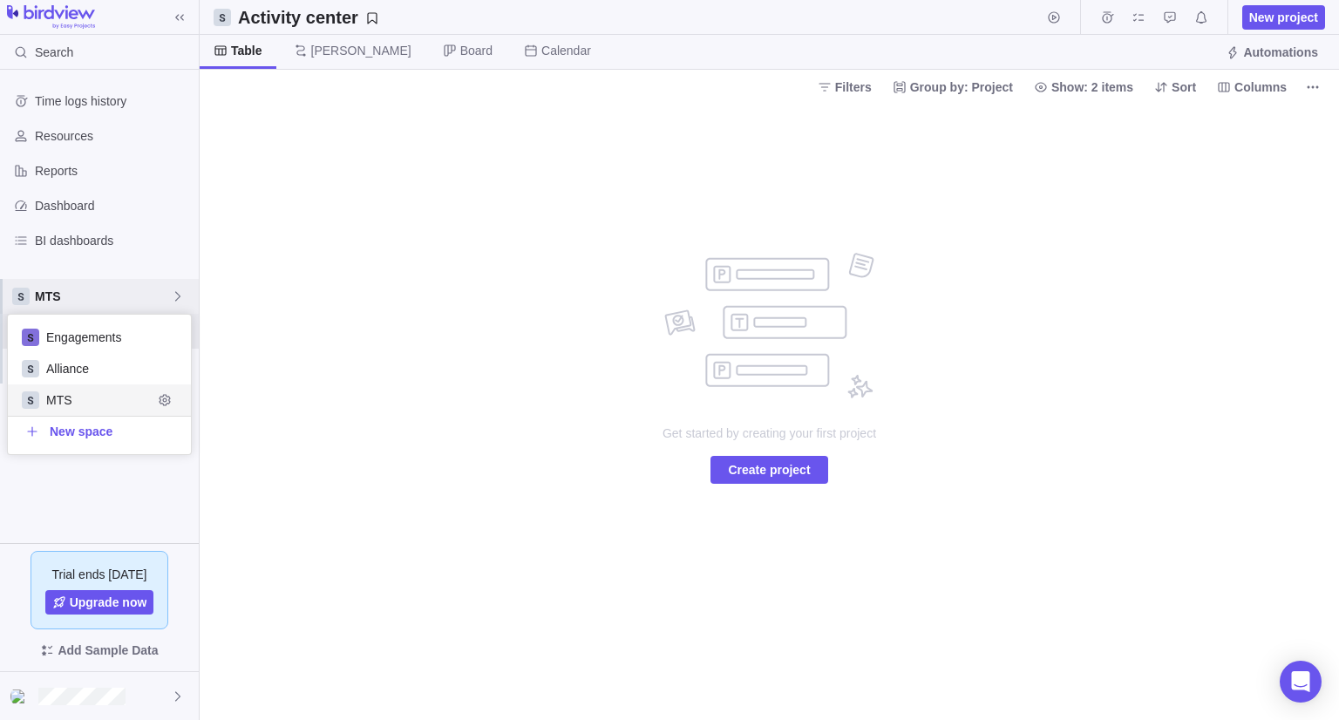
scroll to position [125, 170]
click at [149, 309] on div "MTS" at bounding box center [99, 296] width 199 height 35
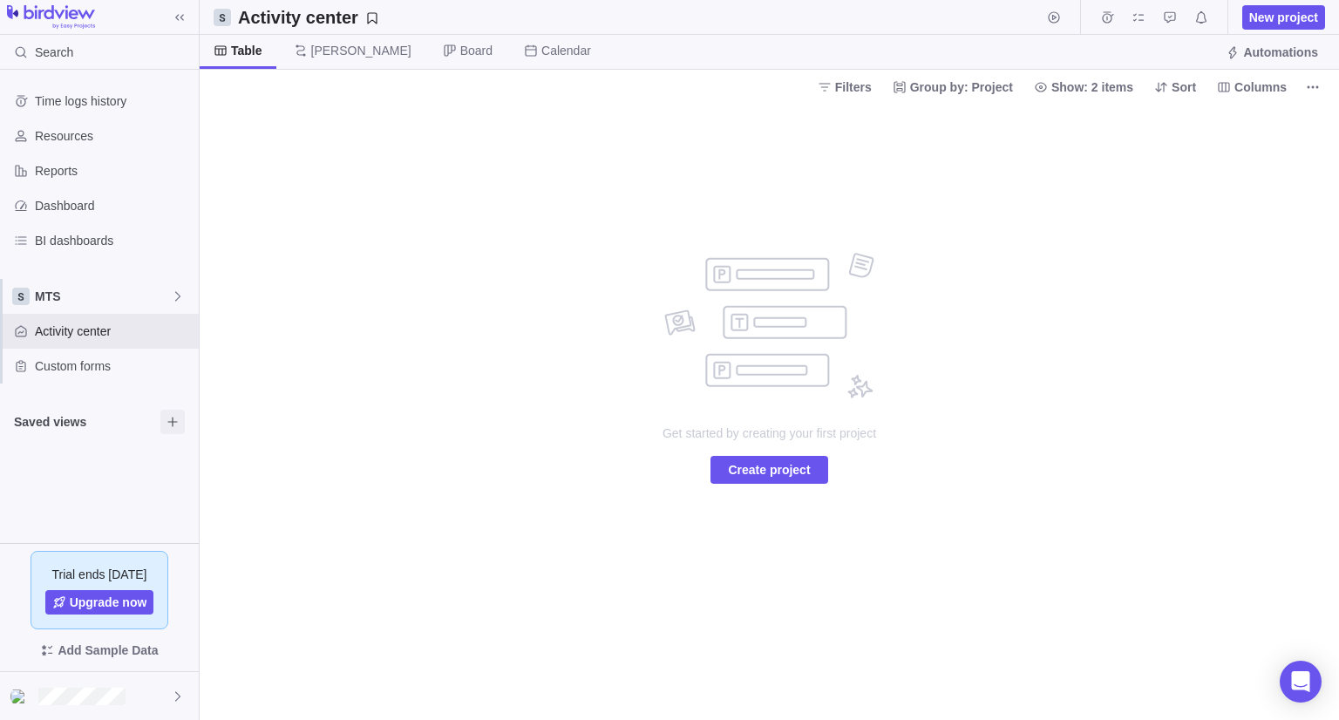
click at [171, 425] on icon "Browse views" at bounding box center [173, 422] width 14 height 14
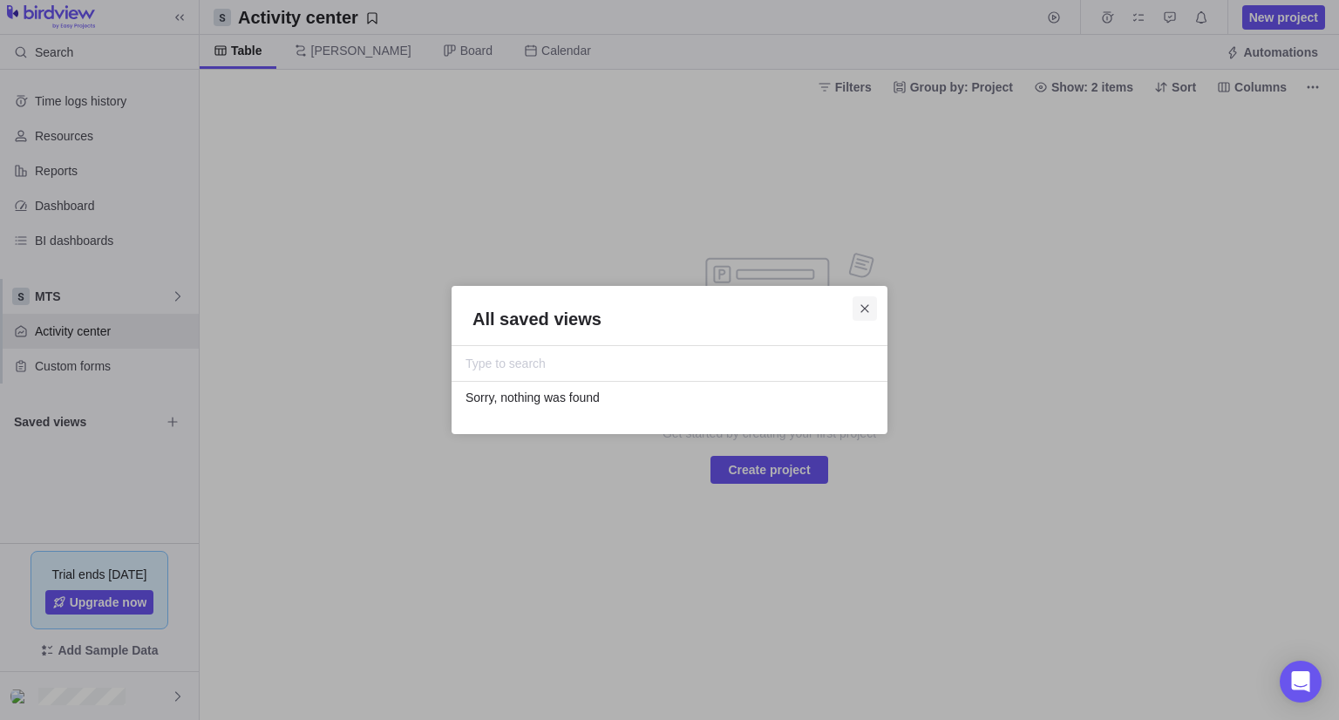
click at [860, 309] on icon "Close" at bounding box center [865, 309] width 14 height 14
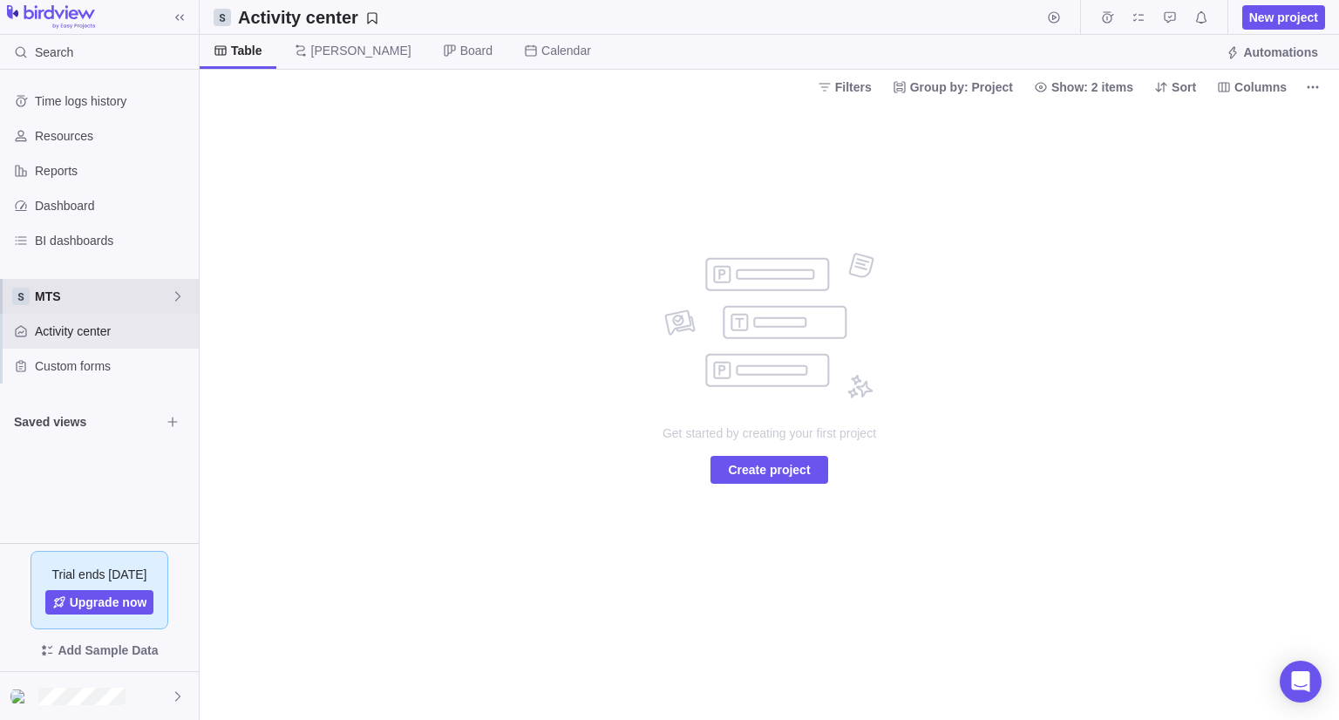
click at [69, 308] on div "MTS" at bounding box center [99, 296] width 199 height 35
click at [81, 342] on span "Engagements" at bounding box center [99, 337] width 106 height 17
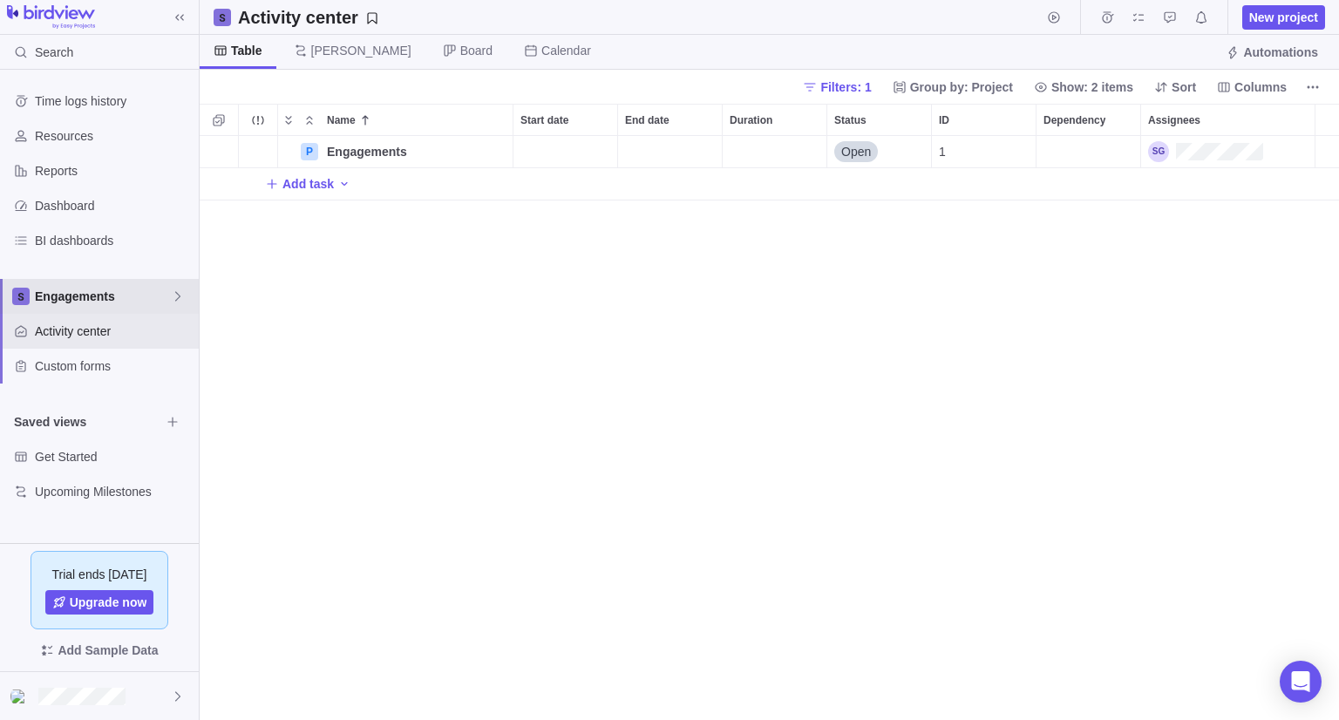
scroll to position [570, 1126]
click at [105, 302] on span "Engagements" at bounding box center [103, 296] width 136 height 17
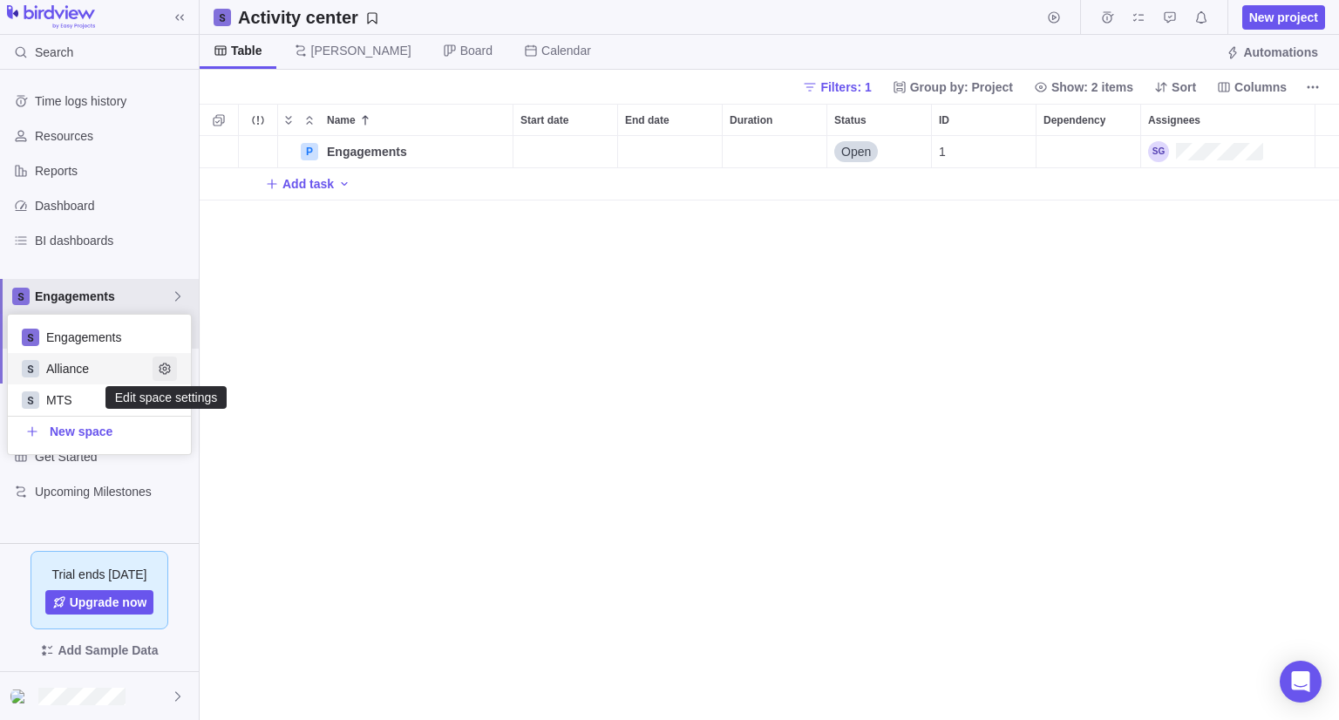
click at [166, 378] on span "Edit space settings" at bounding box center [165, 368] width 24 height 24
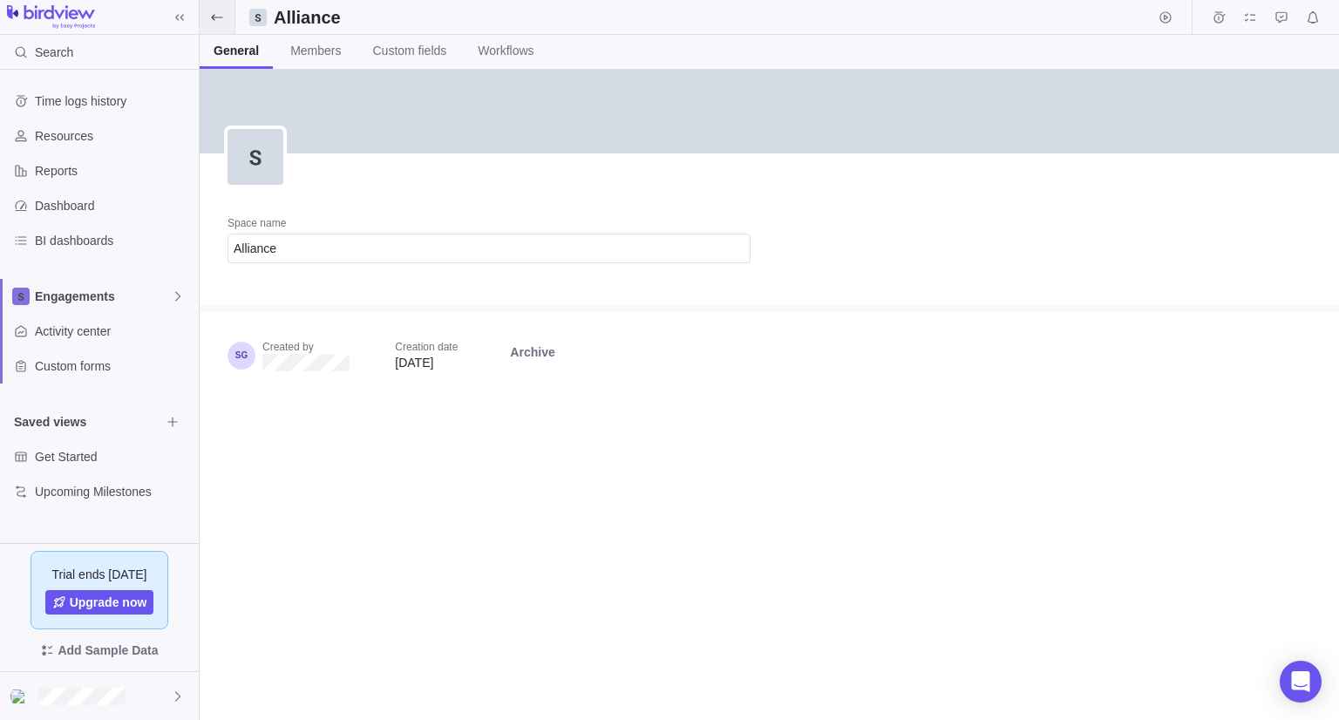
click at [219, 25] on span at bounding box center [217, 17] width 35 height 34
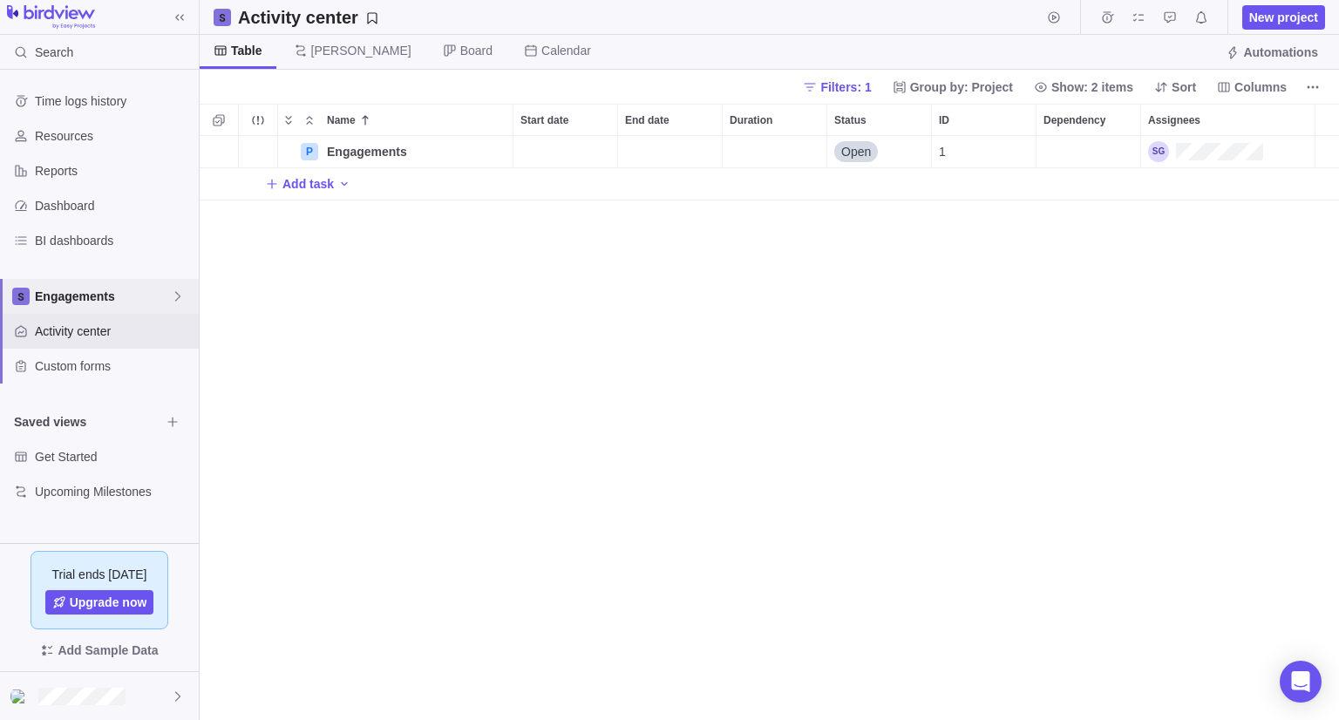
scroll to position [570, 1126]
click at [181, 17] on icon at bounding box center [180, 17] width 14 height 14
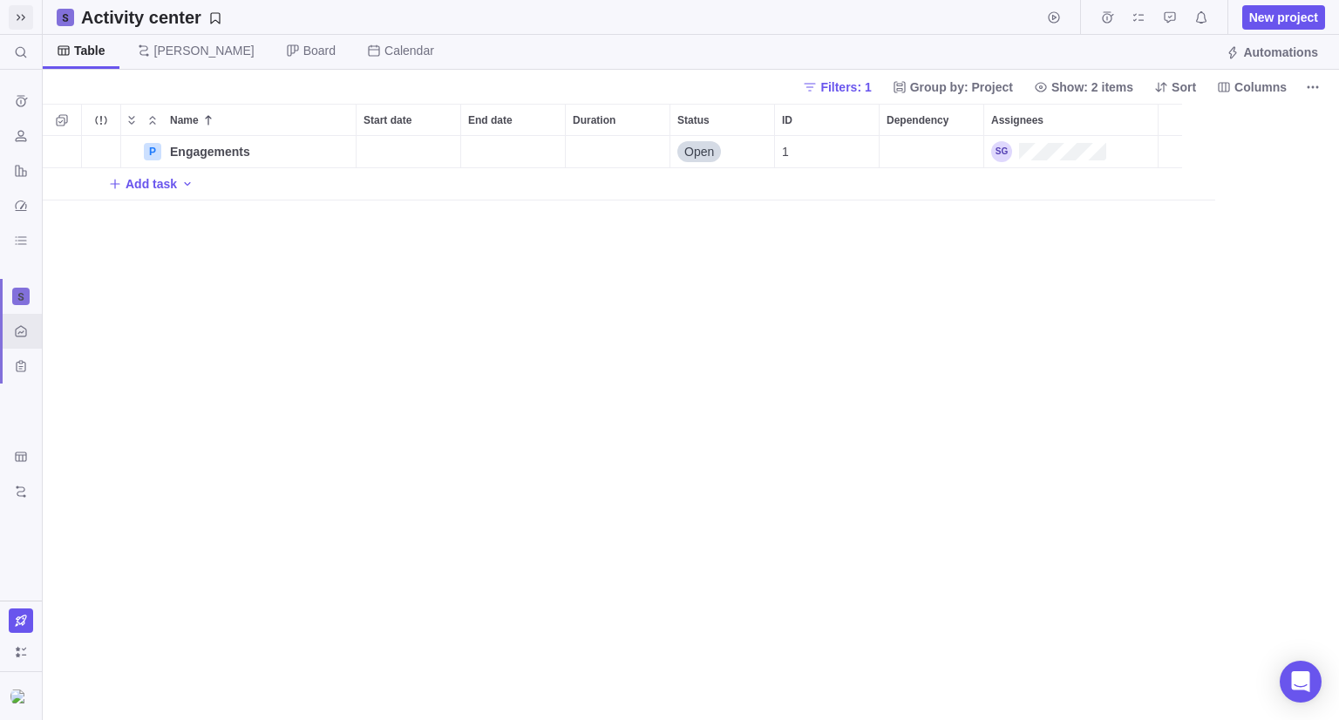
scroll to position [570, 1283]
click at [17, 697] on img at bounding box center [20, 696] width 21 height 14
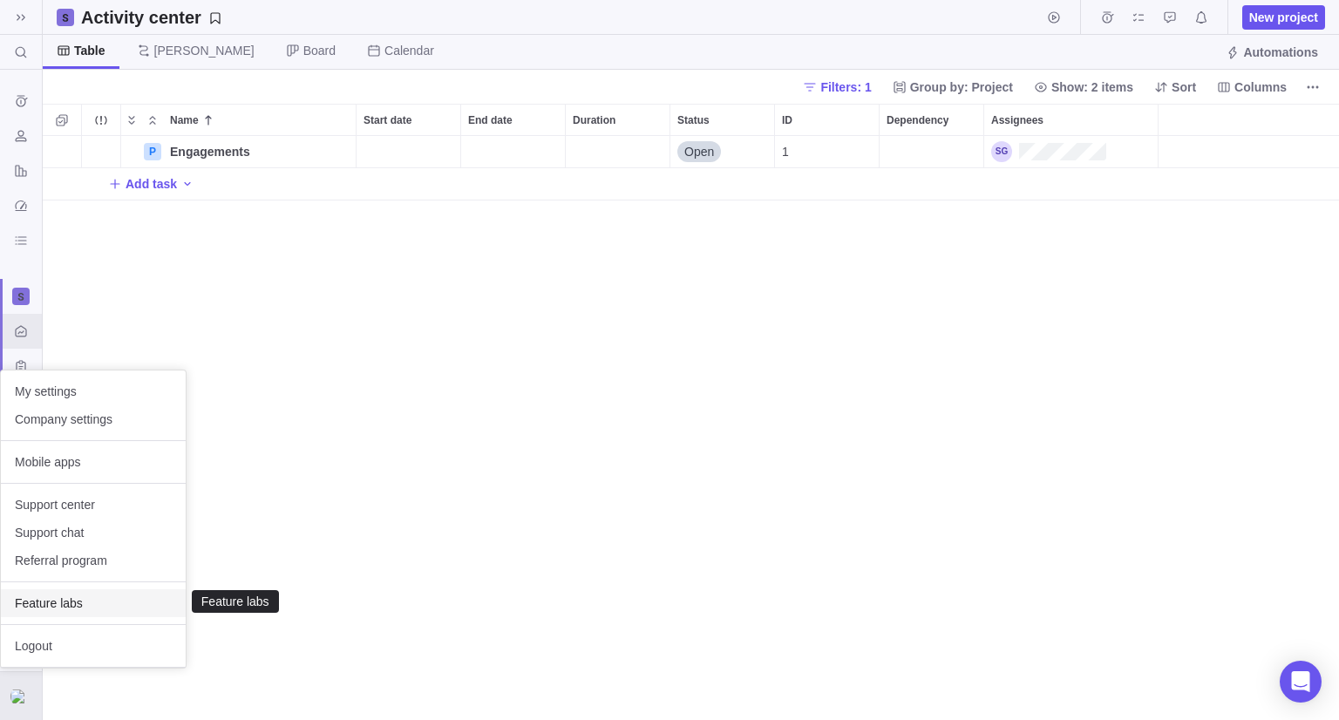
click at [65, 600] on span "Feature labs" at bounding box center [93, 602] width 157 height 17
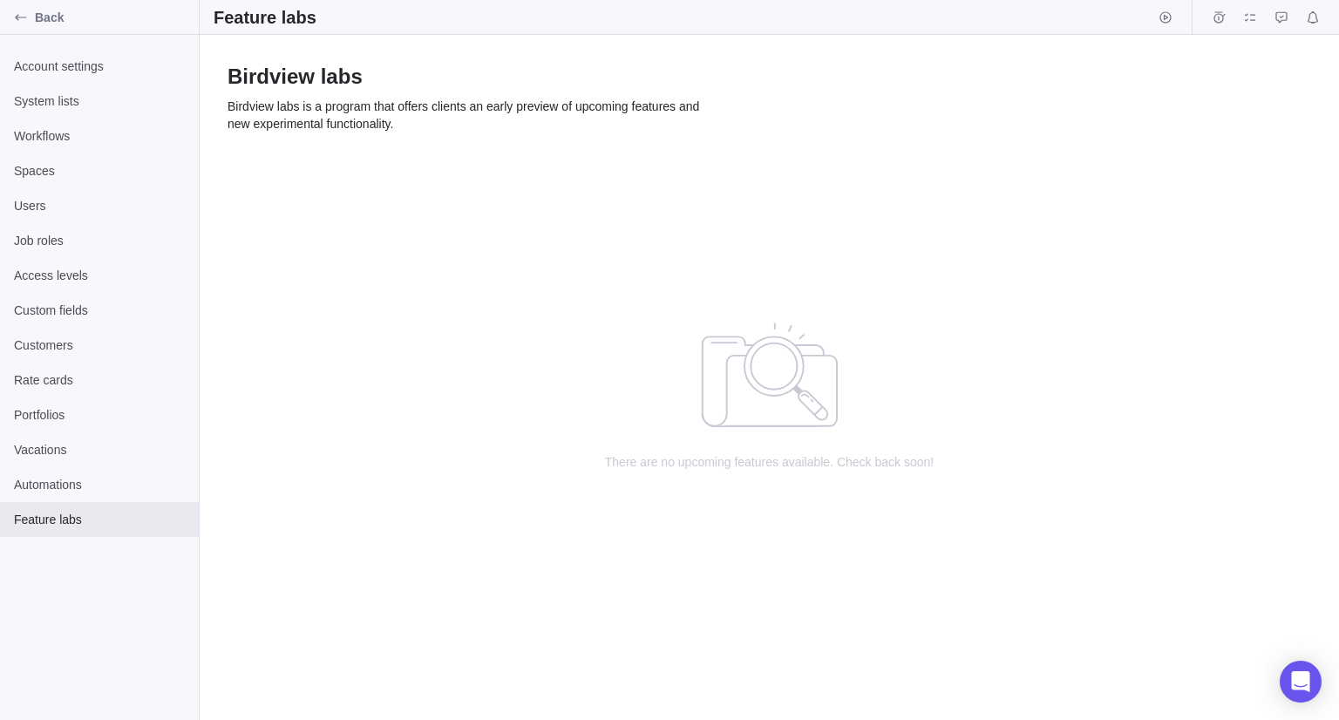
click at [562, 297] on div "There are no upcoming features available. Check back soon!" at bounding box center [769, 439] width 1139 height 559
click at [53, 495] on div "Automations" at bounding box center [99, 484] width 199 height 35
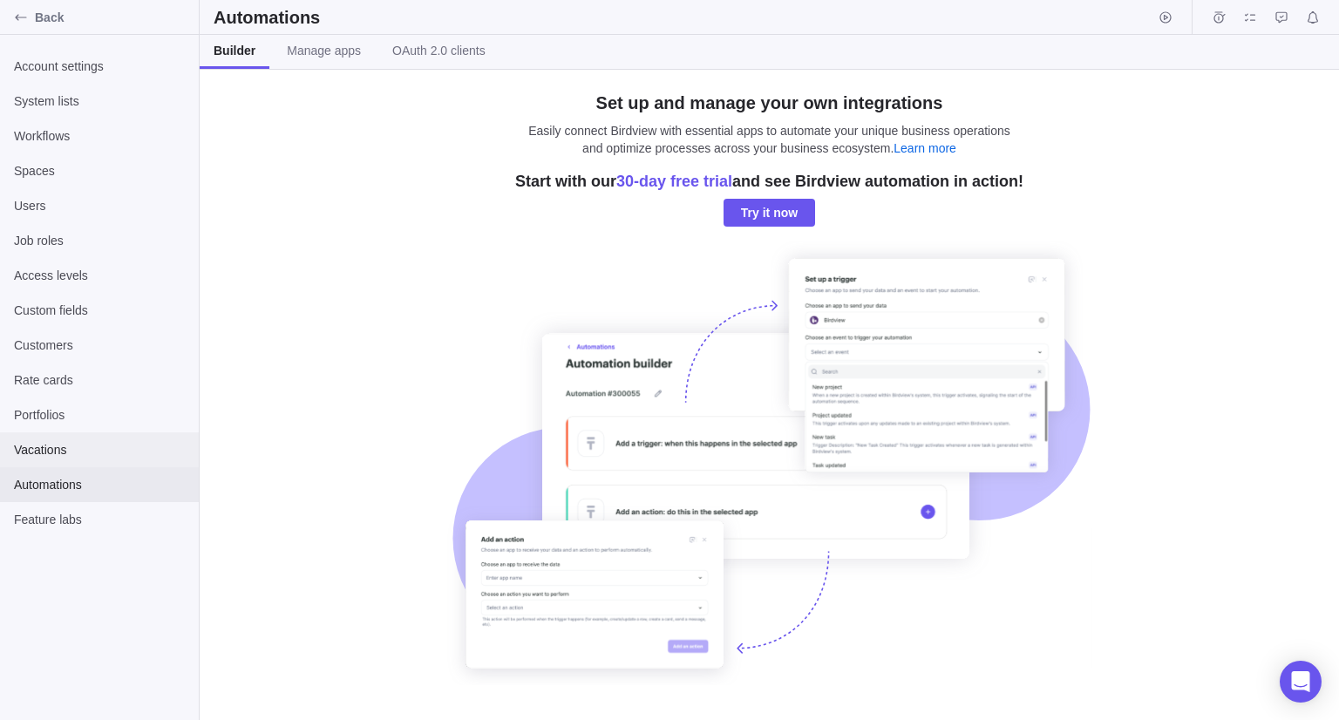
click at [52, 440] on div "Vacations" at bounding box center [99, 449] width 199 height 35
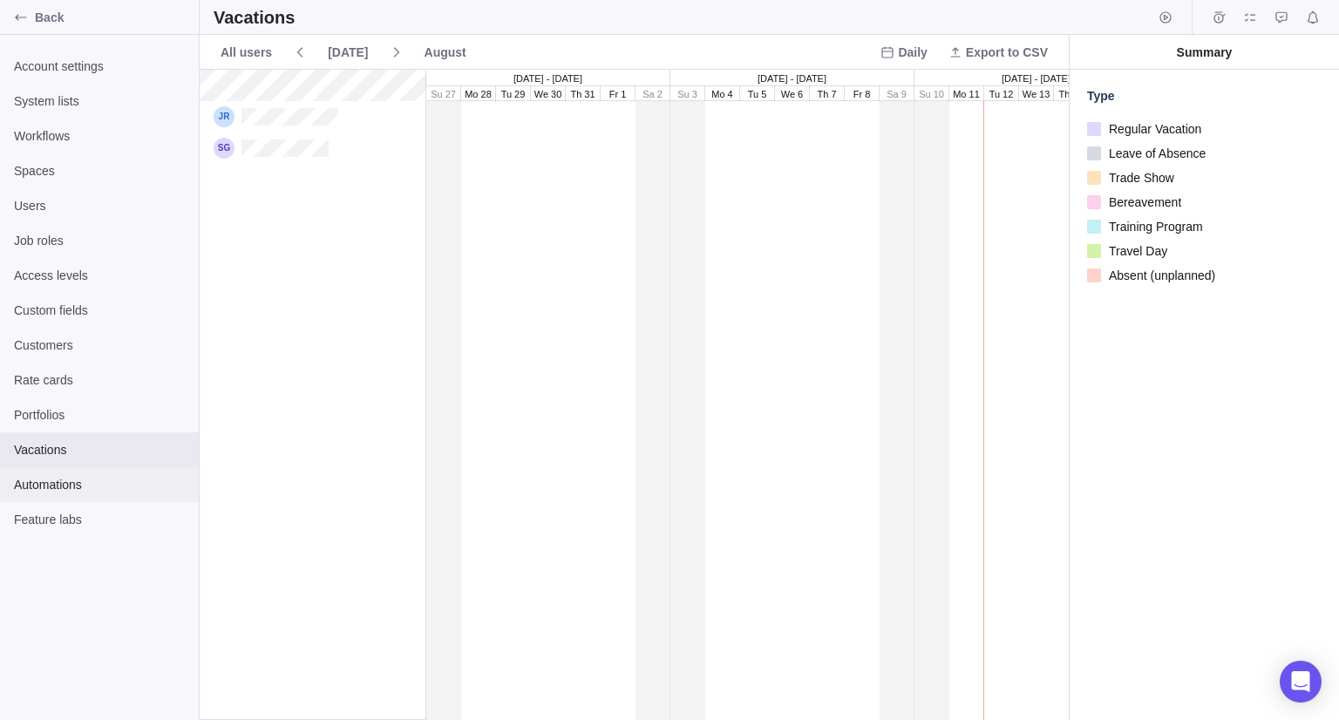
scroll to position [636, 855]
click at [45, 476] on span "Automations" at bounding box center [99, 484] width 171 height 17
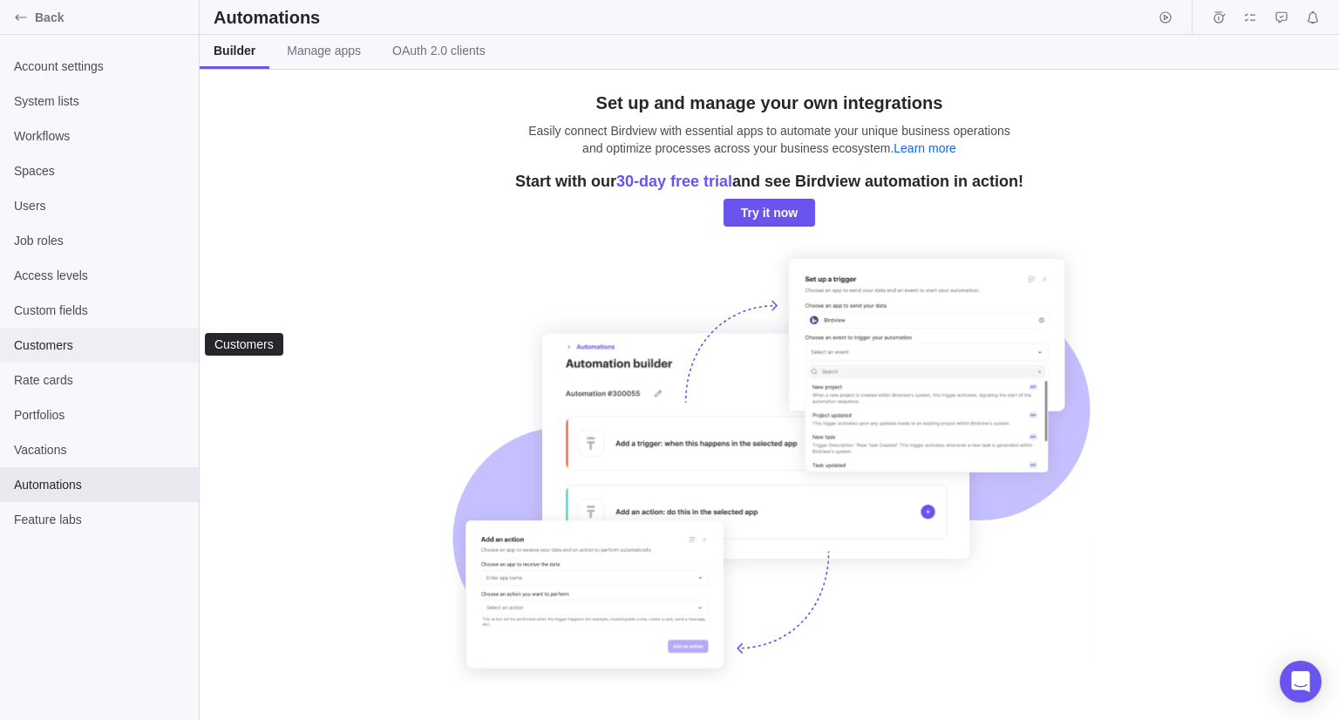
click at [52, 344] on span "Customers" at bounding box center [99, 344] width 171 height 17
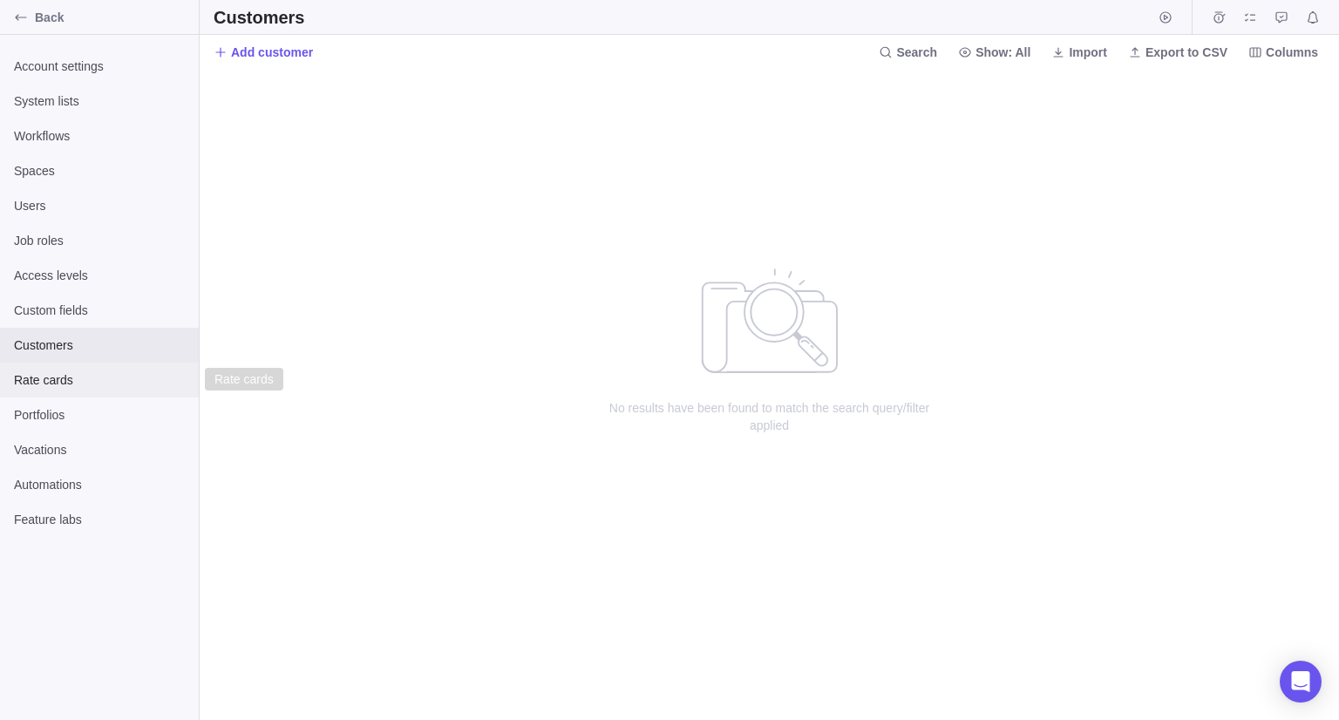
click at [57, 386] on span "Rate cards" at bounding box center [99, 379] width 171 height 17
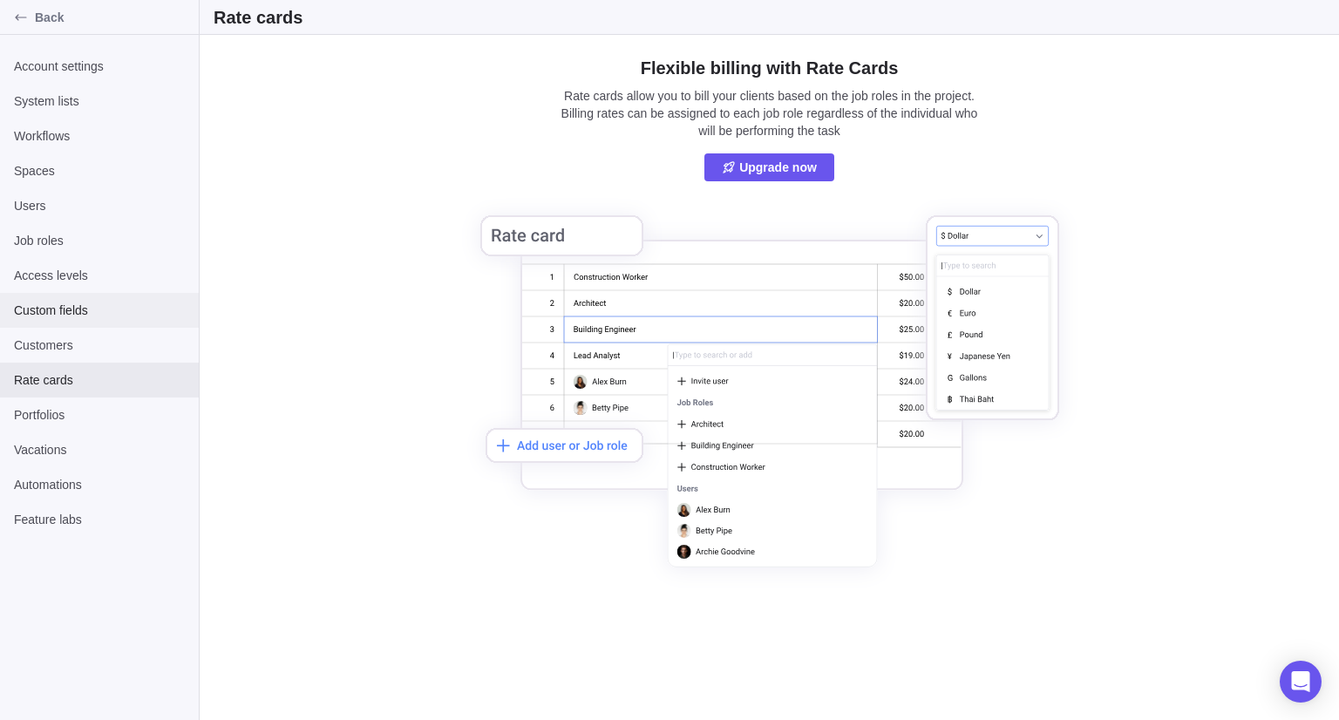
click at [68, 304] on span "Custom fields" at bounding box center [99, 310] width 171 height 17
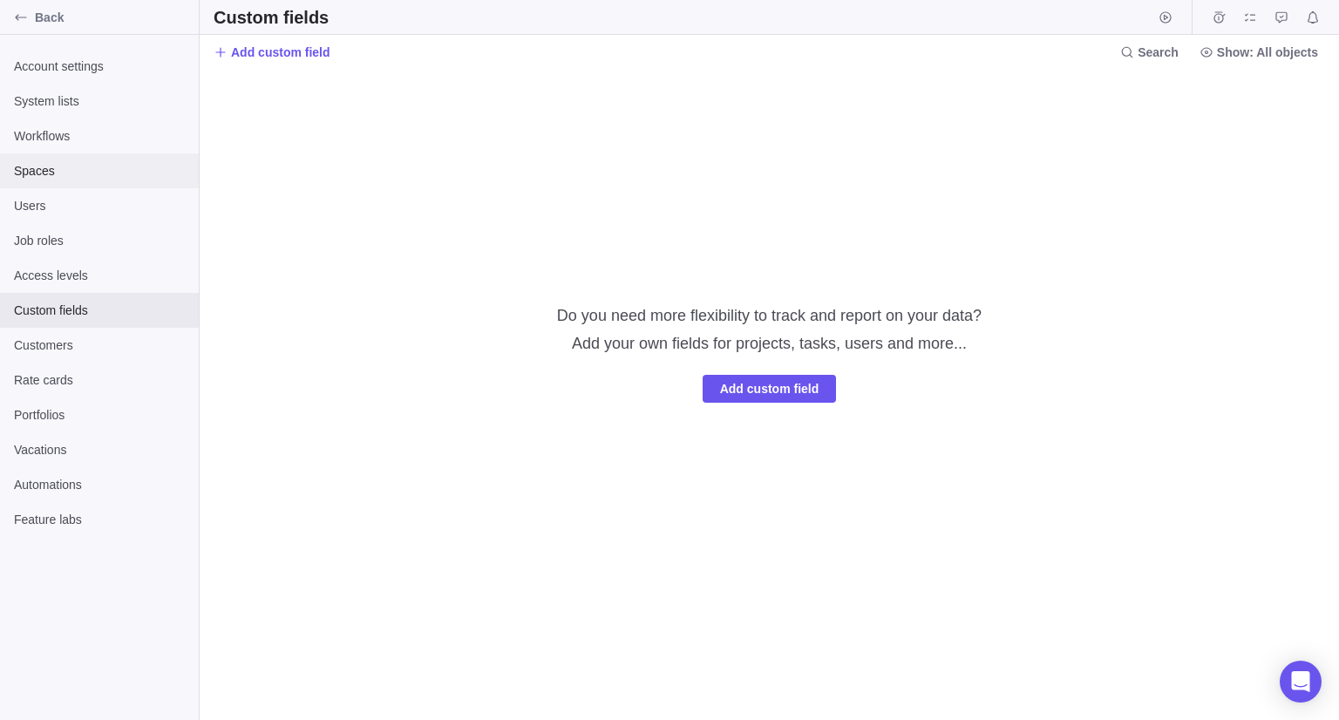
click at [56, 170] on span "Spaces" at bounding box center [99, 170] width 171 height 17
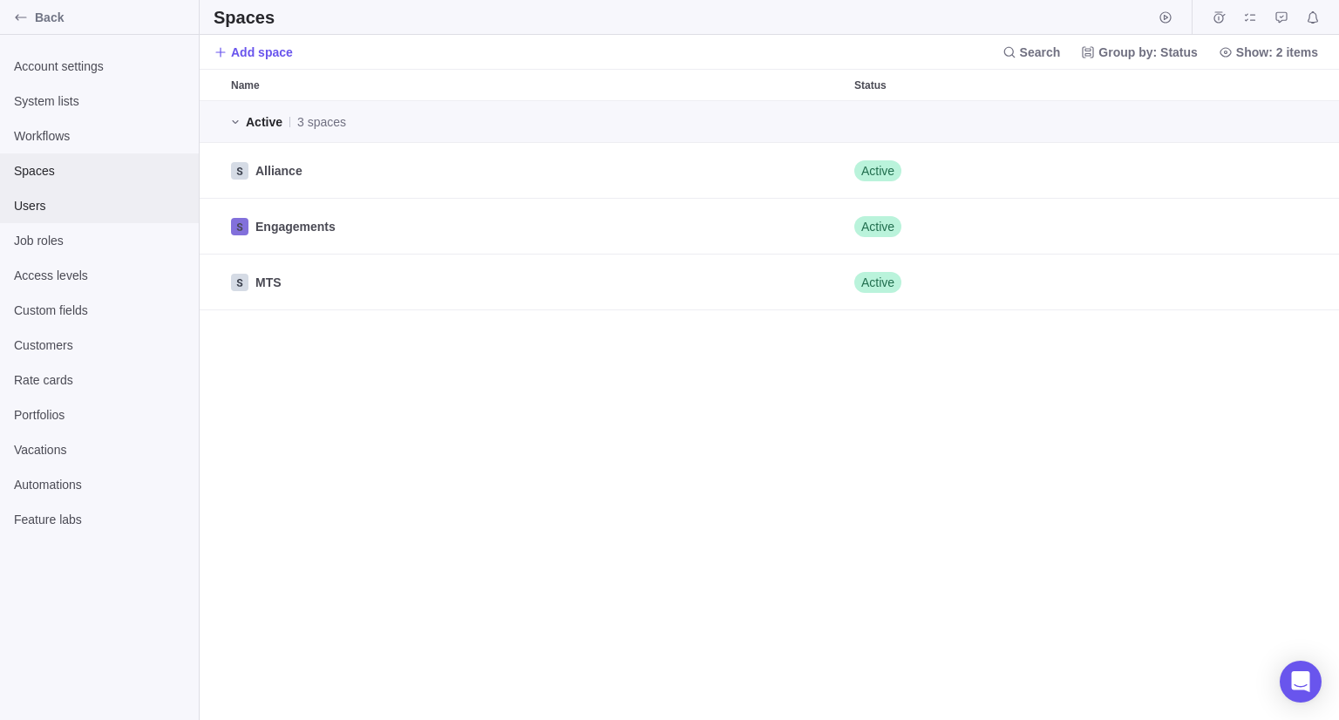
scroll to position [606, 1126]
click at [67, 74] on div "Account settings" at bounding box center [99, 66] width 199 height 35
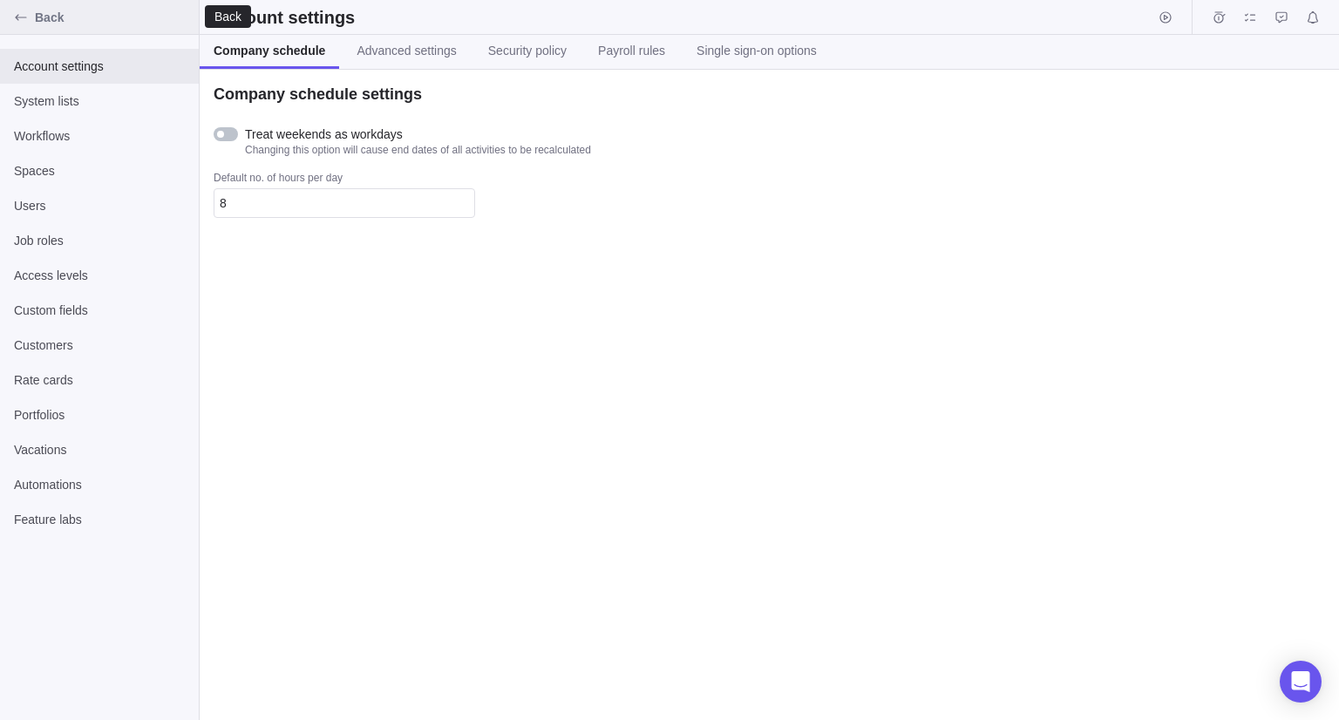
click at [24, 22] on icon "Back" at bounding box center [21, 17] width 14 height 14
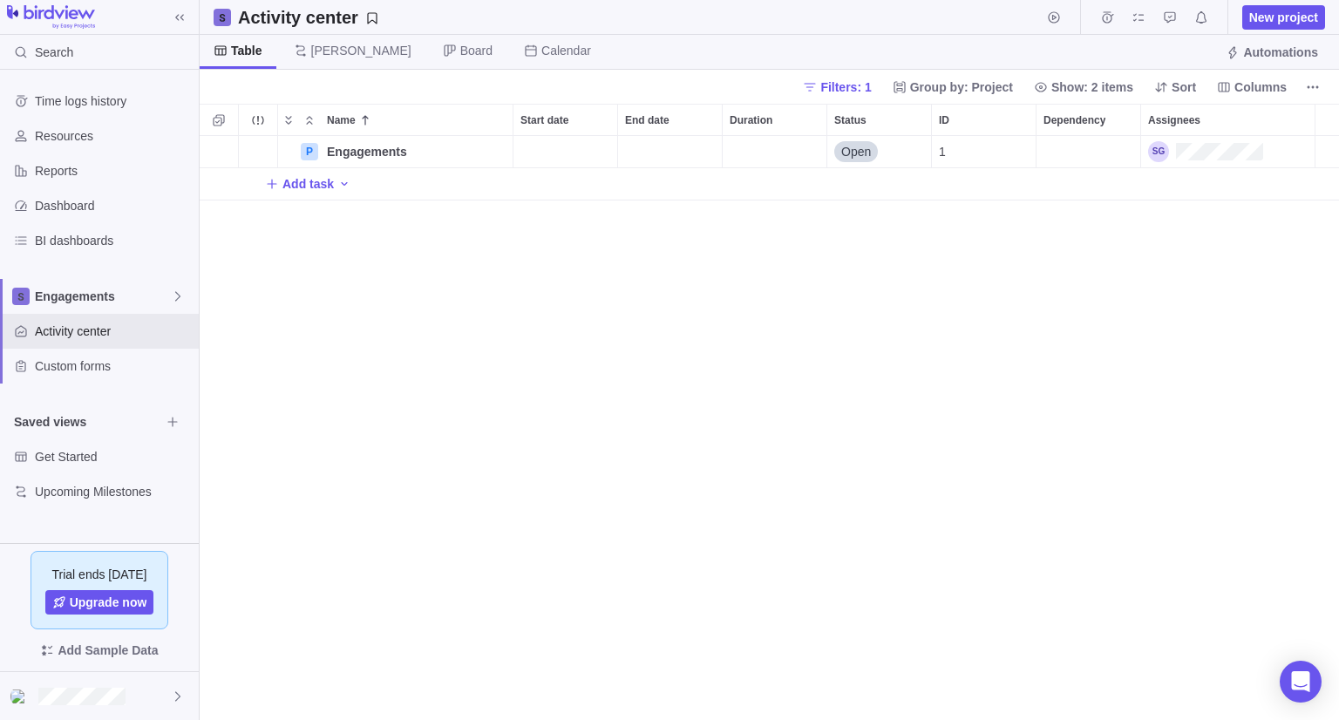
scroll to position [570, 1126]
click at [1279, 18] on span "New project" at bounding box center [1283, 17] width 69 height 17
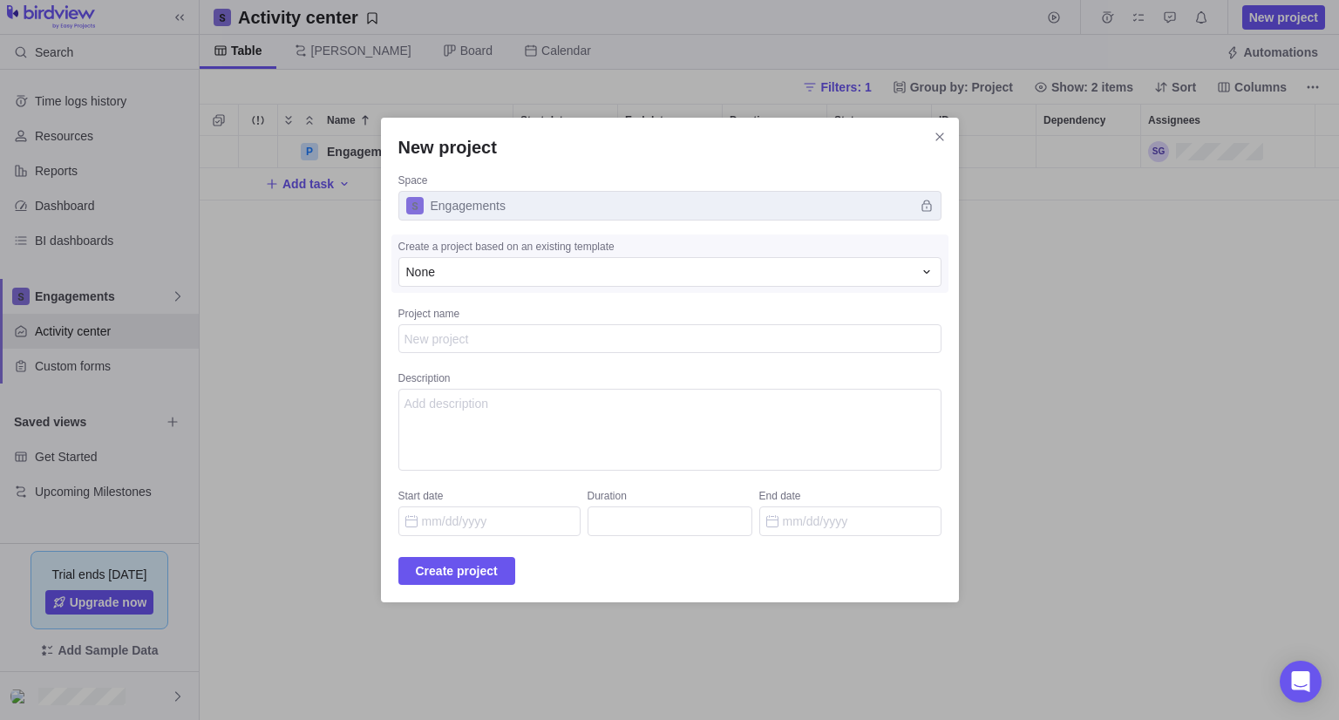
type textarea "x"
click at [903, 202] on span "Engagements" at bounding box center [669, 206] width 543 height 30
click at [800, 207] on span "Engagements" at bounding box center [669, 206] width 543 height 30
click at [796, 251] on div "Create a project based on an existing template" at bounding box center [669, 248] width 543 height 17
click at [932, 140] on icon "Close" at bounding box center [939, 137] width 14 height 14
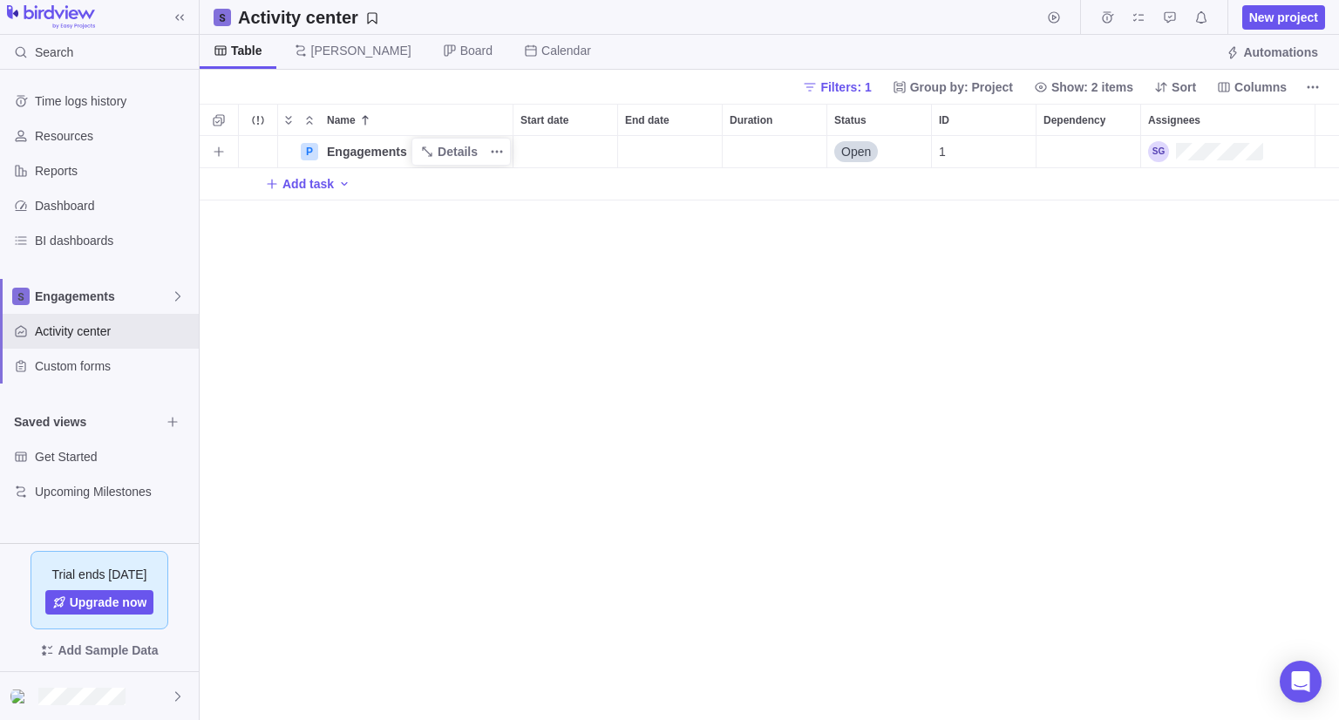
click at [383, 155] on span "Engagements" at bounding box center [367, 151] width 80 height 17
type input "MCDF Judisdiction Funding Model"
click at [679, 320] on div "Name Start date End date Duration Status ID Dependency Assignees P MCDF Judisdi…" at bounding box center [769, 412] width 1139 height 616
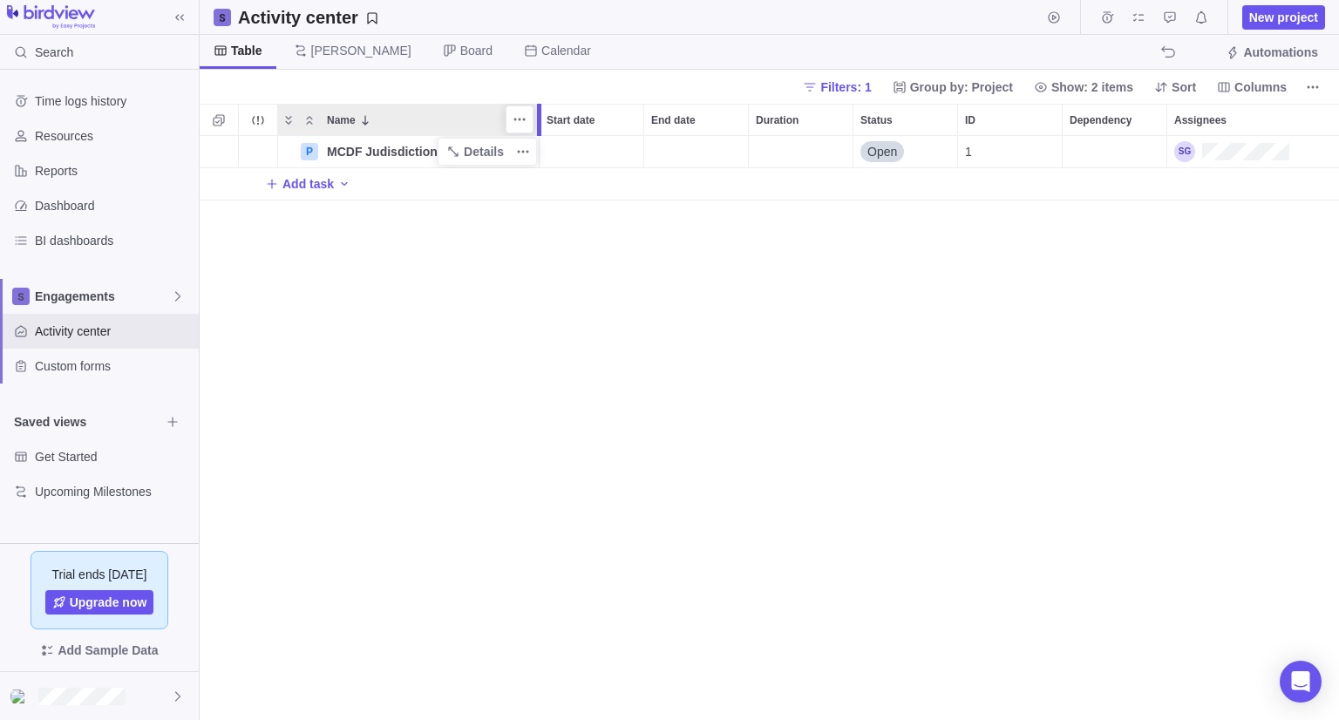
drag, startPoint x: 513, startPoint y: 114, endPoint x: 540, endPoint y: 111, distance: 27.2
click at [540, 111] on div at bounding box center [539, 120] width 4 height 32
click at [471, 325] on div "P MCDF Judisdiction Funding Model Details Open 1 Add task" at bounding box center [769, 428] width 1139 height 584
click at [381, 432] on div "P MCDF Judisdiction Funding Model Details Open 1 Add task" at bounding box center [769, 428] width 1139 height 584
click at [229, 154] on span "Add activity" at bounding box center [219, 151] width 24 height 24
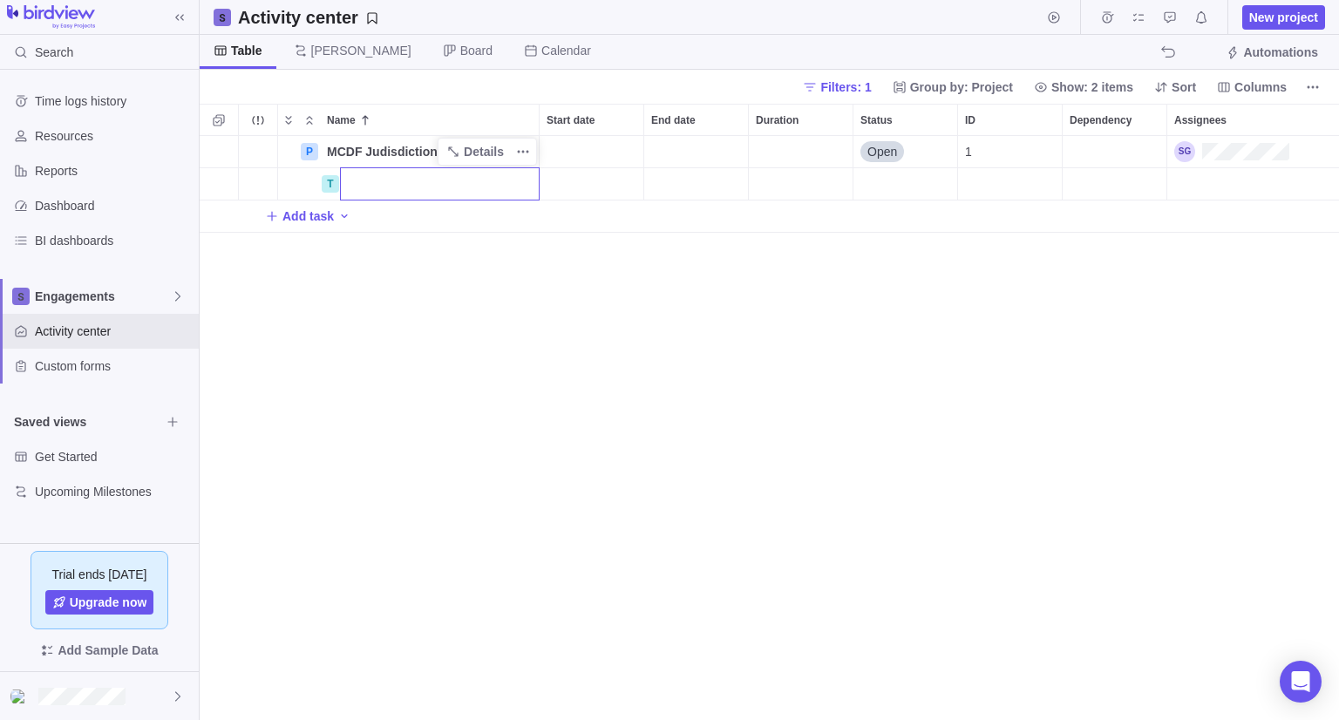
click at [279, 217] on div "P MCDF Judisdiction Funding Model Details Open 1 T Add task" at bounding box center [769, 428] width 1139 height 584
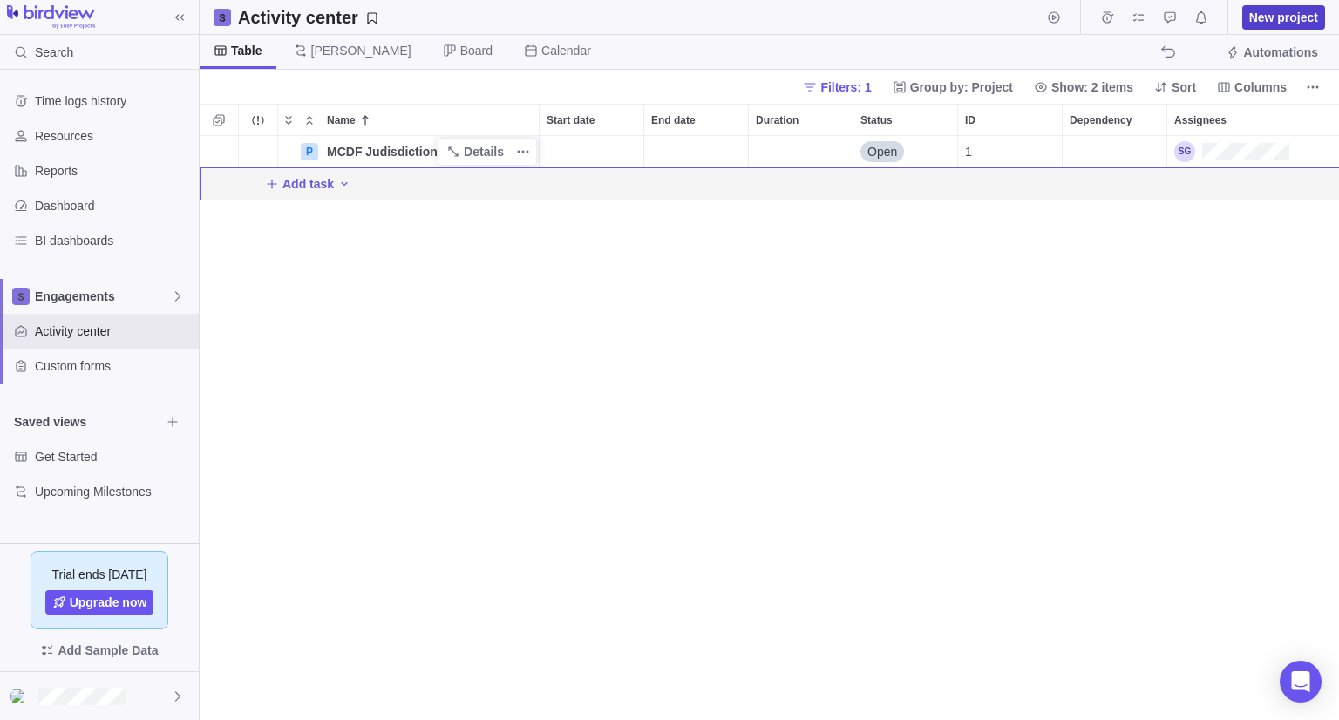
click at [1274, 15] on span "New project" at bounding box center [1283, 17] width 69 height 17
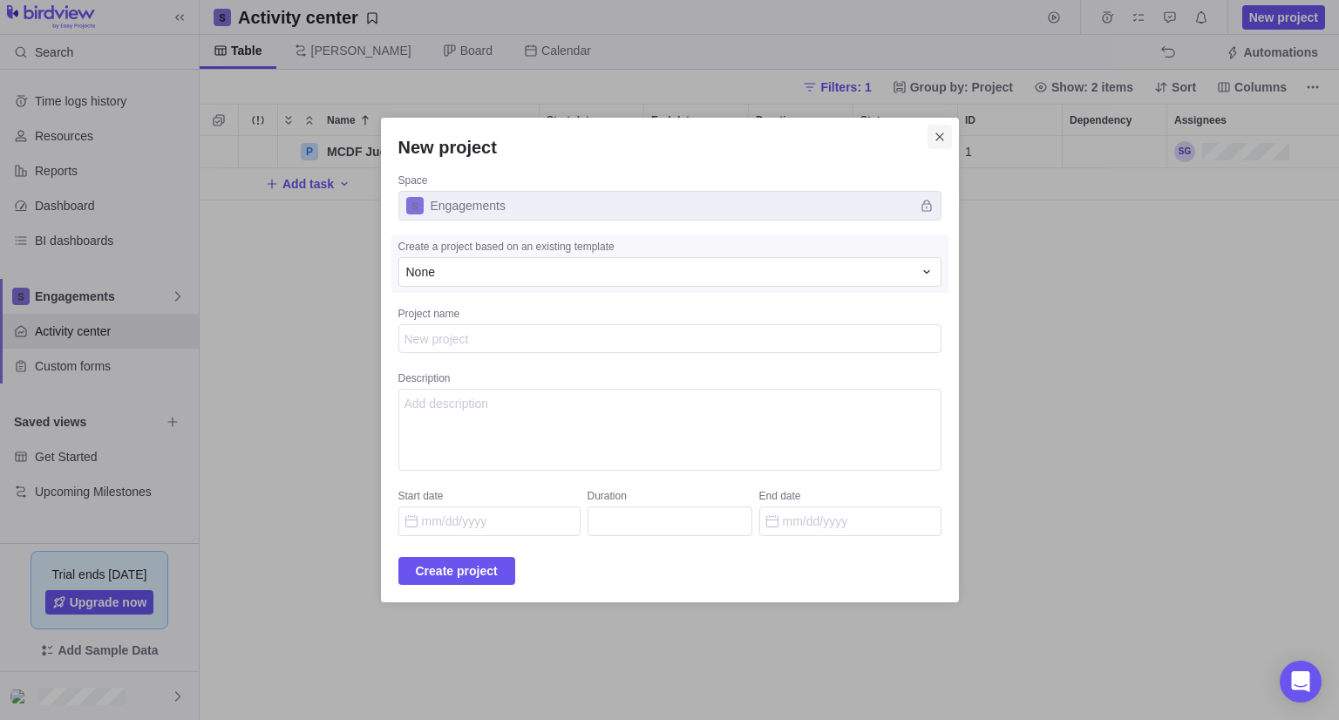
type textarea "x"
click at [929, 145] on div "New project Space Engagements Create a project based on an existing template No…" at bounding box center [670, 360] width 578 height 485
click at [932, 133] on icon "Close" at bounding box center [939, 137] width 14 height 14
